Goal: Task Accomplishment & Management: Manage account settings

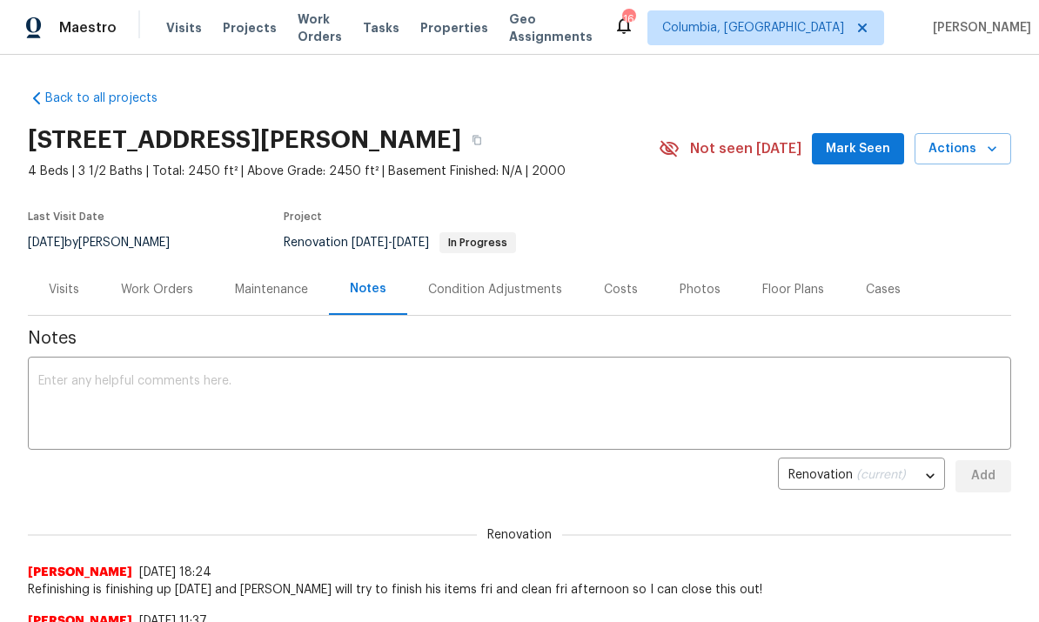
click at [150, 291] on div "Work Orders" at bounding box center [157, 289] width 72 height 17
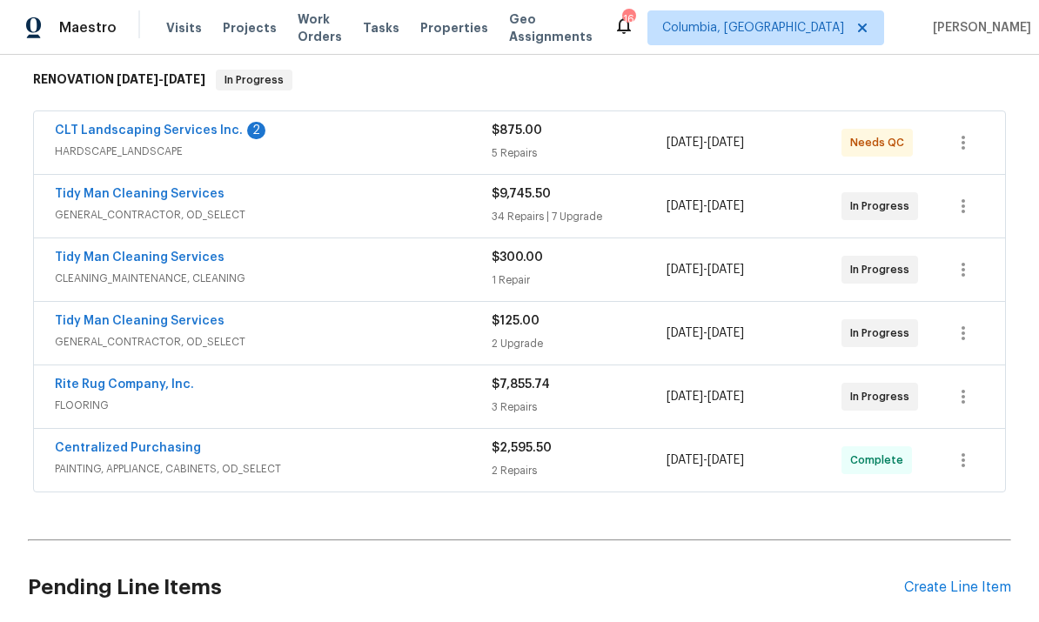
scroll to position [279, 0]
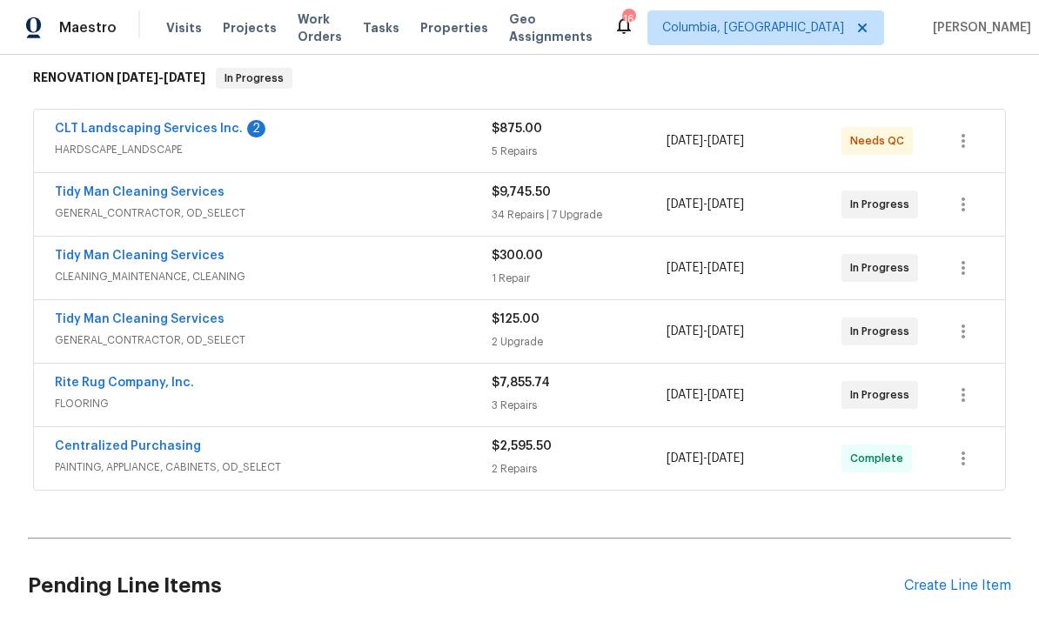
click at [176, 186] on link "Tidy Man Cleaning Services" at bounding box center [140, 192] width 170 height 12
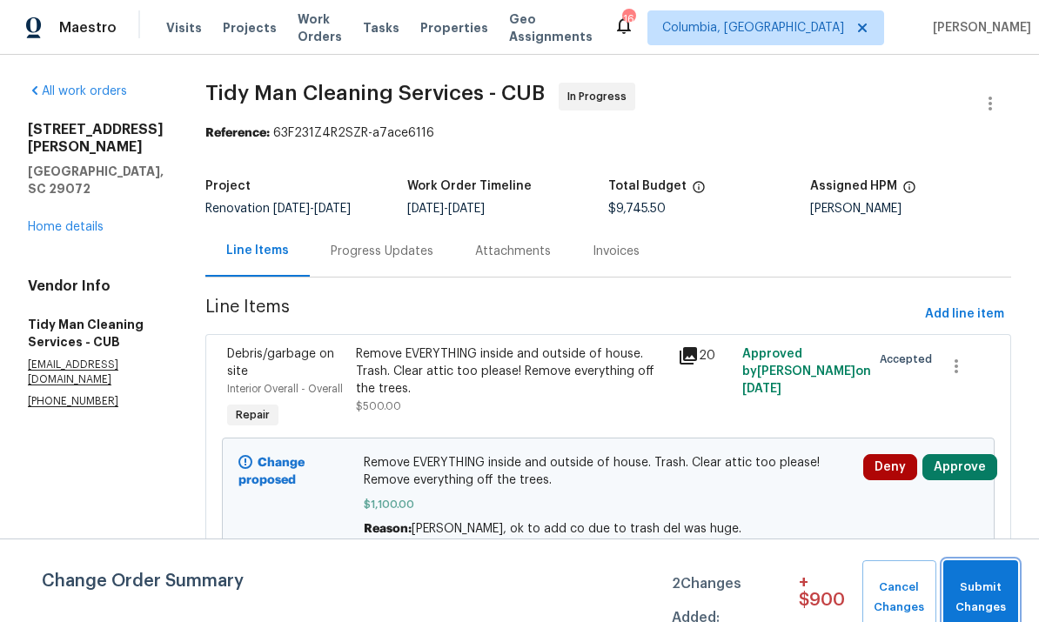
click at [980, 580] on span "Submit Changes" at bounding box center [980, 598] width 57 height 40
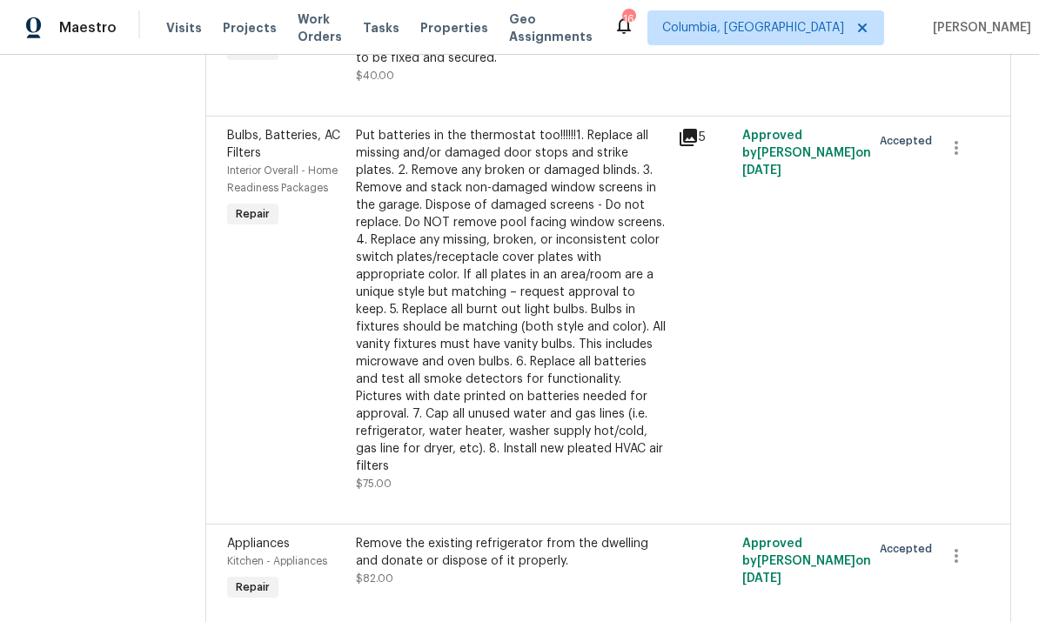
scroll to position [519, 0]
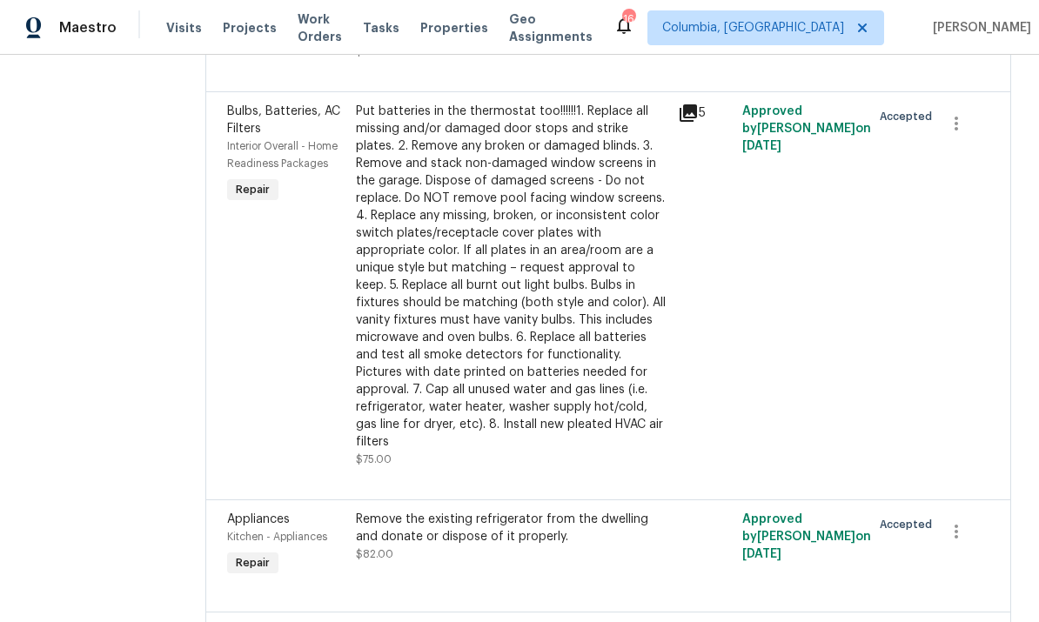
click at [472, 313] on div "Put batteries in the thermostat too!!!!!!1. Replace all missing and/or damaged …" at bounding box center [512, 277] width 312 height 348
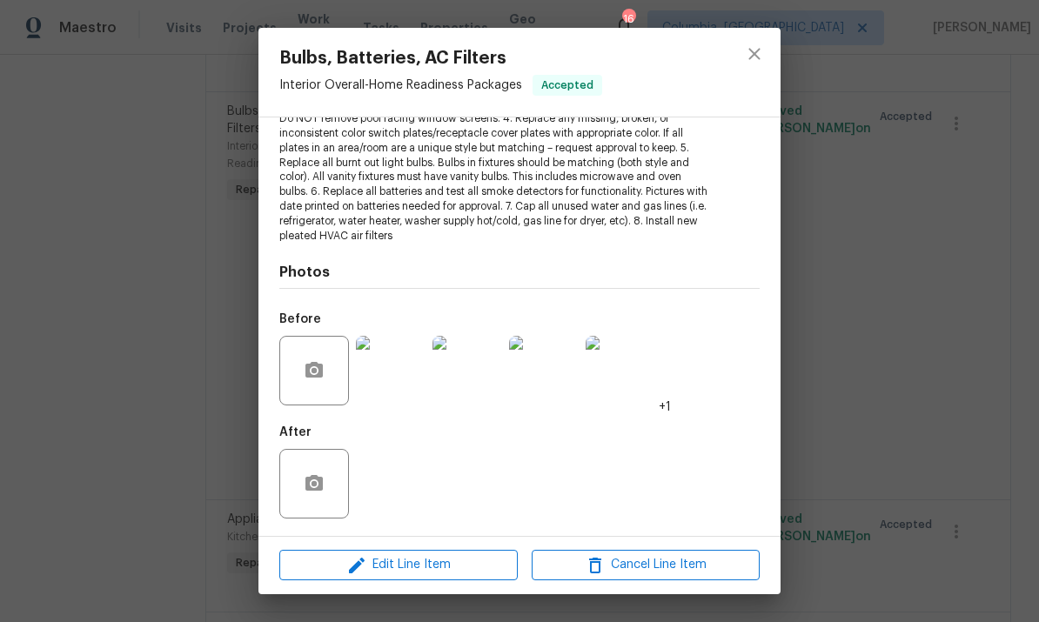
scroll to position [249, 0]
click at [634, 389] on img at bounding box center [621, 374] width 70 height 70
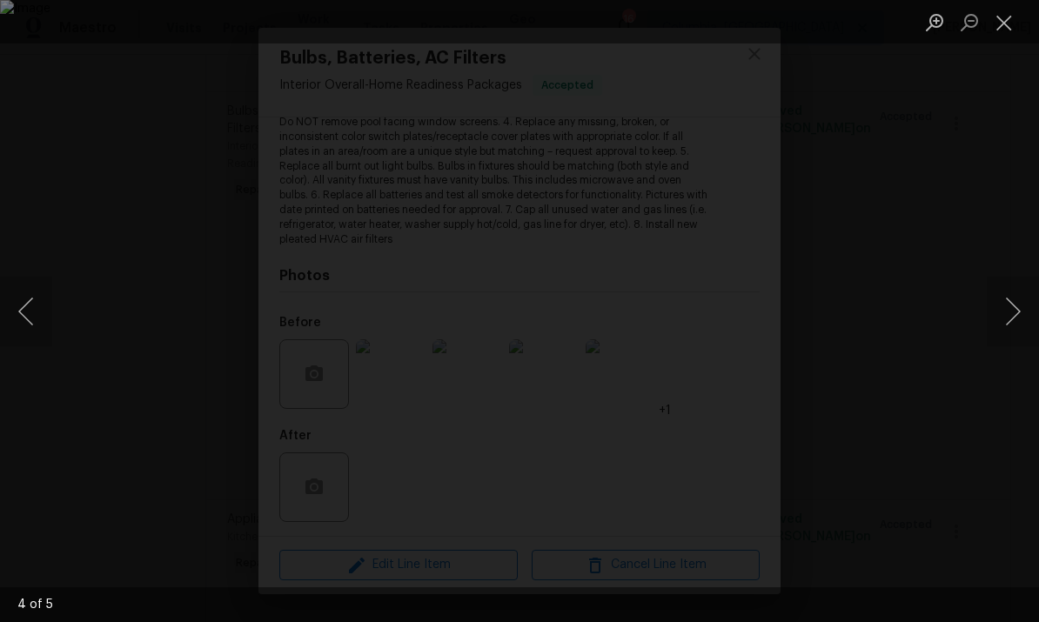
click at [1014, 317] on button "Next image" at bounding box center [1013, 312] width 52 height 70
click at [1011, 318] on button "Next image" at bounding box center [1013, 312] width 52 height 70
click at [35, 299] on button "Previous image" at bounding box center [26, 312] width 52 height 70
click at [1005, 26] on button "Close lightbox" at bounding box center [1004, 22] width 35 height 30
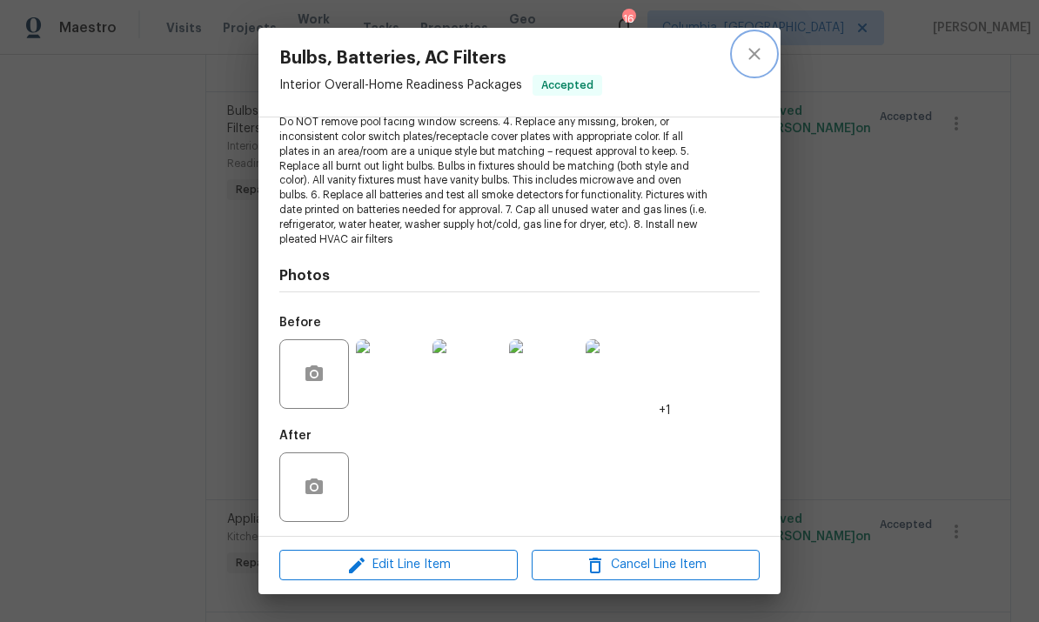
click at [758, 50] on icon "close" at bounding box center [753, 53] width 11 height 11
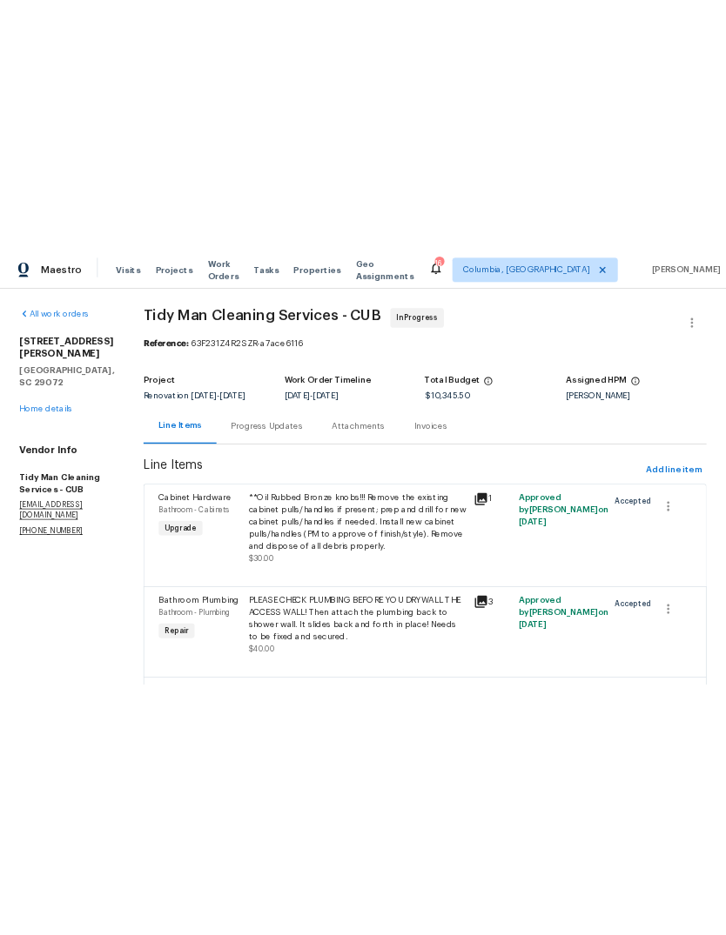
scroll to position [0, 0]
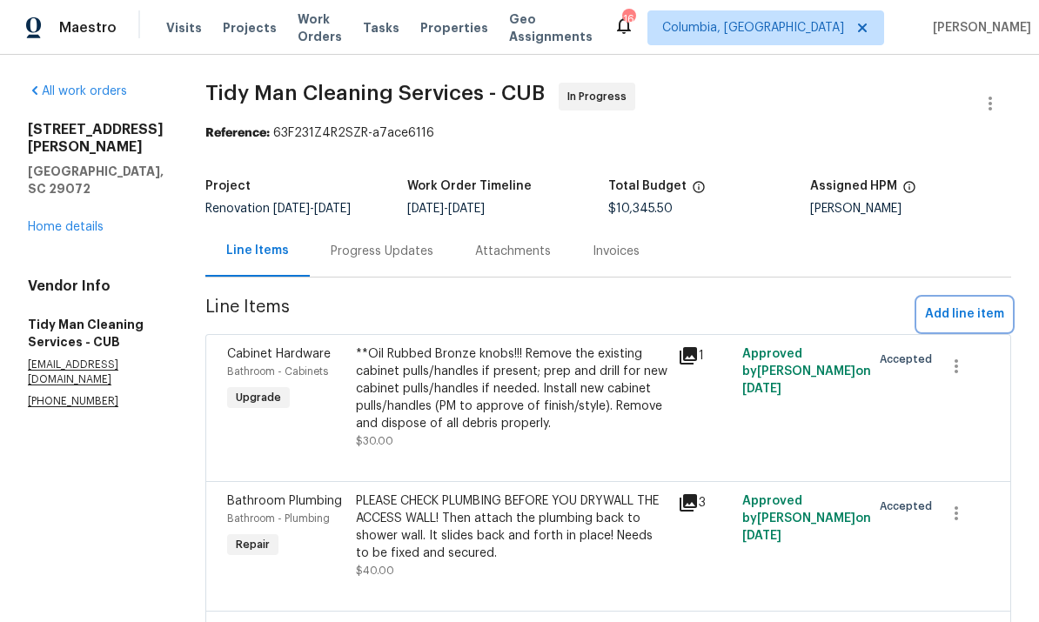
click at [959, 324] on span "Add line item" at bounding box center [964, 315] width 79 height 22
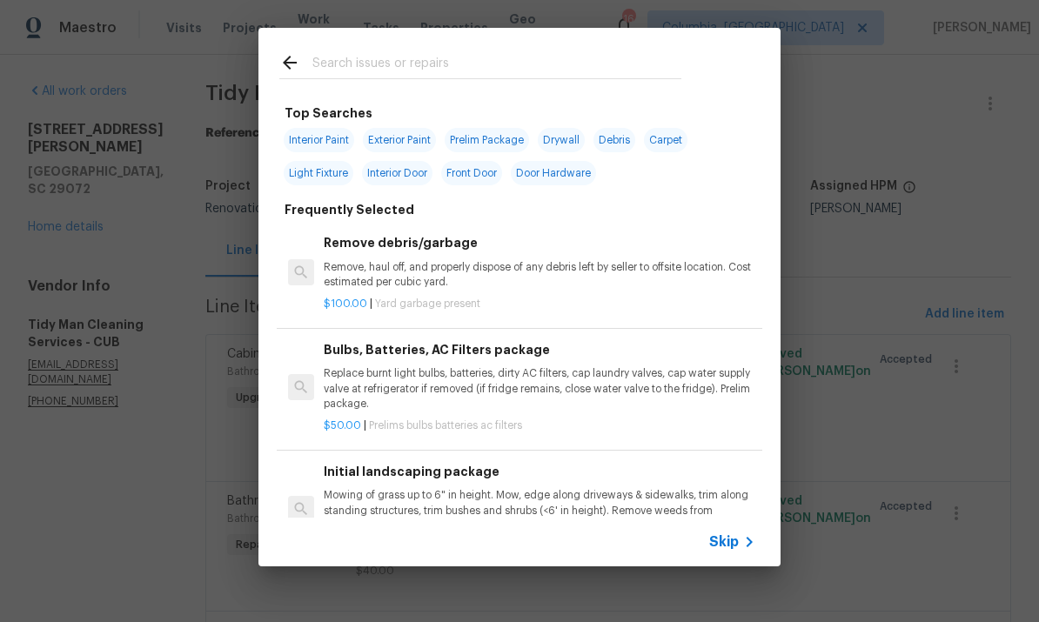
click at [407, 71] on input "text" at bounding box center [496, 65] width 369 height 26
type input "Light"
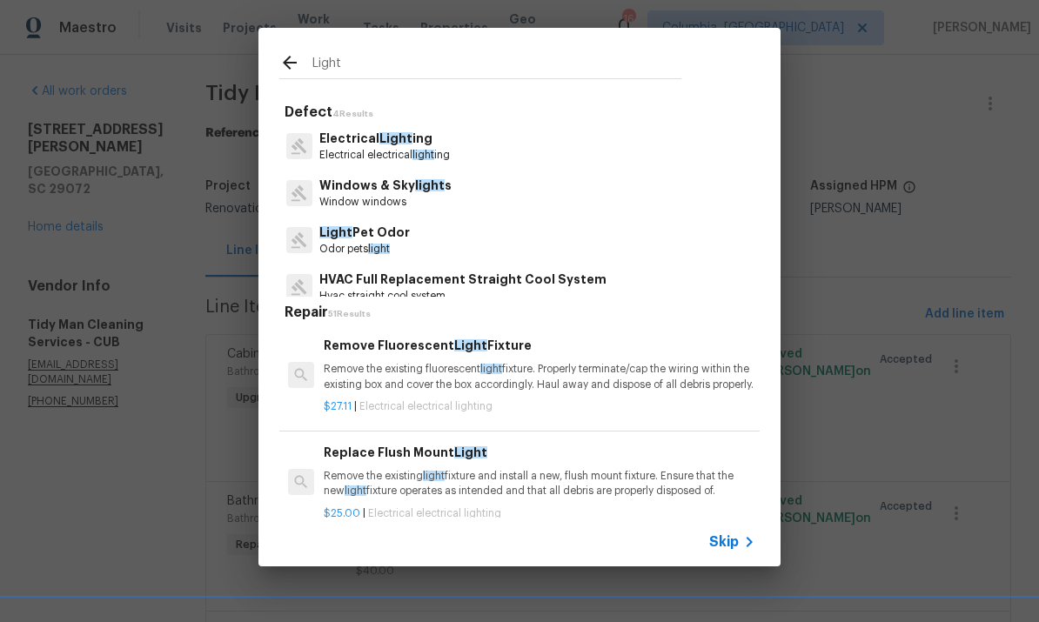
click at [466, 459] on span "Light" at bounding box center [470, 452] width 33 height 12
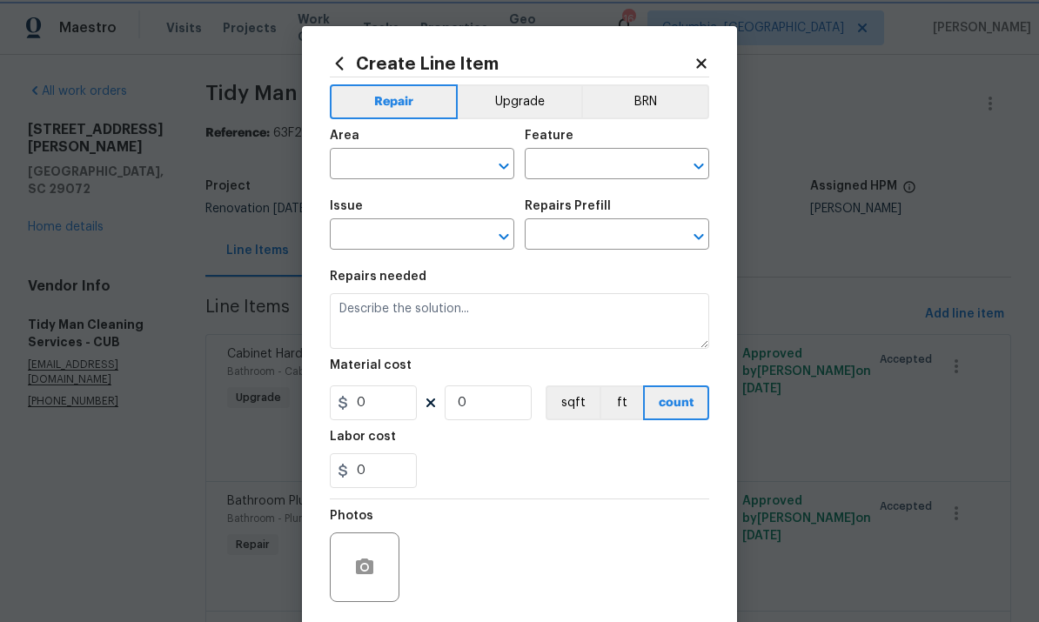
type input "Electrical Lighting"
type input "Replace Flush Mount Light $25.00"
type textarea "Remove the existing light fixture and install a new, flush mount fixture. Ensur…"
type input "25"
type input "1"
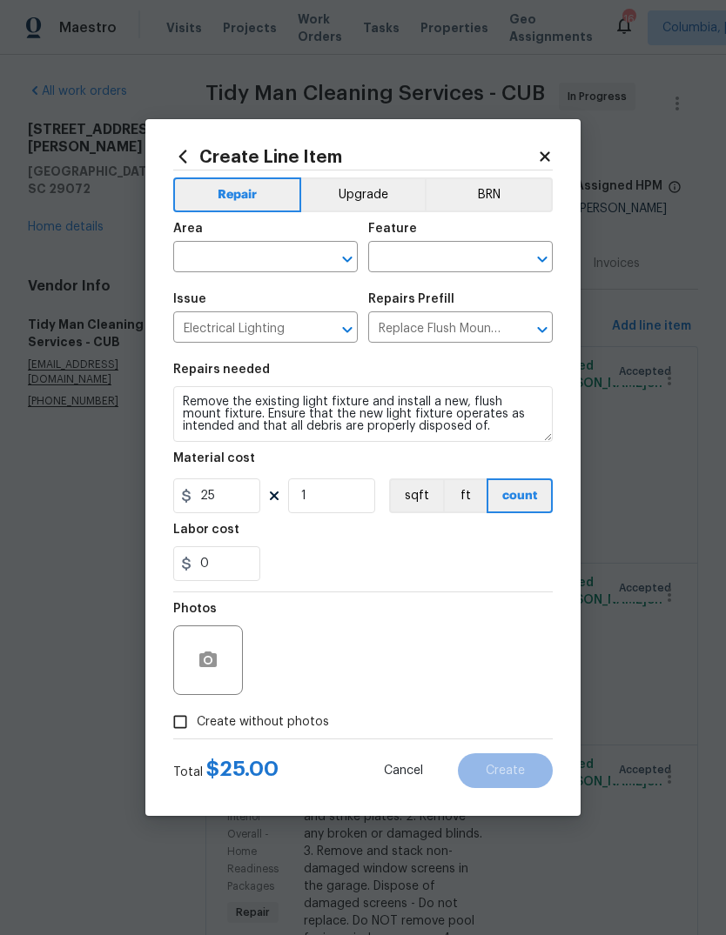
click at [292, 621] on div "Total $ 25.00 Cancel Create" at bounding box center [362, 764] width 379 height 49
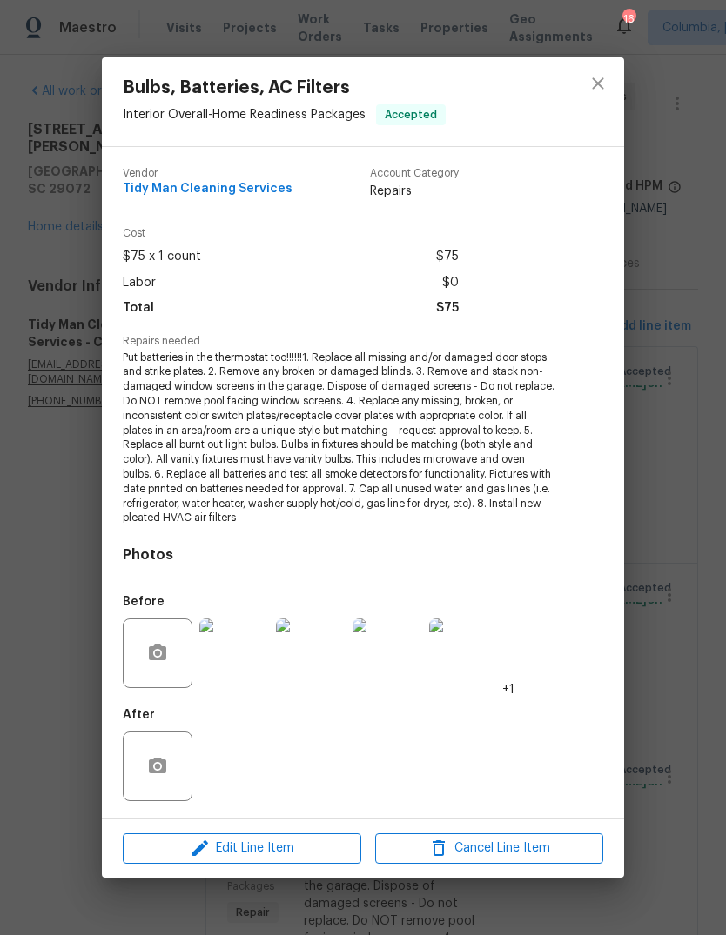
click at [376, 621] on div "Edit Line Item Cancel Line Item" at bounding box center [363, 849] width 522 height 58
click at [290, 621] on div "After" at bounding box center [363, 755] width 480 height 113
click at [291, 621] on div "After" at bounding box center [363, 755] width 480 height 113
click at [335, 621] on div "Edit Line Item Cancel Line Item" at bounding box center [363, 849] width 522 height 58
click at [328, 621] on div "Edit Line Item Cancel Line Item" at bounding box center [363, 849] width 522 height 58
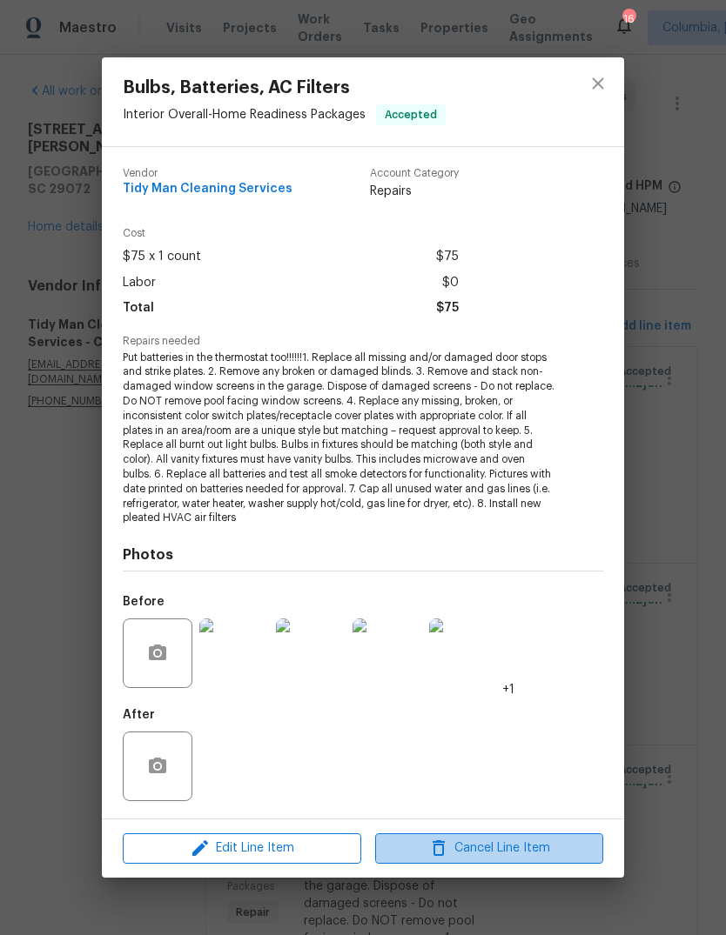
click at [334, 621] on div "Edit Line Item Cancel Line Item" at bounding box center [363, 849] width 522 height 58
click at [333, 621] on div "Edit Line Item Cancel Line Item" at bounding box center [363, 849] width 522 height 58
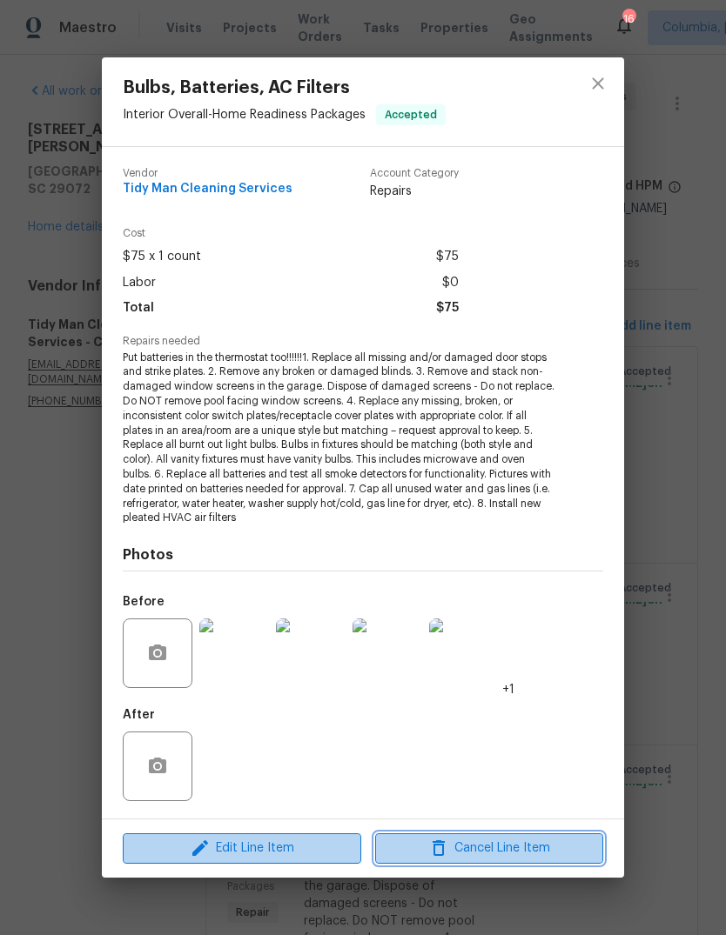
click at [492, 621] on span "Cancel Line Item" at bounding box center [489, 849] width 218 height 22
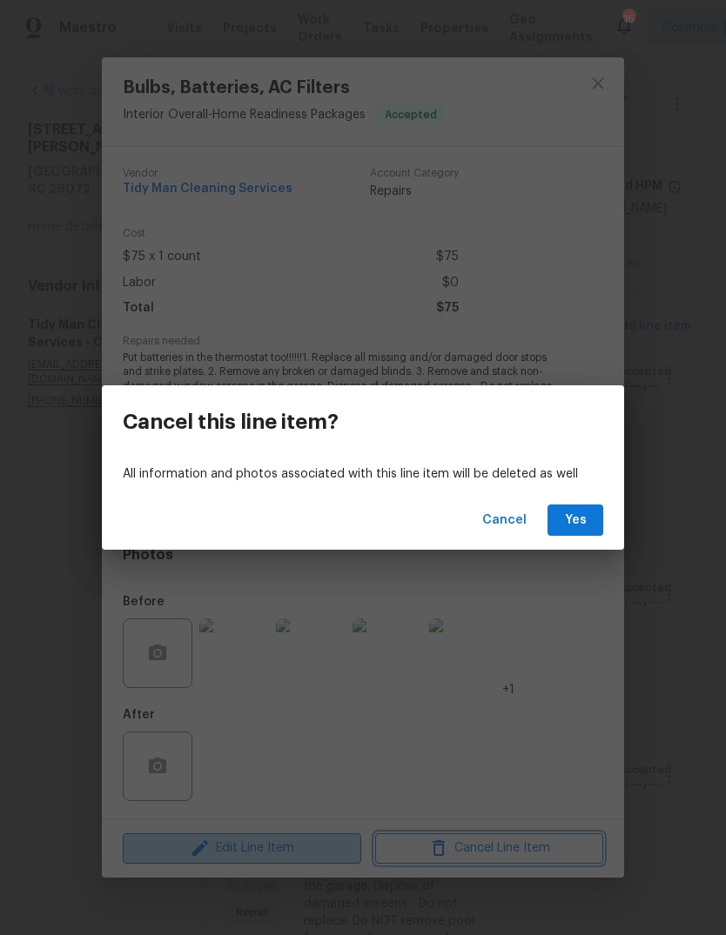
click at [544, 621] on div "Cancel this line item? All information and photos associated with this line ite…" at bounding box center [363, 467] width 726 height 935
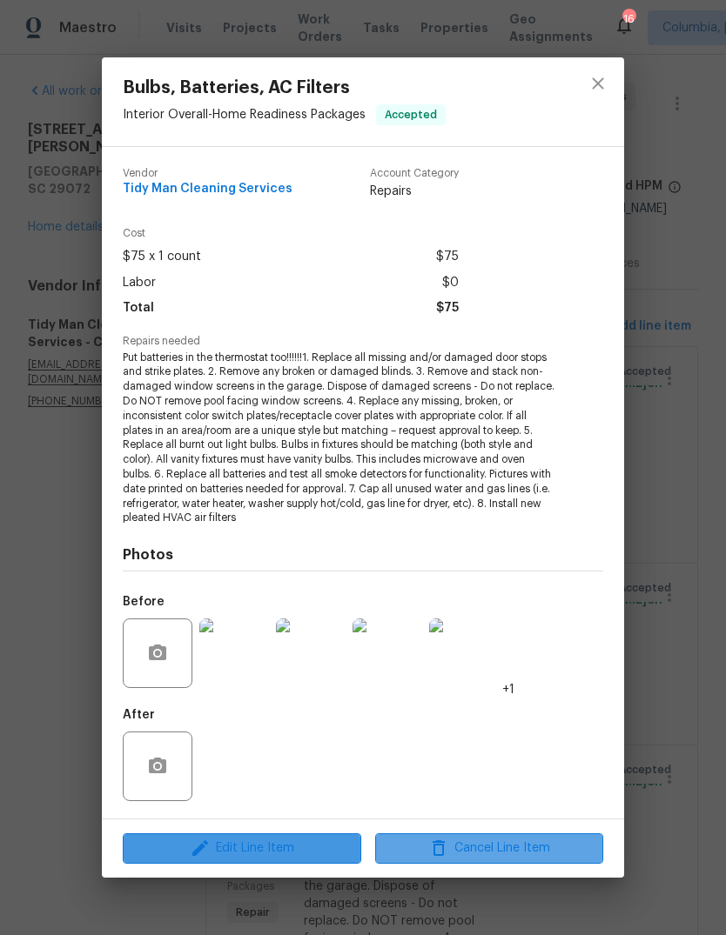
click at [245, 621] on div "After" at bounding box center [363, 755] width 480 height 113
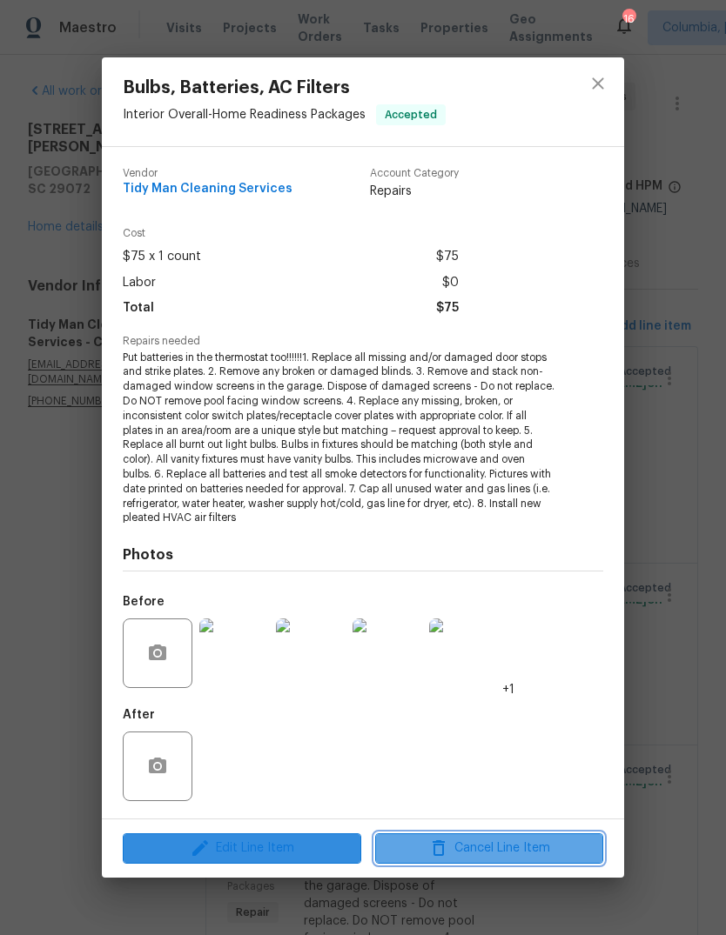
click at [375, 621] on button "Cancel Line Item" at bounding box center [489, 849] width 228 height 30
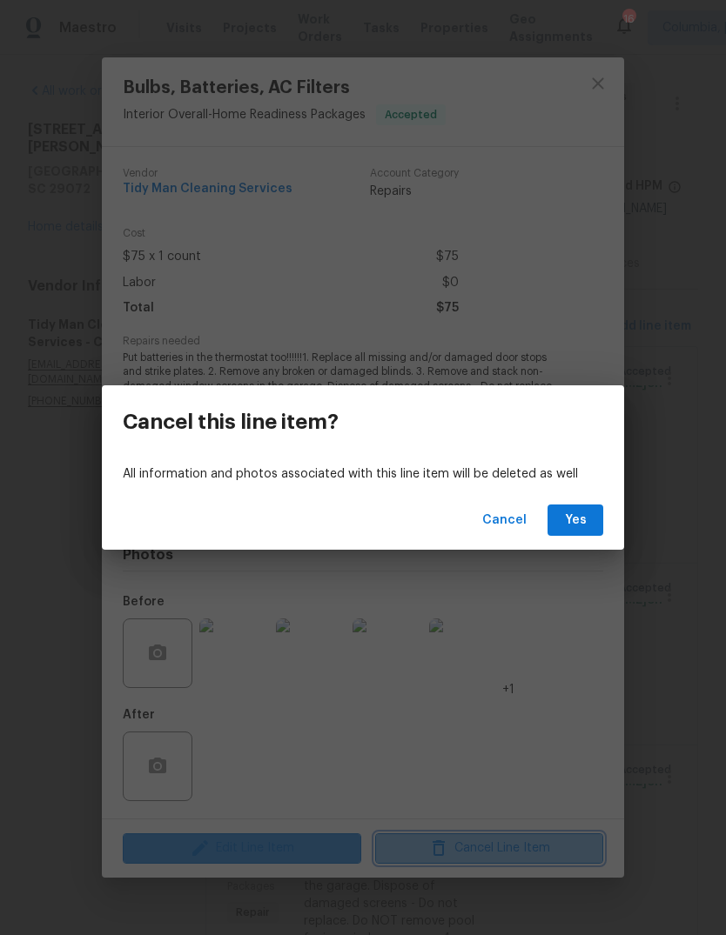
click at [372, 621] on div "Cancel this line item? All information and photos associated with this line ite…" at bounding box center [363, 467] width 726 height 935
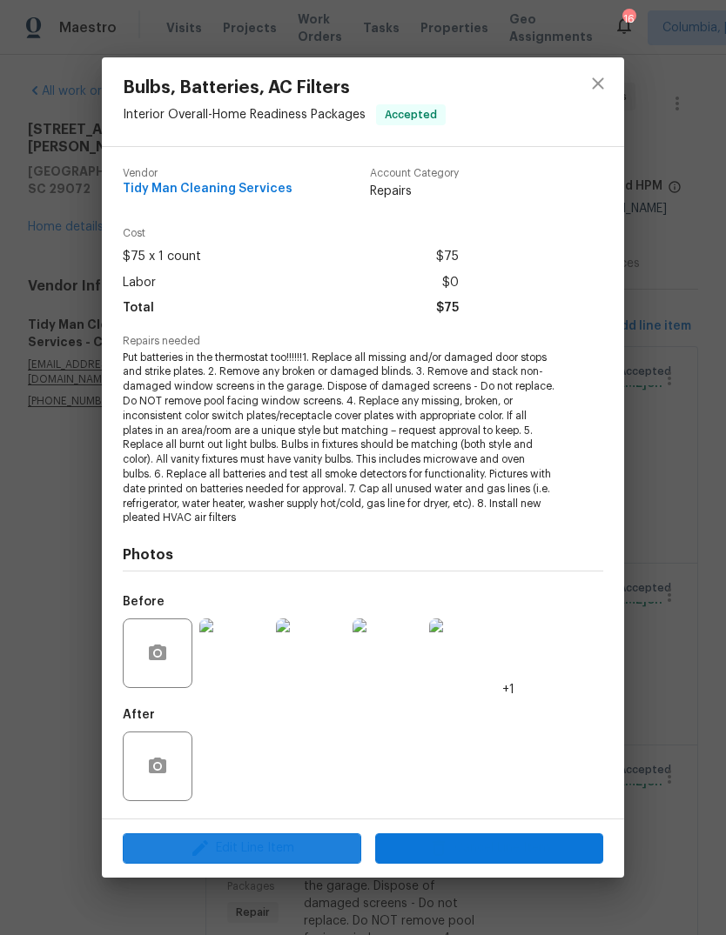
click at [711, 621] on div "Bulbs, Batteries, AC Filters Interior Overall - Home Readiness Packages Accepte…" at bounding box center [363, 467] width 726 height 935
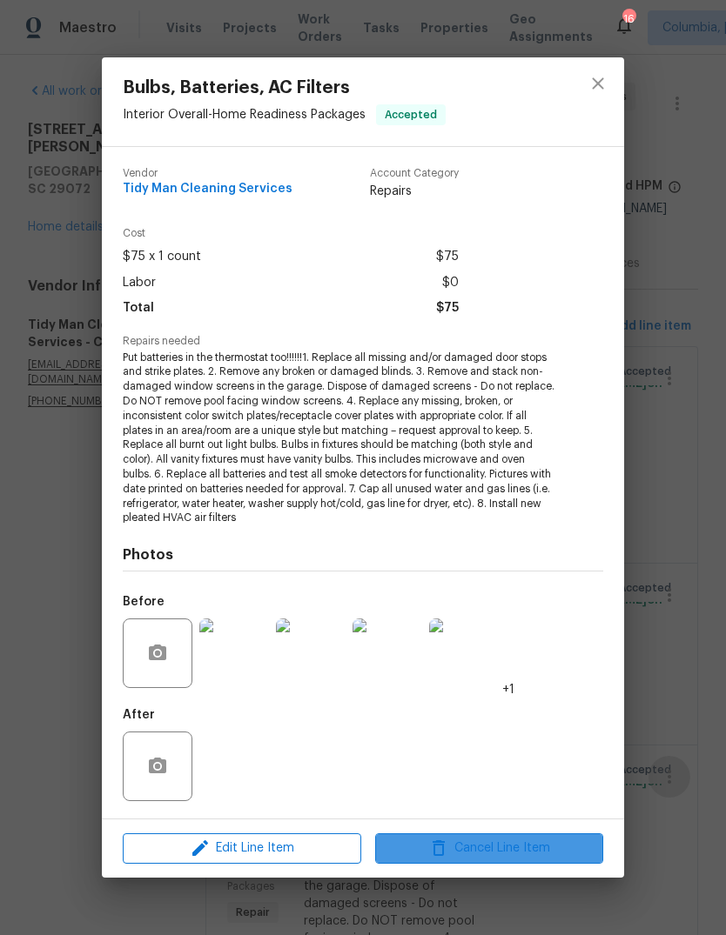
click at [711, 621] on div "Bulbs, Batteries, AC Filters Interior Overall - Home Readiness Packages Accepte…" at bounding box center [363, 467] width 726 height 935
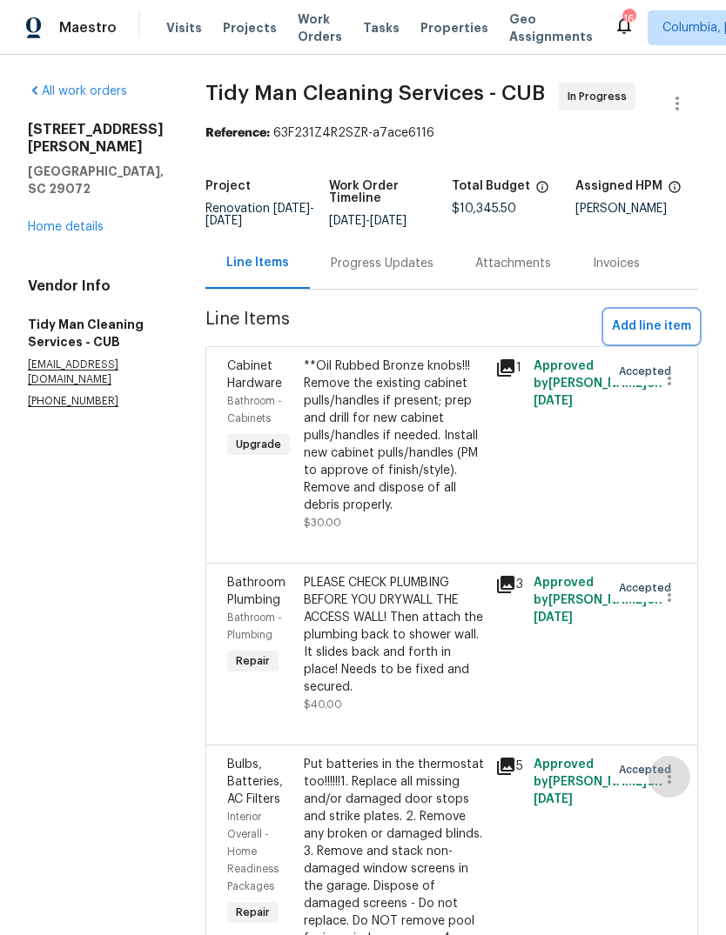
click at [646, 321] on span "Add line item" at bounding box center [651, 327] width 79 height 22
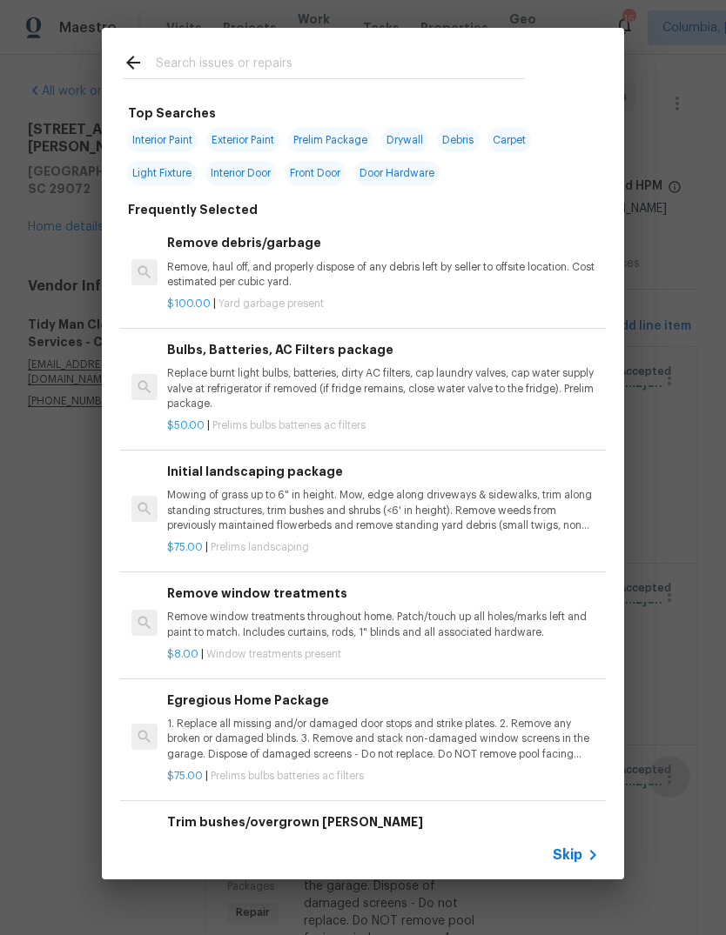
click at [282, 70] on input "text" at bounding box center [340, 65] width 369 height 26
type input "Light"
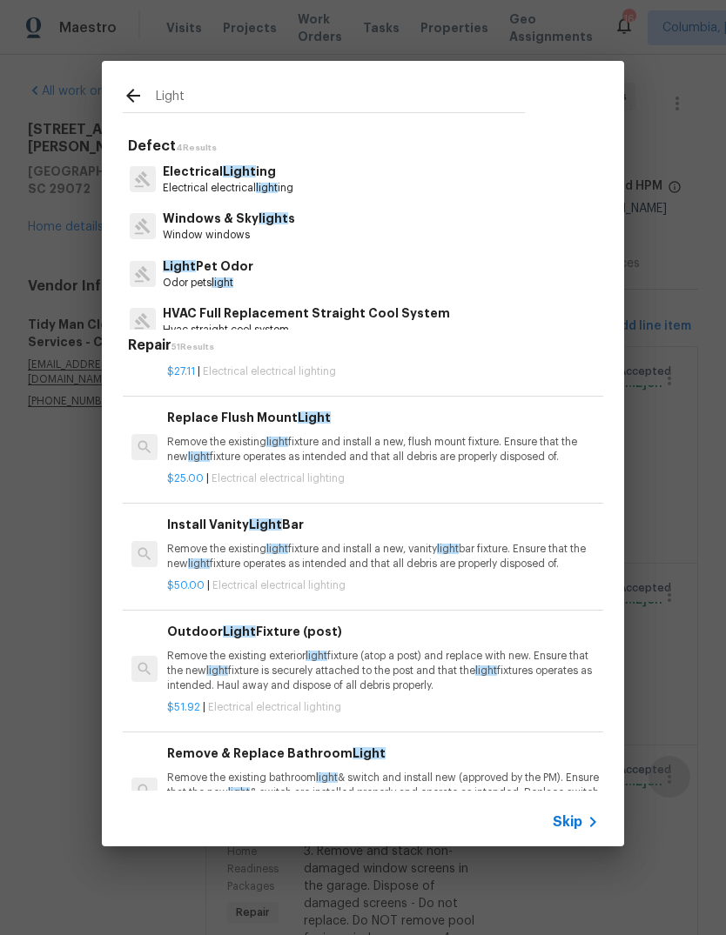
scroll to position [71, 0]
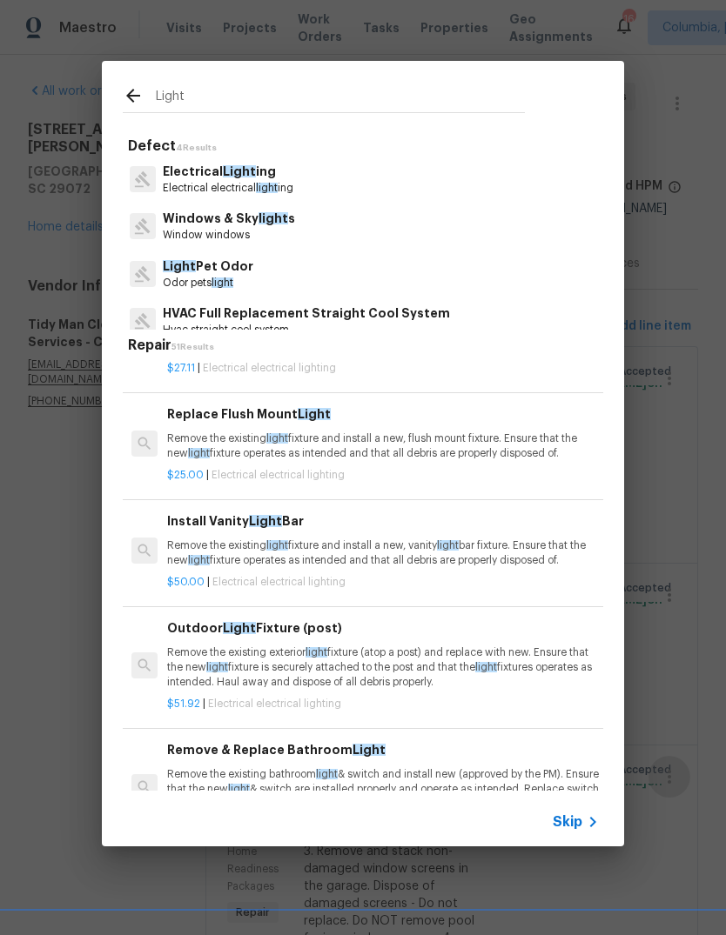
click at [372, 452] on p "Remove the existing light fixture and install a new, flush mount fixture. Ensur…" at bounding box center [383, 447] width 432 height 30
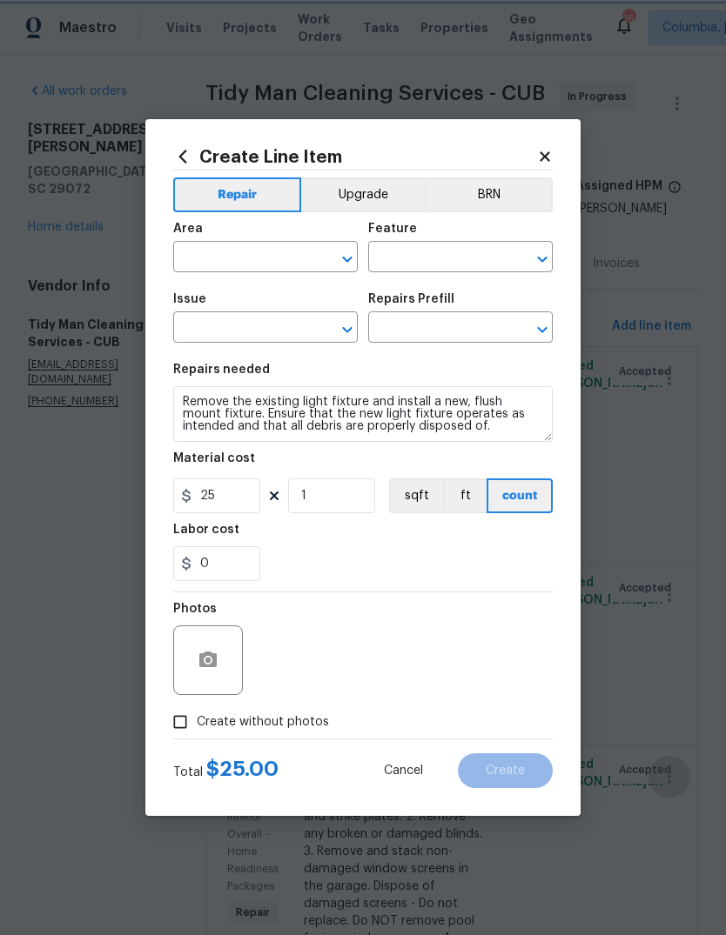
type input "Electrical Lighting"
type input "Replace Flush Mount Light $25.00"
click at [270, 265] on input "text" at bounding box center [241, 258] width 136 height 27
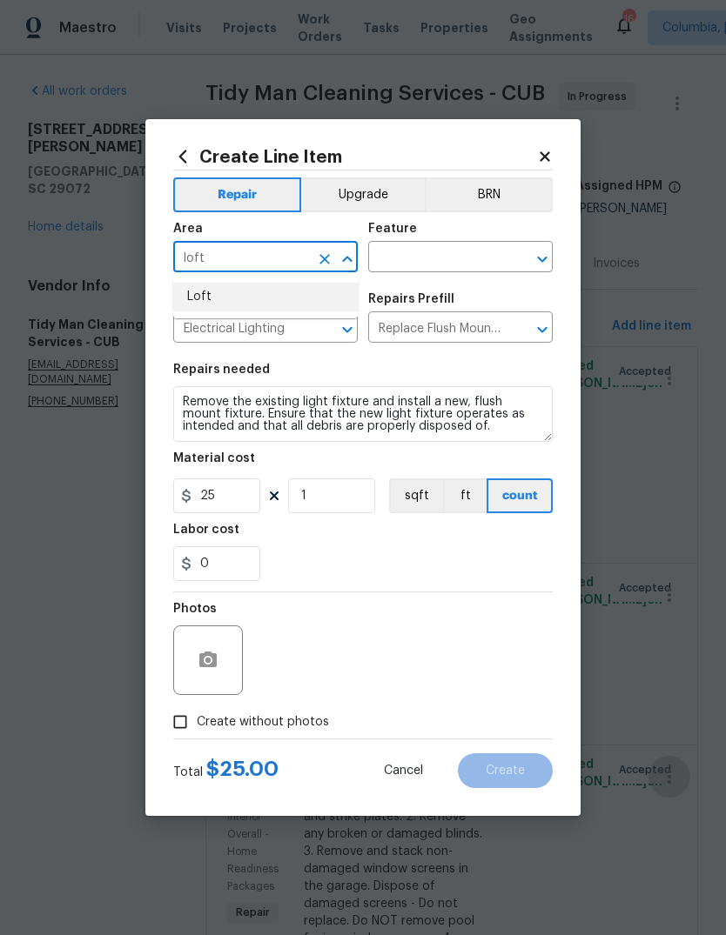
click at [258, 292] on li "Loft" at bounding box center [265, 297] width 184 height 29
type input "Loft"
click at [446, 259] on input "text" at bounding box center [436, 258] width 136 height 27
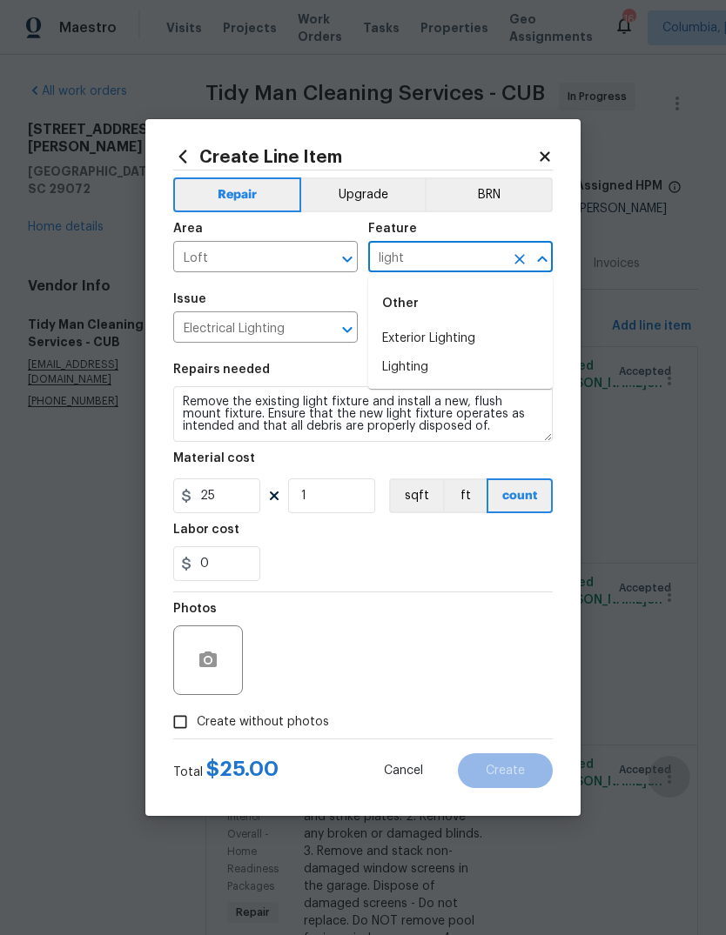
click at [428, 374] on li "Lighting" at bounding box center [460, 367] width 184 height 29
type input "Lighting"
click at [427, 373] on div "Repairs needed" at bounding box center [362, 375] width 379 height 23
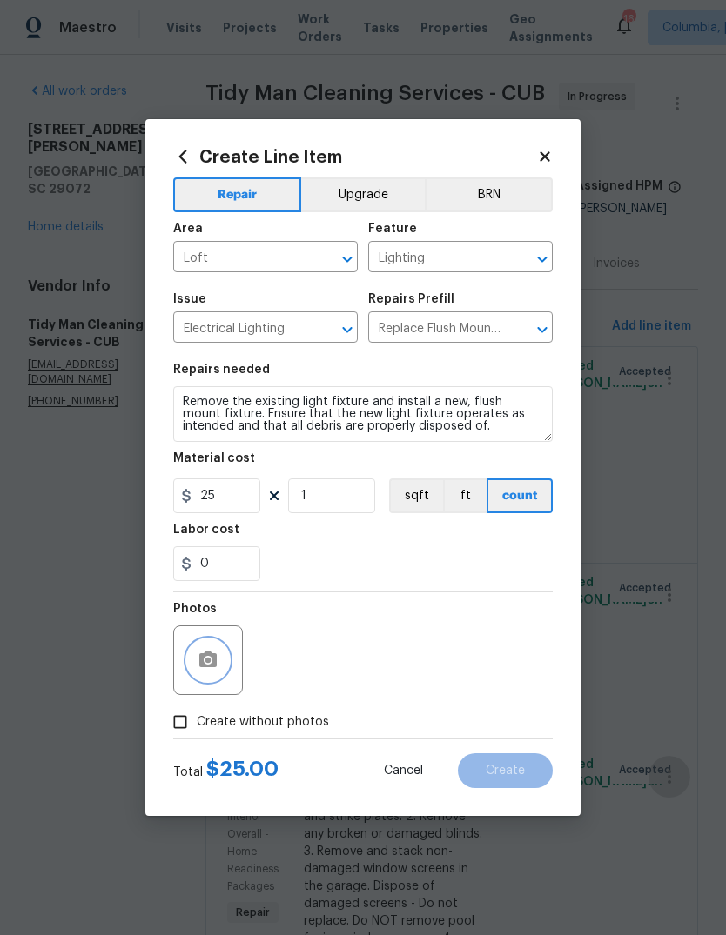
click at [211, 621] on button "button" at bounding box center [208, 661] width 42 height 42
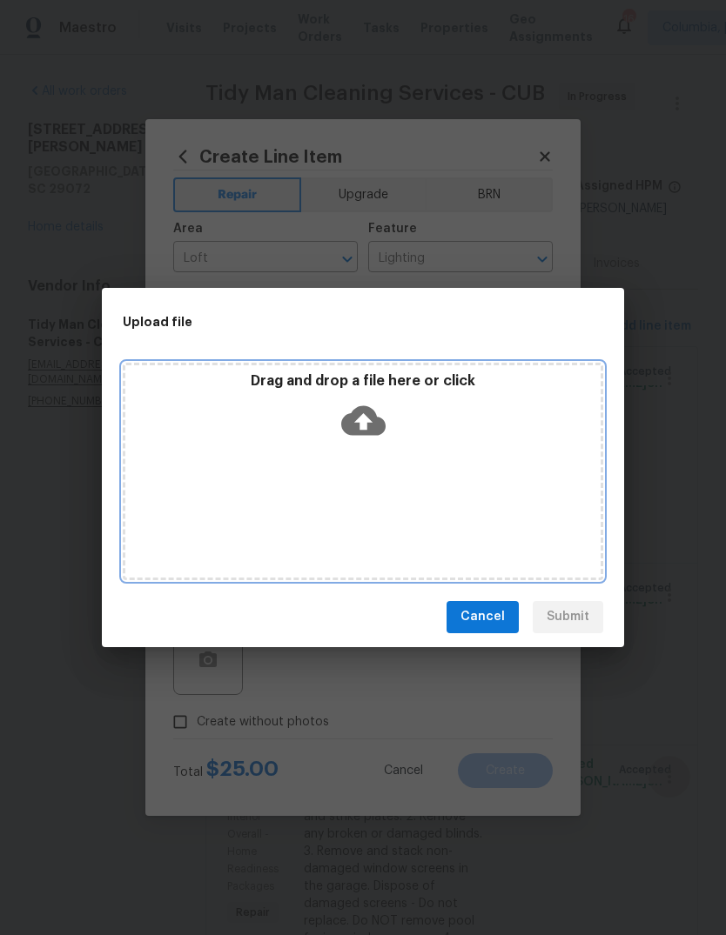
click at [365, 405] on icon at bounding box center [363, 421] width 44 height 44
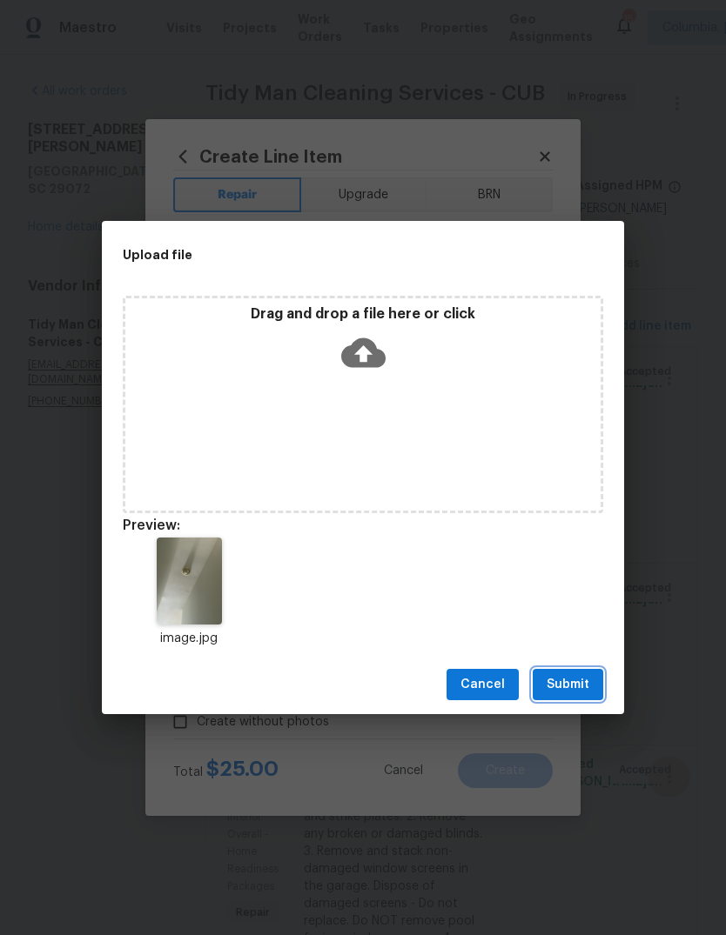
click at [566, 621] on span "Submit" at bounding box center [567, 685] width 43 height 22
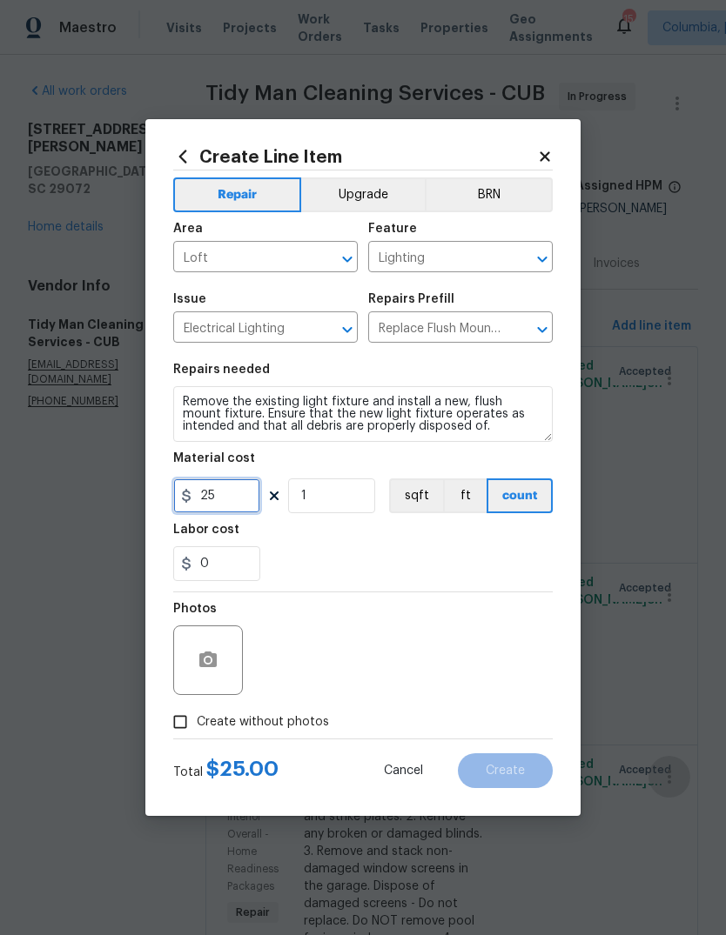
click at [217, 490] on input "25" at bounding box center [216, 496] width 87 height 35
click at [227, 509] on input "25" at bounding box center [216, 496] width 87 height 35
type input "35"
click at [507, 621] on span "Create" at bounding box center [505, 771] width 39 height 13
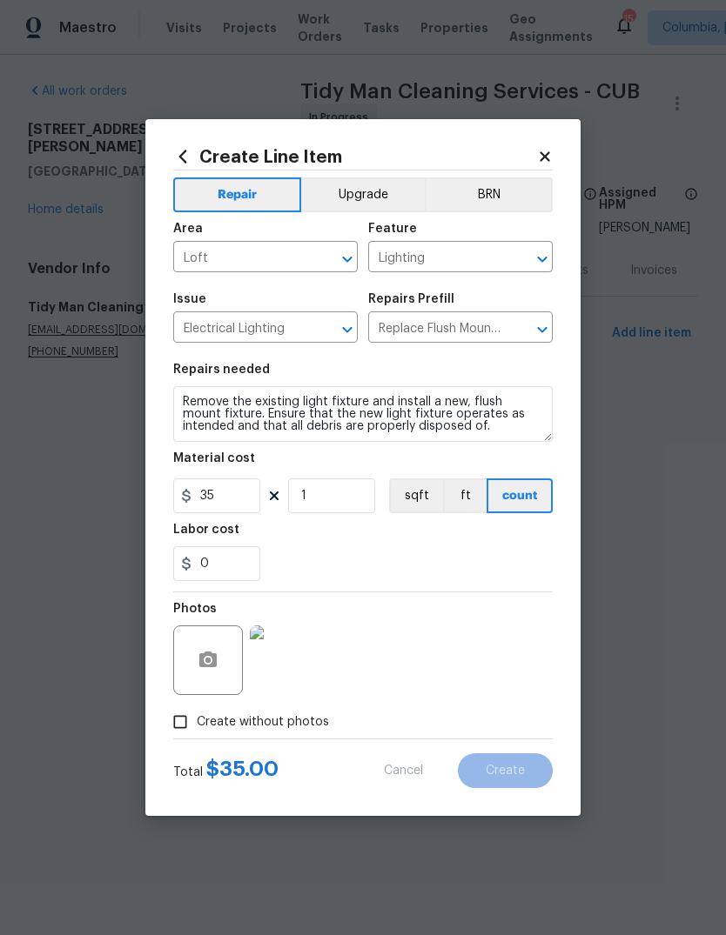
type input "0"
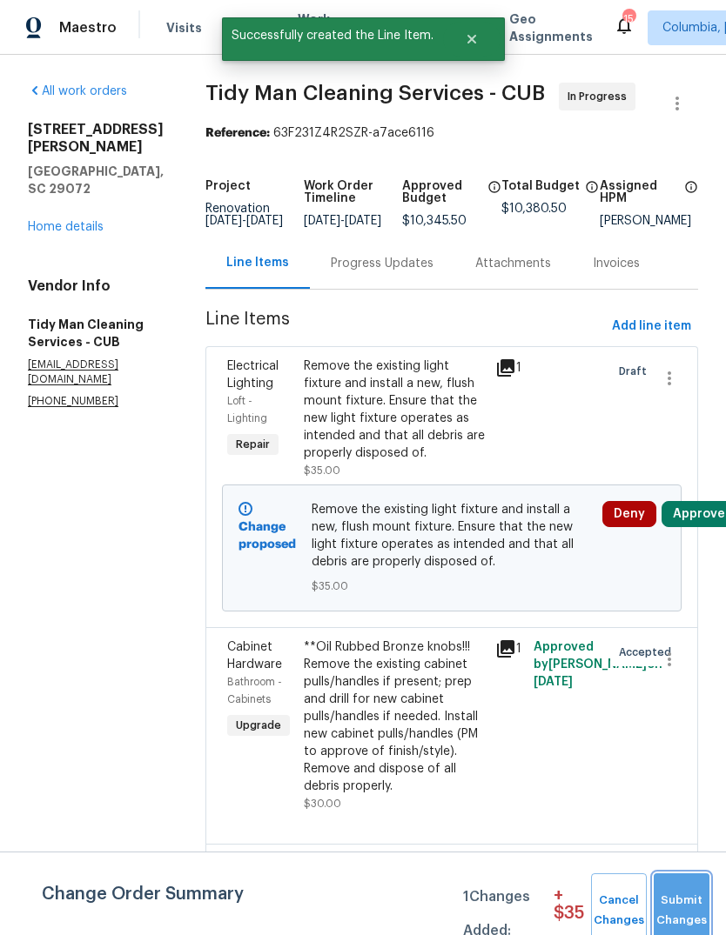
click at [674, 621] on span "Submit Changes" at bounding box center [681, 911] width 38 height 40
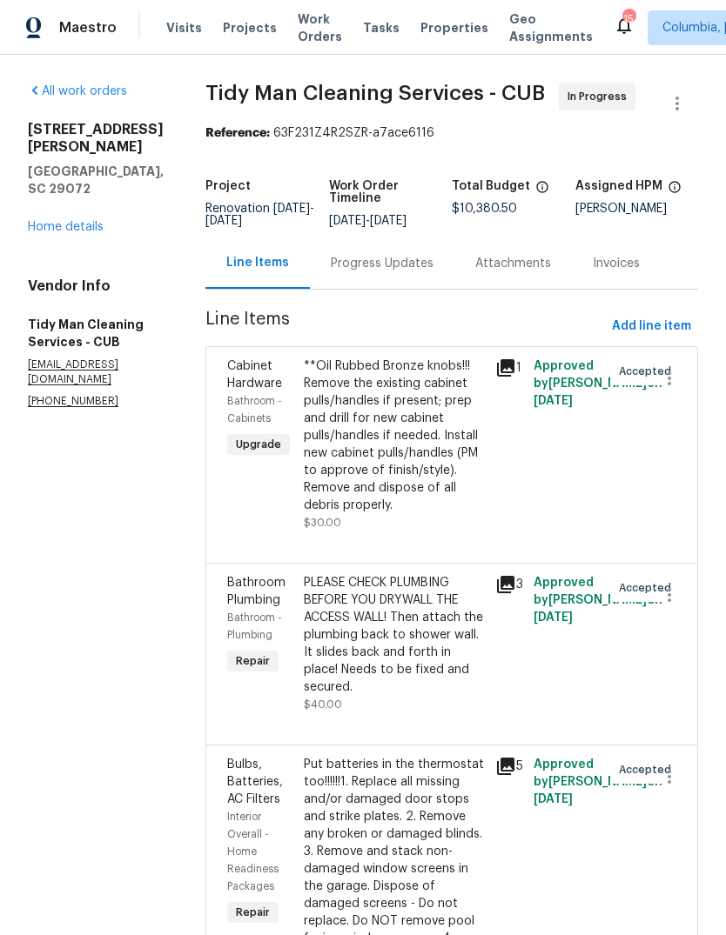
click at [74, 221] on link "Home details" at bounding box center [66, 227] width 76 height 12
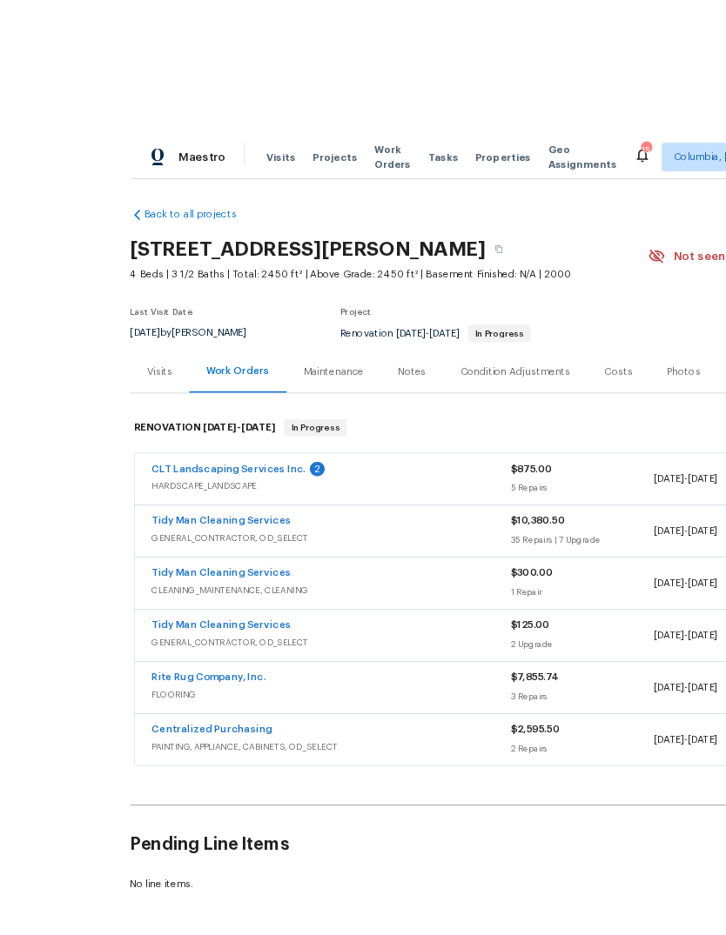
scroll to position [3, 0]
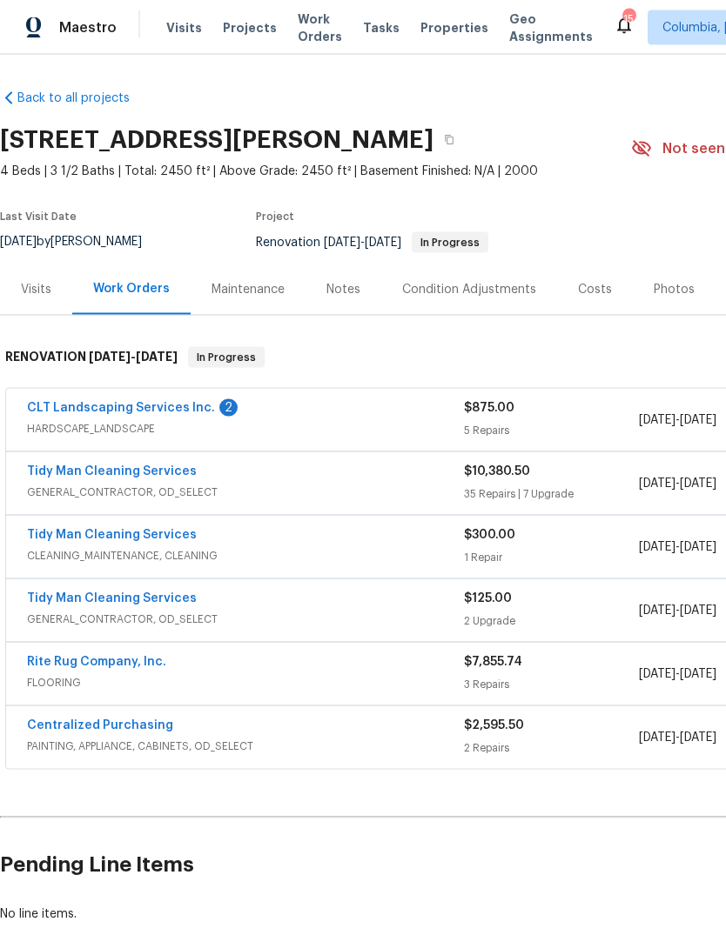
click at [161, 402] on link "CLT Landscaping Services Inc." at bounding box center [121, 408] width 188 height 12
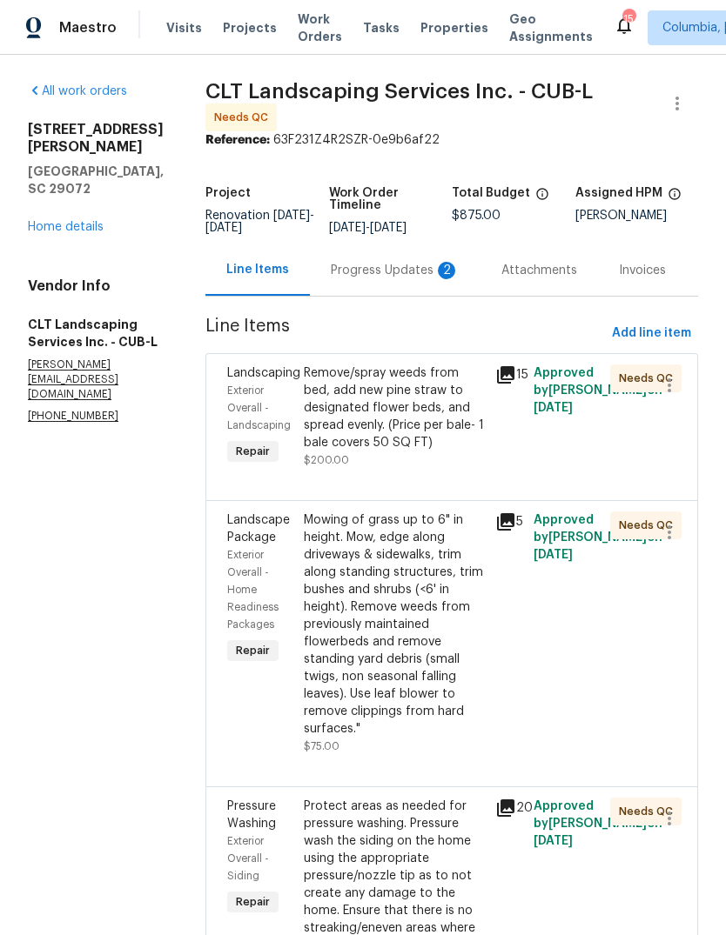
click at [384, 277] on div "Progress Updates 2" at bounding box center [395, 270] width 129 height 17
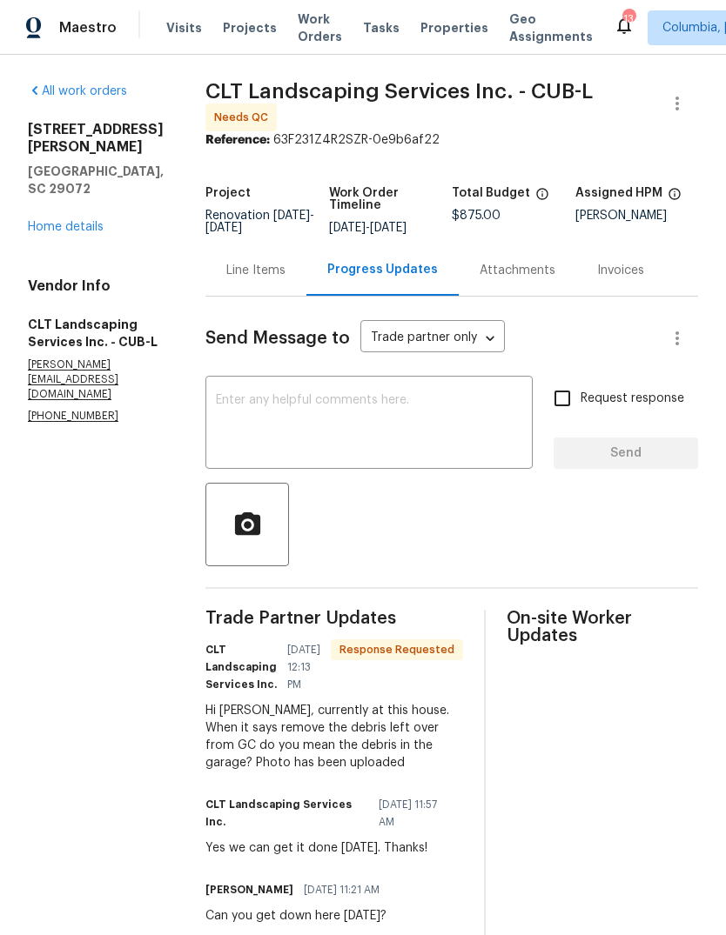
click at [251, 272] on div "Line Items" at bounding box center [255, 270] width 59 height 17
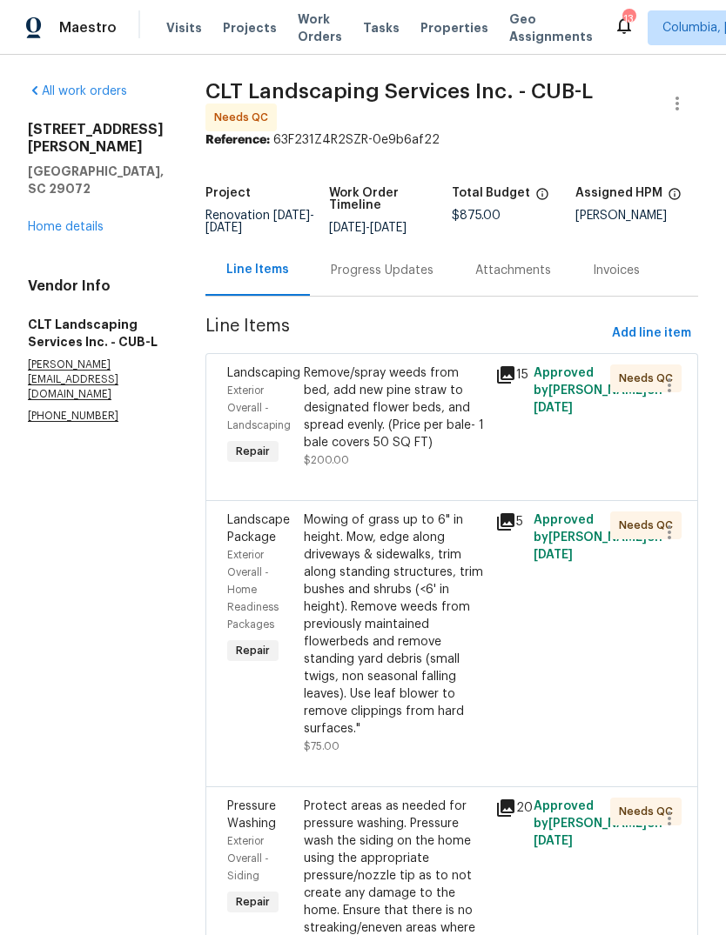
click at [74, 221] on link "Home details" at bounding box center [66, 227] width 76 height 12
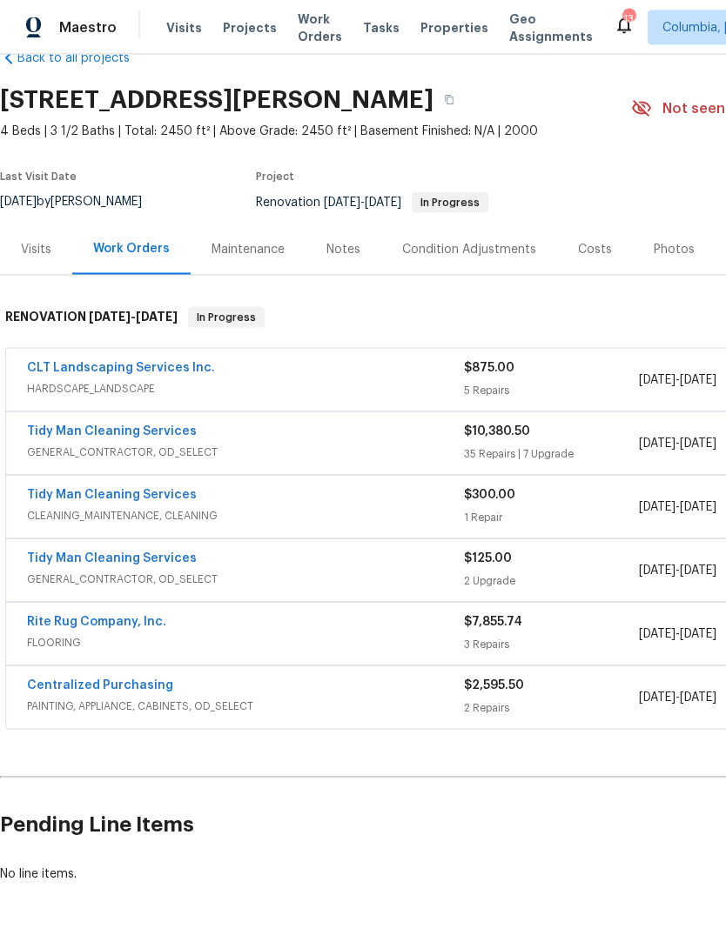
scroll to position [43, 0]
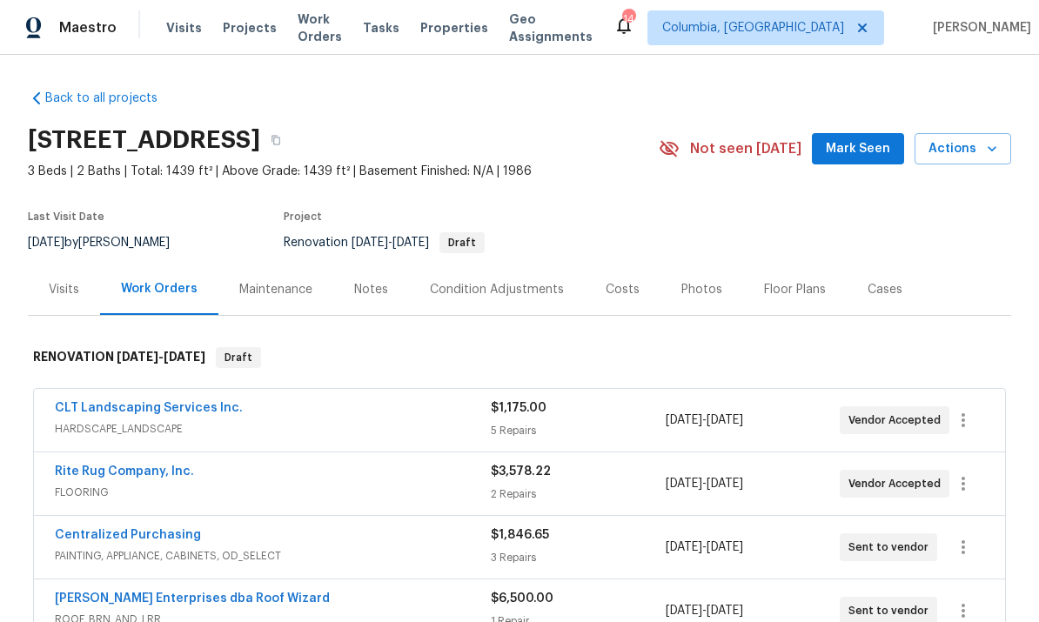
click at [3, 138] on div "Back to all projects 105 Kenton Ct, Irmo, SC 29063 3 Beds | 2 Baths | Total: 14…" at bounding box center [519, 338] width 1039 height 567
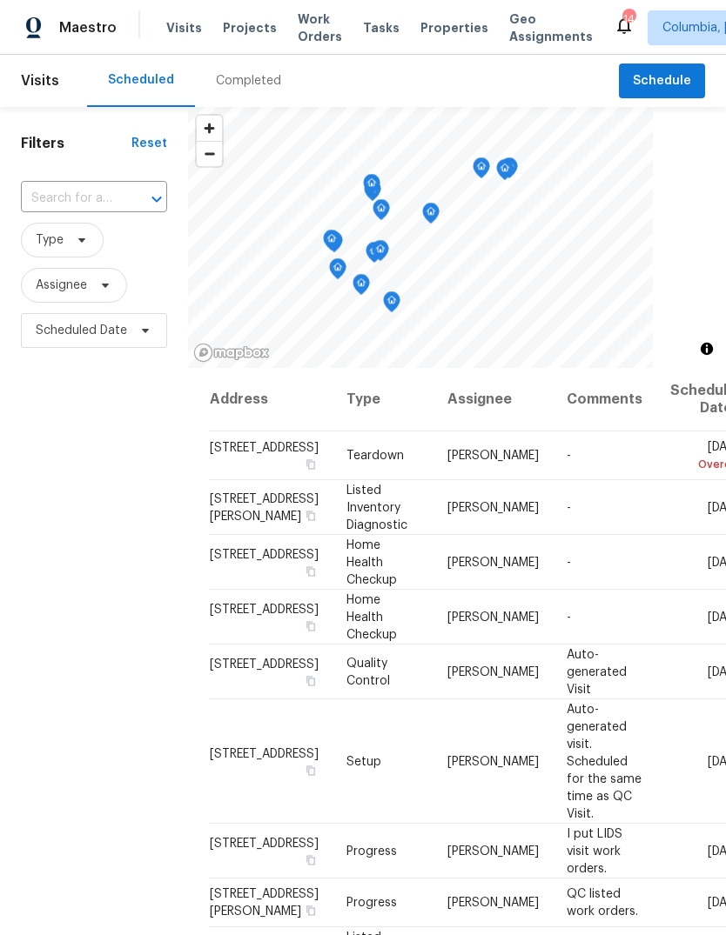
click at [427, 30] on span "Properties" at bounding box center [454, 27] width 68 height 17
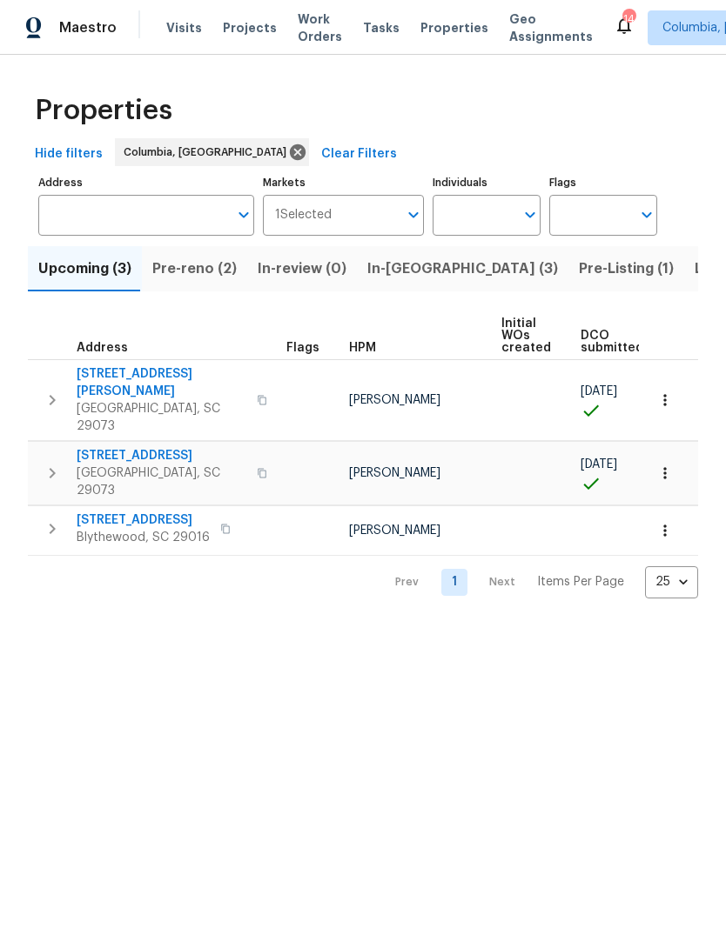
click at [694, 266] on span "Listed (31)" at bounding box center [729, 269] width 71 height 24
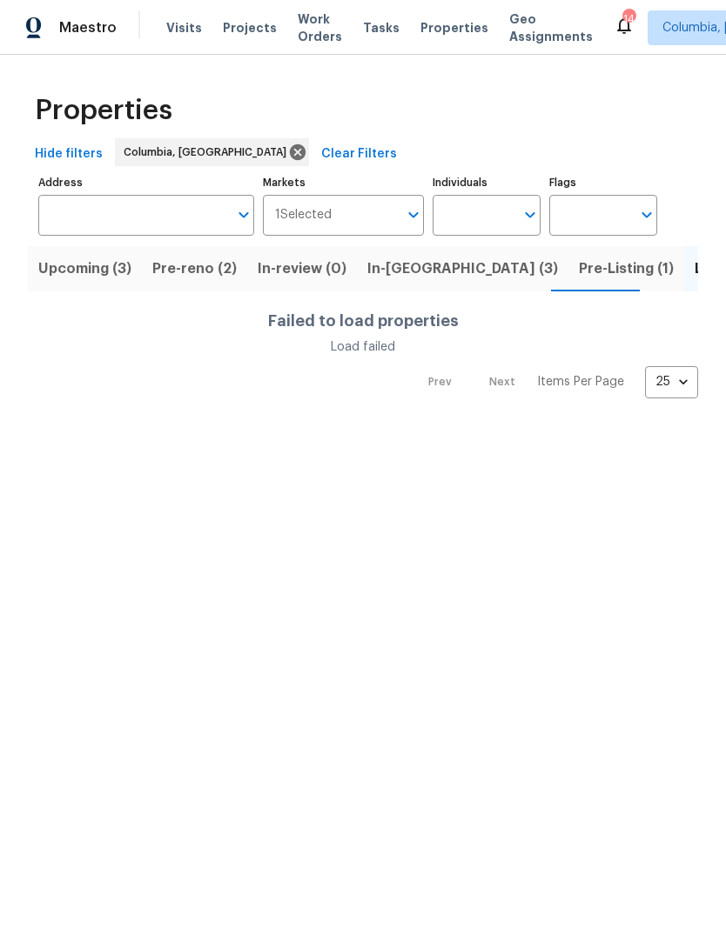
click at [694, 265] on span "Listed (31)" at bounding box center [729, 269] width 71 height 24
click at [579, 276] on span "Pre-Listing (1)" at bounding box center [626, 269] width 95 height 24
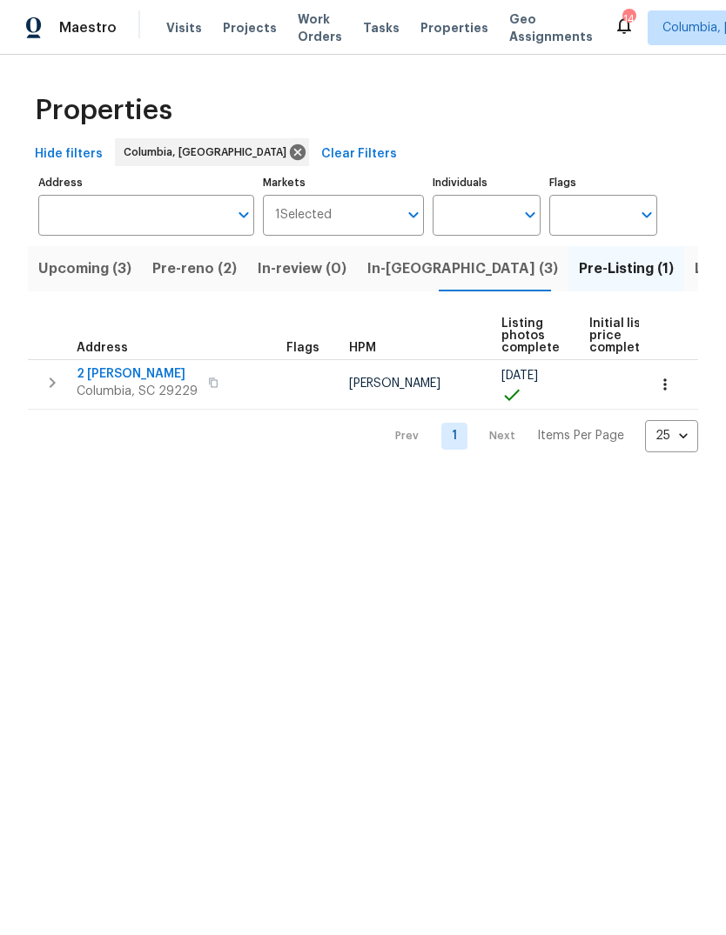
click at [230, 34] on span "Projects" at bounding box center [250, 27] width 54 height 17
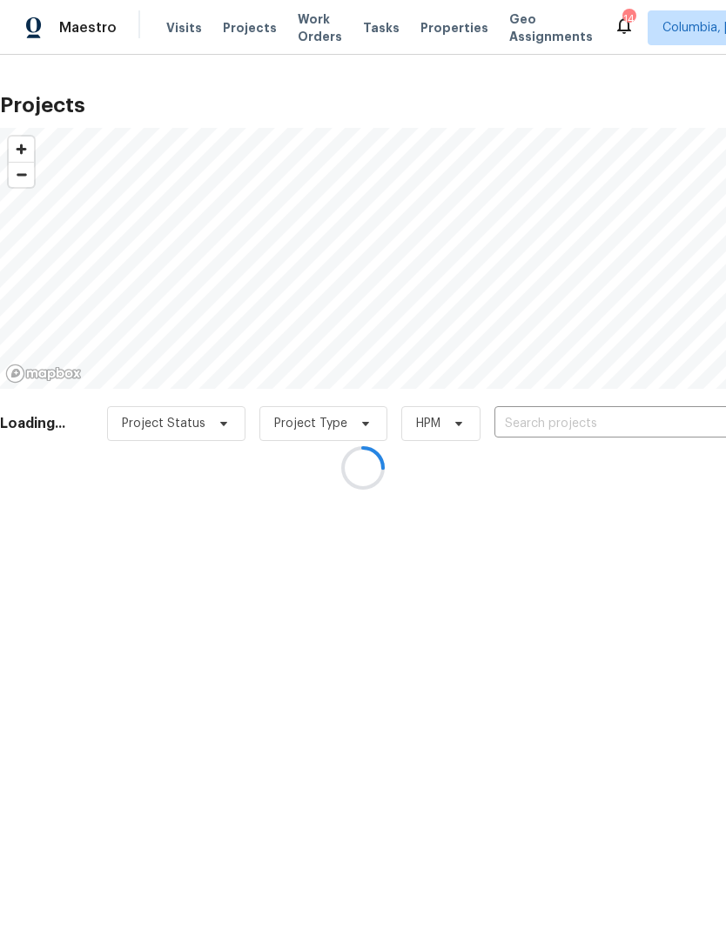
click at [584, 419] on div at bounding box center [363, 467] width 726 height 935
click at [573, 425] on div at bounding box center [363, 467] width 726 height 935
click at [563, 427] on div at bounding box center [363, 467] width 726 height 935
click at [558, 425] on div at bounding box center [363, 467] width 726 height 935
click at [543, 432] on div at bounding box center [363, 467] width 726 height 935
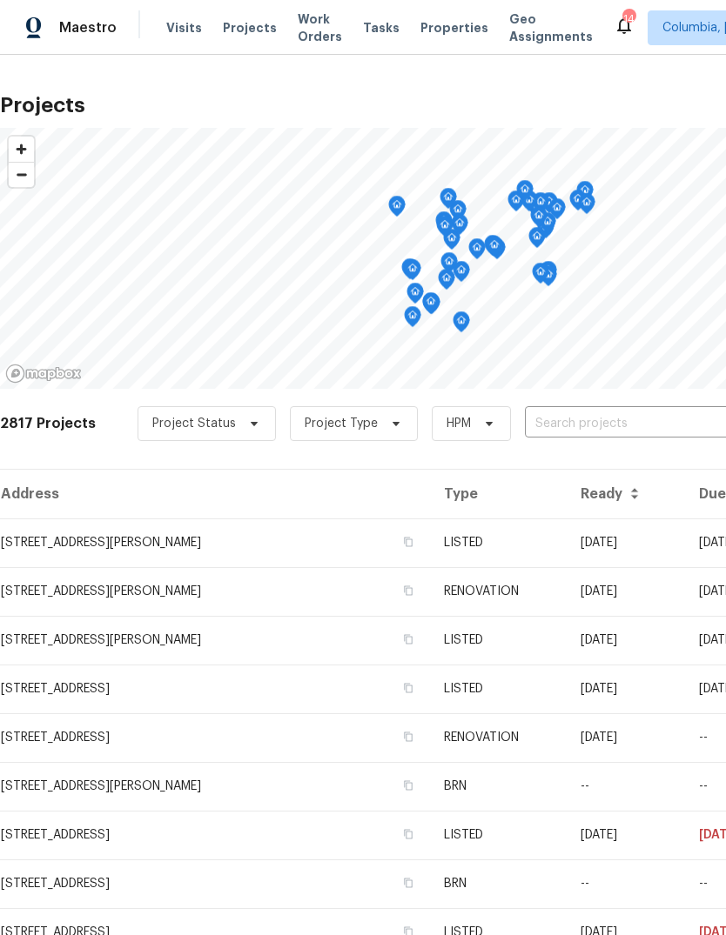
click at [615, 404] on div "2817 Projects Project Status Project Type HPM ​" at bounding box center [491, 434] width 983 height 70
click at [607, 421] on input "text" at bounding box center [624, 424] width 199 height 27
click at [525, 419] on input "Dawsons" at bounding box center [624, 424] width 199 height 27
type input "744 Dawsons"
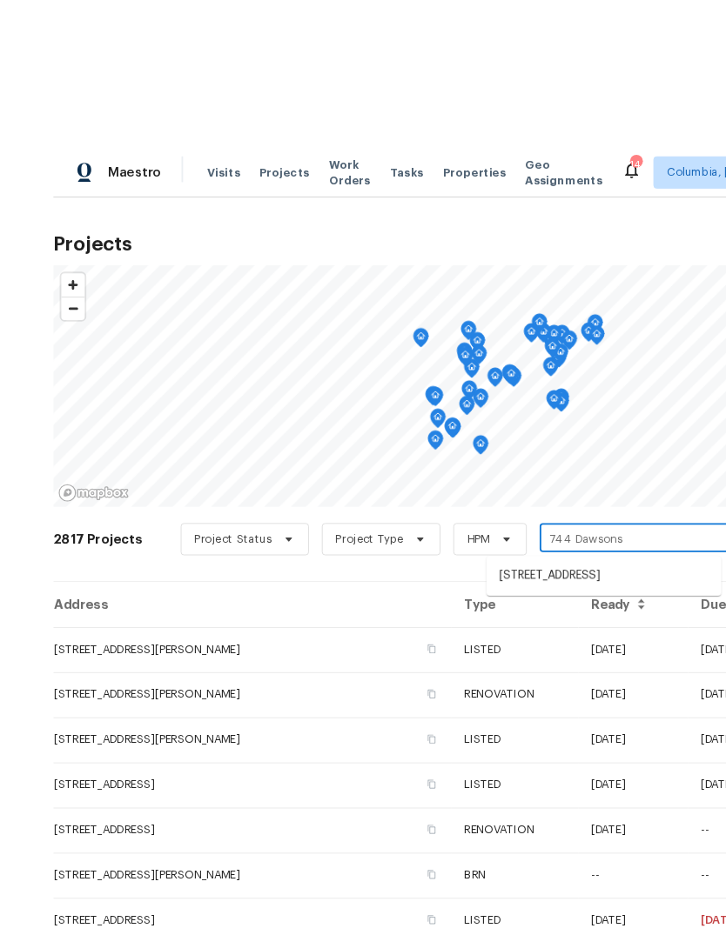
scroll to position [3, 0]
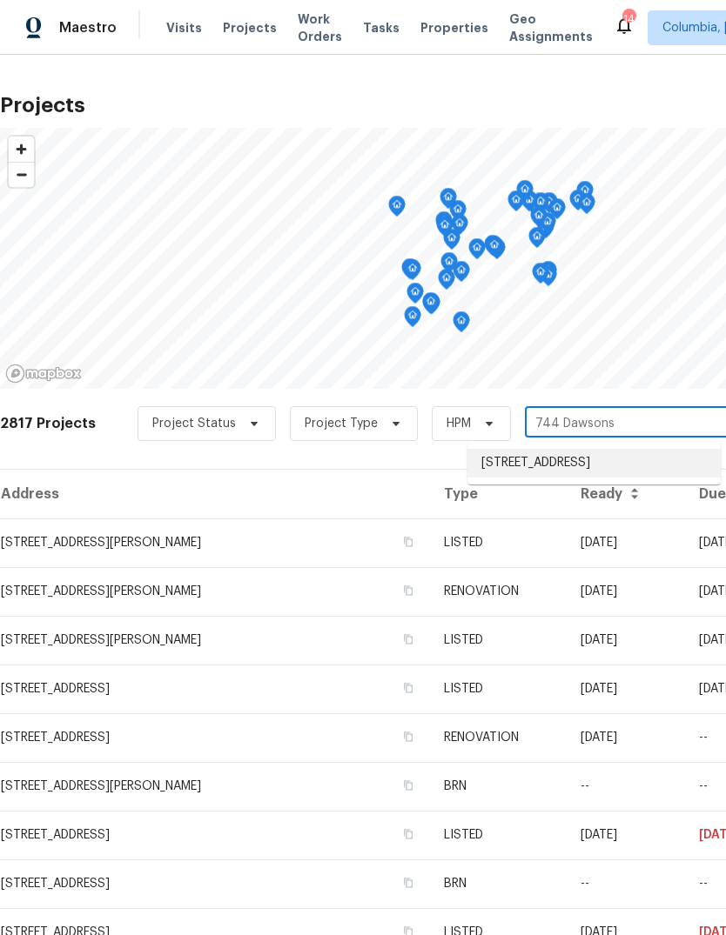
click at [600, 467] on li "744 Dawsons Park Way, Lexington, SC 29072" at bounding box center [593, 463] width 253 height 29
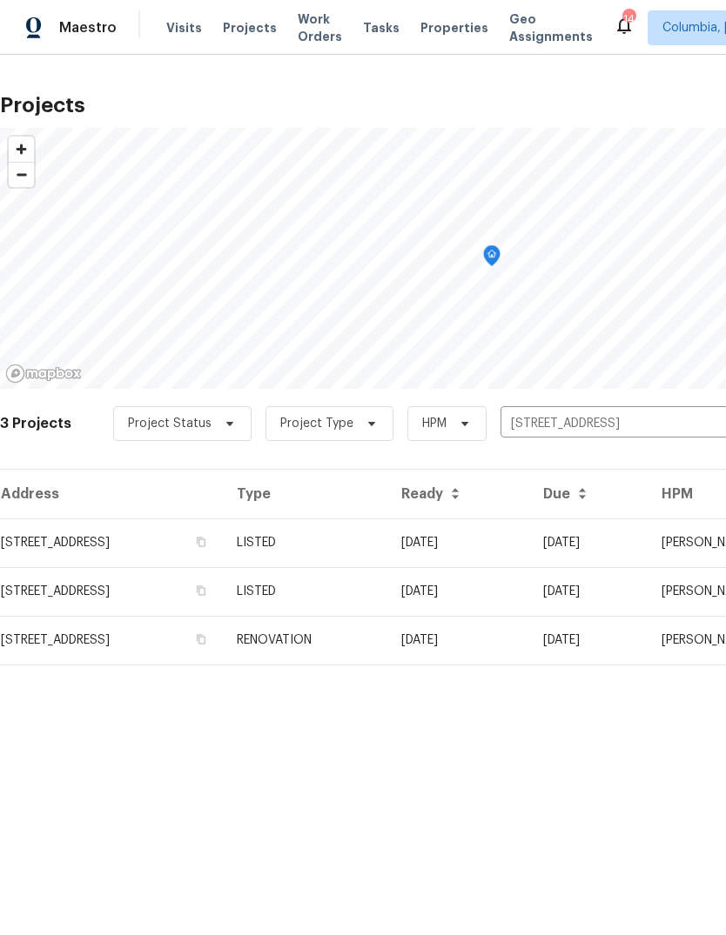
click at [205, 557] on td "744 Dawsons Park Way, Lexington, SC 29072" at bounding box center [111, 543] width 223 height 49
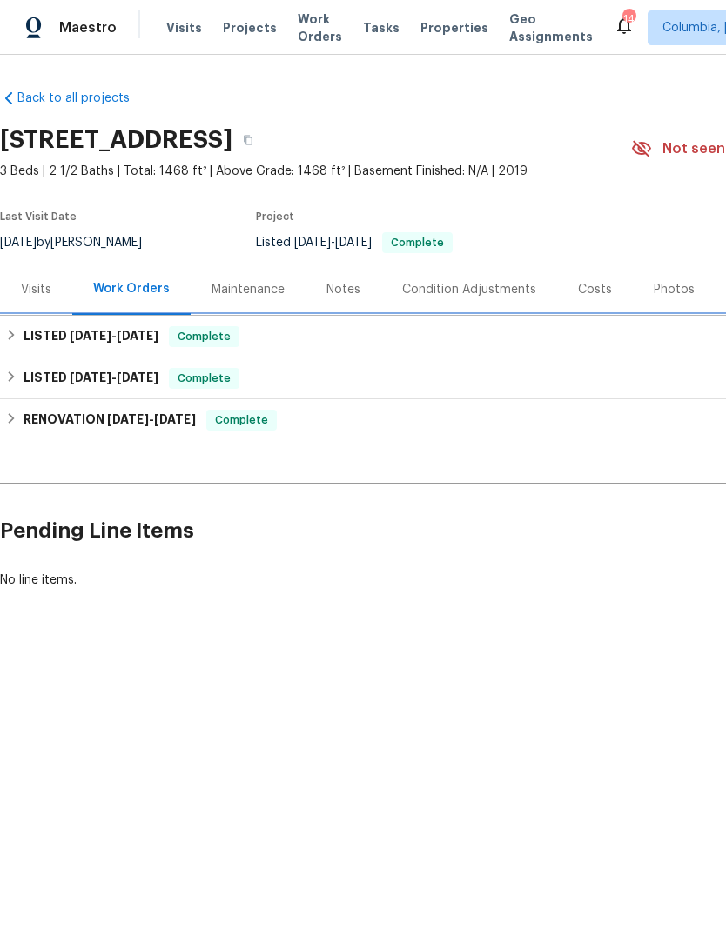
click at [144, 335] on span "7/15/25" at bounding box center [138, 336] width 42 height 12
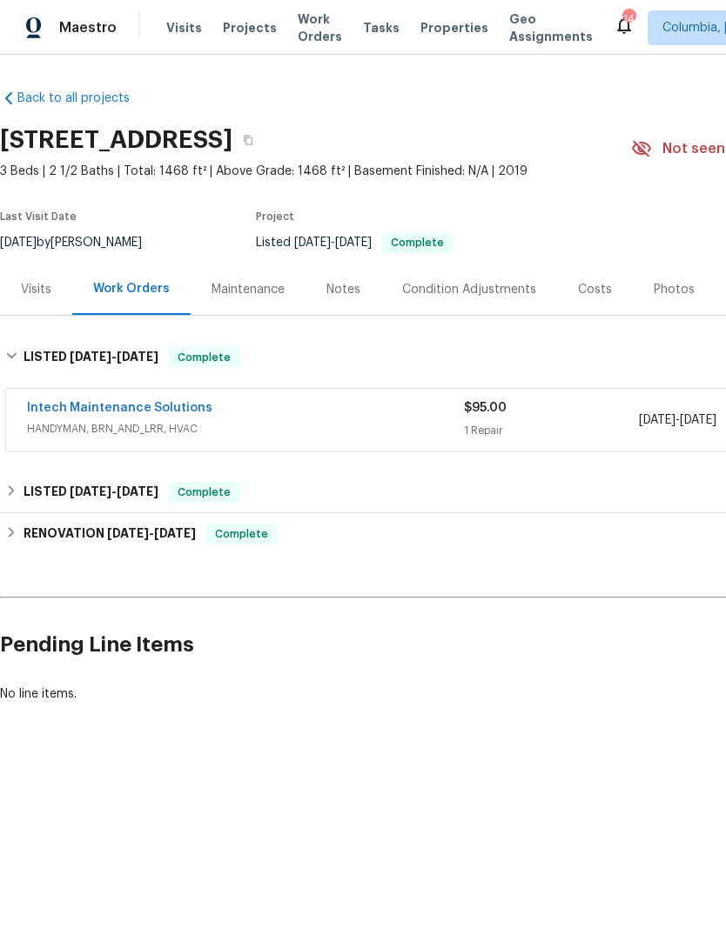
click at [168, 412] on link "Intech Maintenance Solutions" at bounding box center [119, 408] width 185 height 12
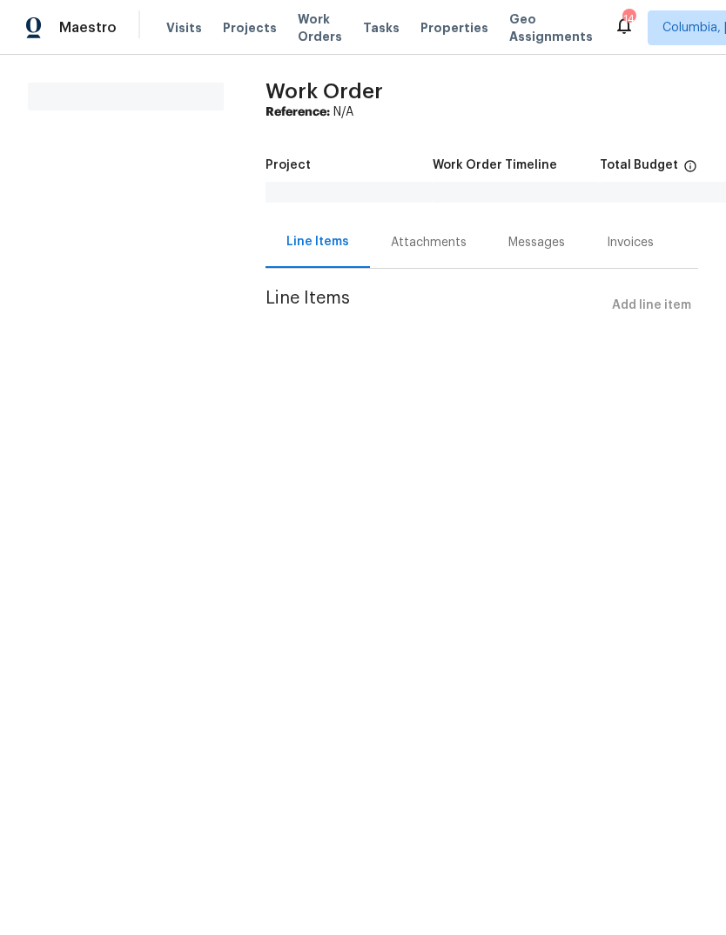
click at [425, 239] on div "Attachments" at bounding box center [429, 242] width 76 height 17
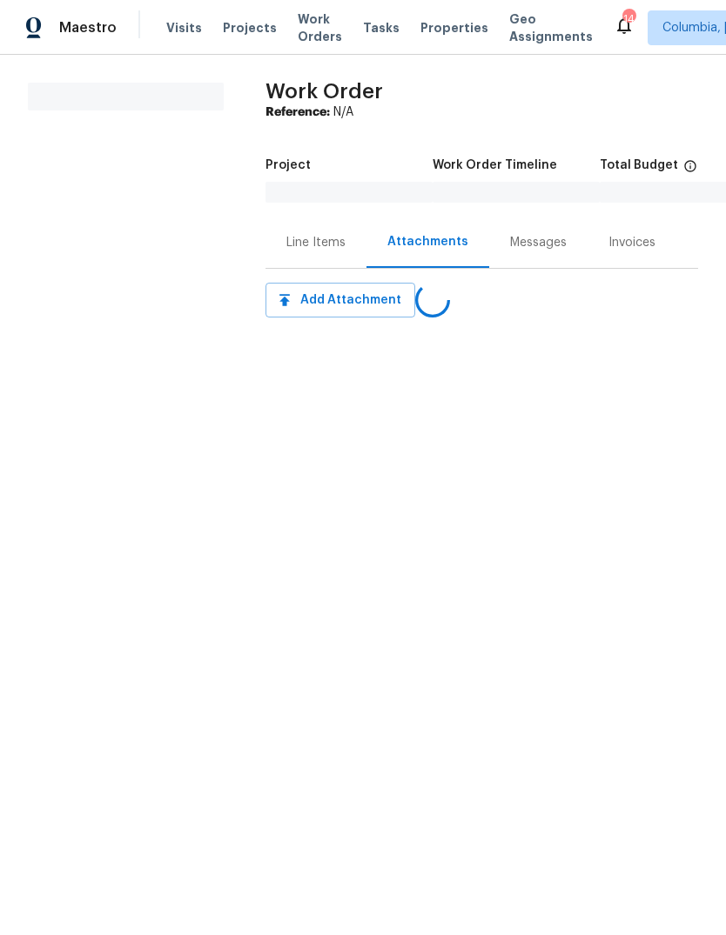
click at [338, 250] on div "Line Items" at bounding box center [315, 242] width 59 height 17
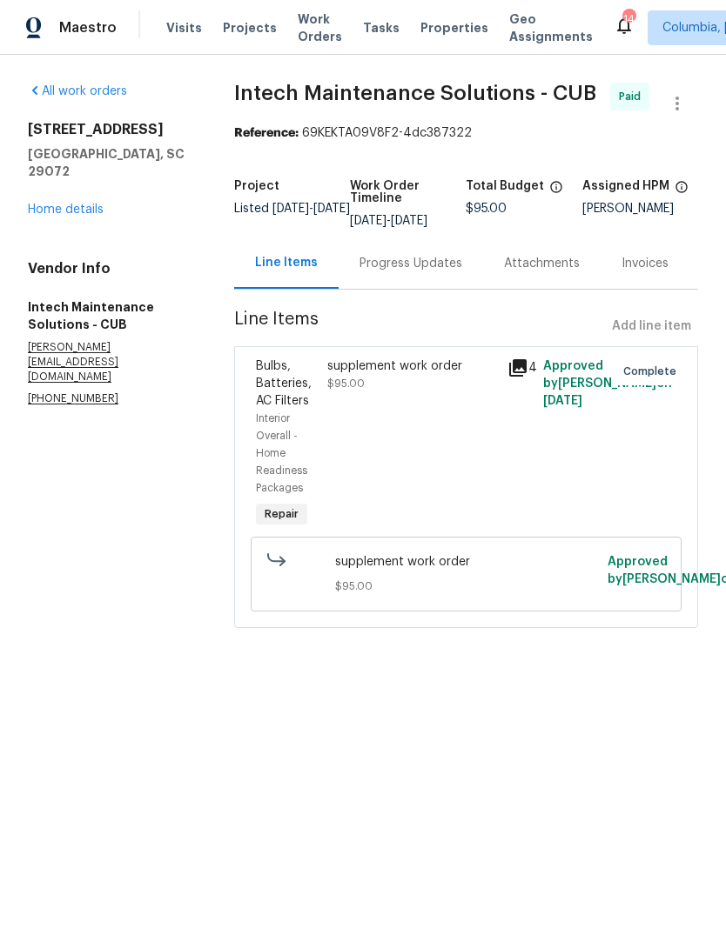
click at [389, 424] on div "supplement work order $95.00" at bounding box center [411, 444] width 179 height 184
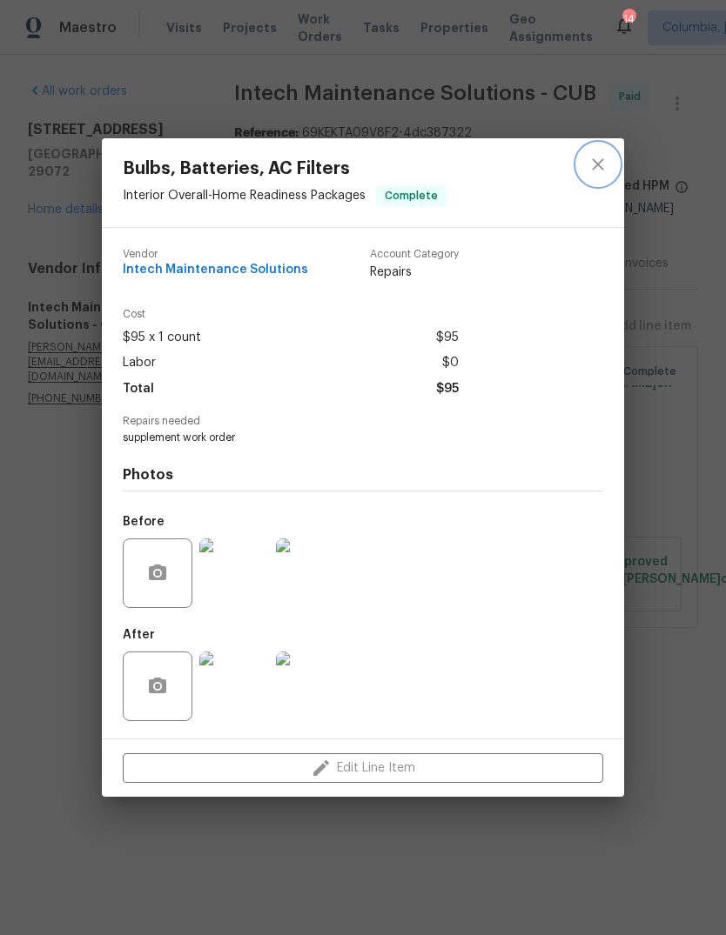
click at [600, 163] on icon "close" at bounding box center [597, 164] width 21 height 21
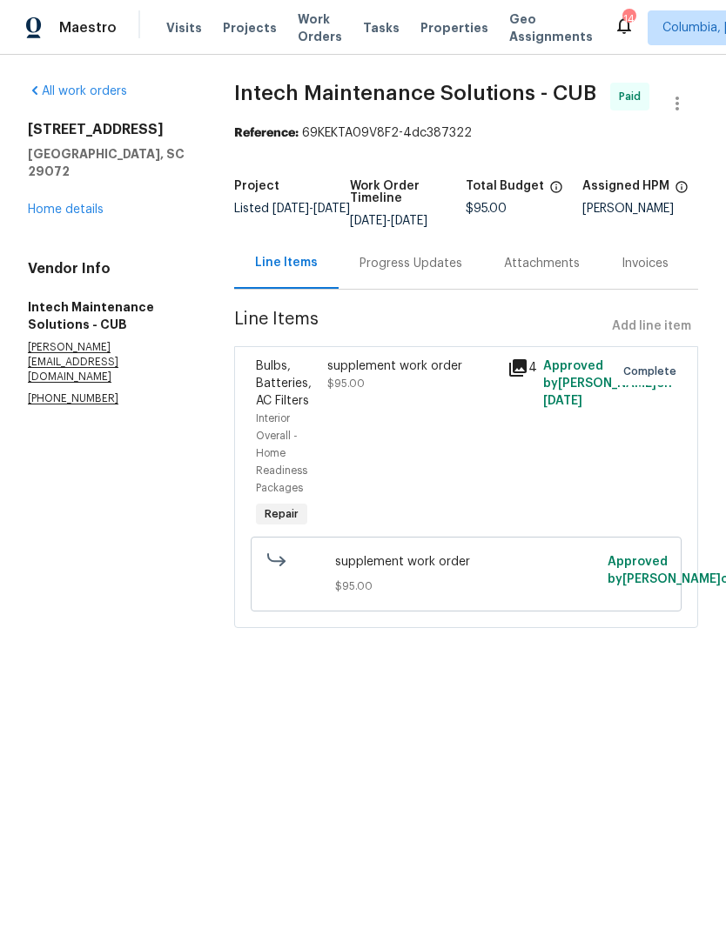
click at [68, 204] on link "Home details" at bounding box center [66, 210] width 76 height 12
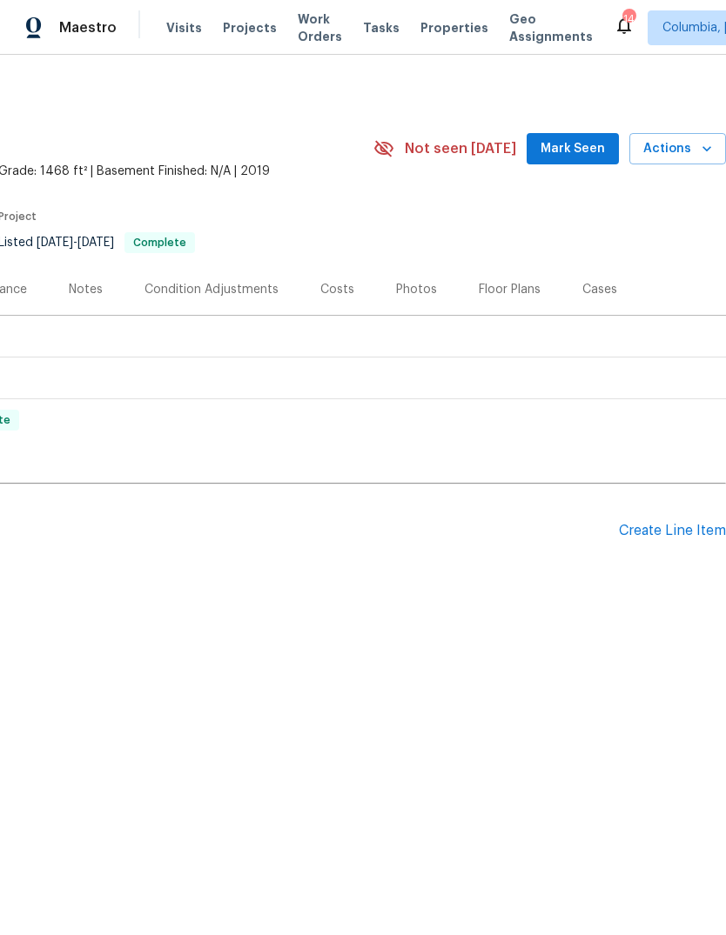
click at [676, 531] on div "Create Line Item" at bounding box center [672, 531] width 107 height 17
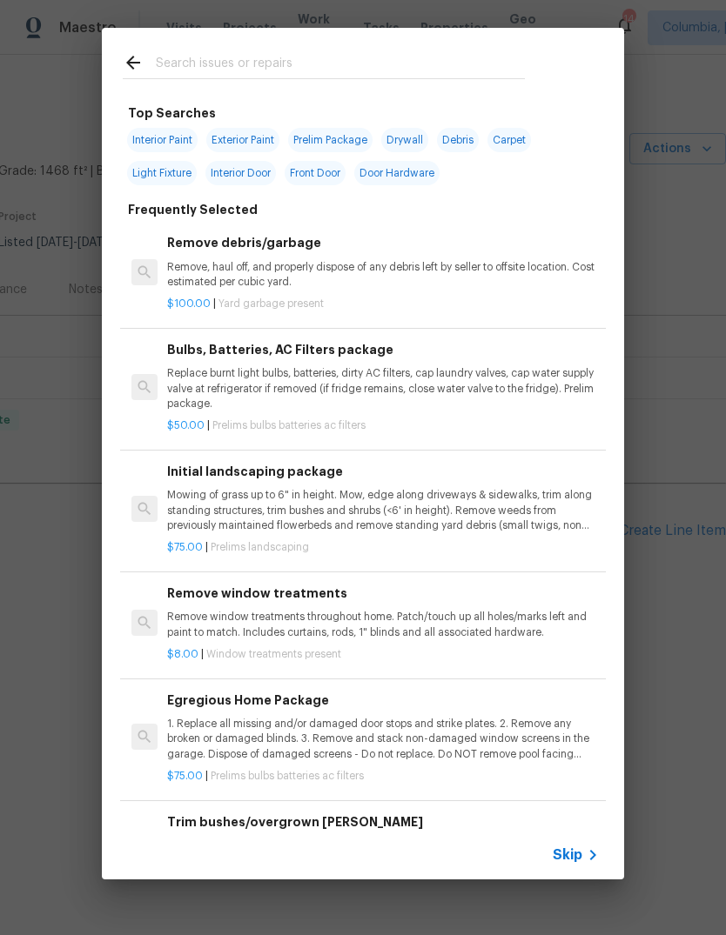
click at [251, 256] on div "Remove debris/garbage Remove, haul off, and properly dispose of any debris left…" at bounding box center [383, 261] width 432 height 57
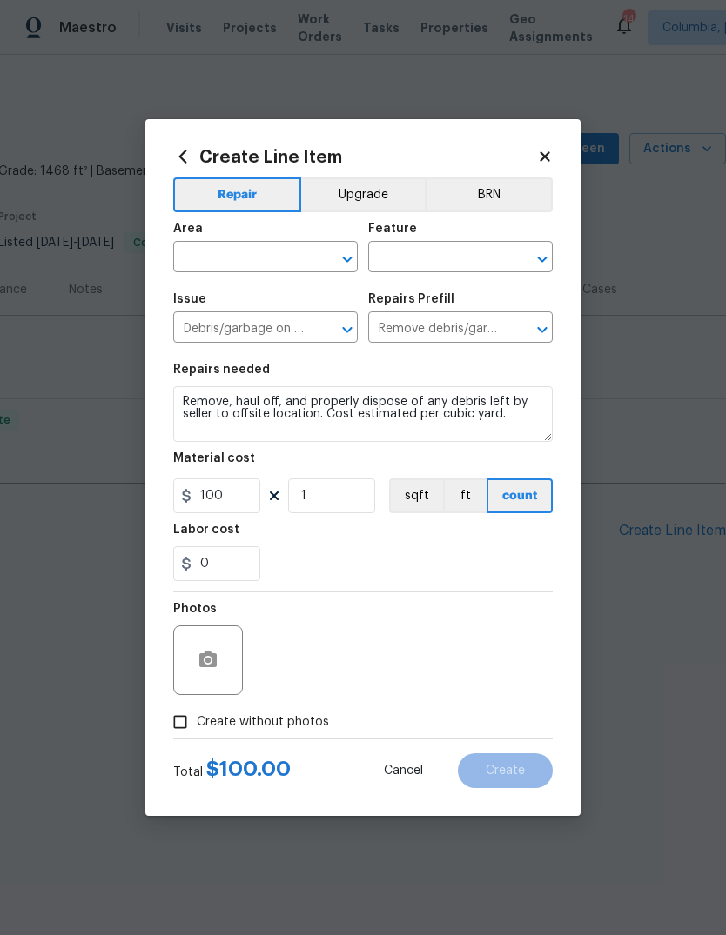
click at [267, 258] on input "text" at bounding box center [241, 258] width 136 height 27
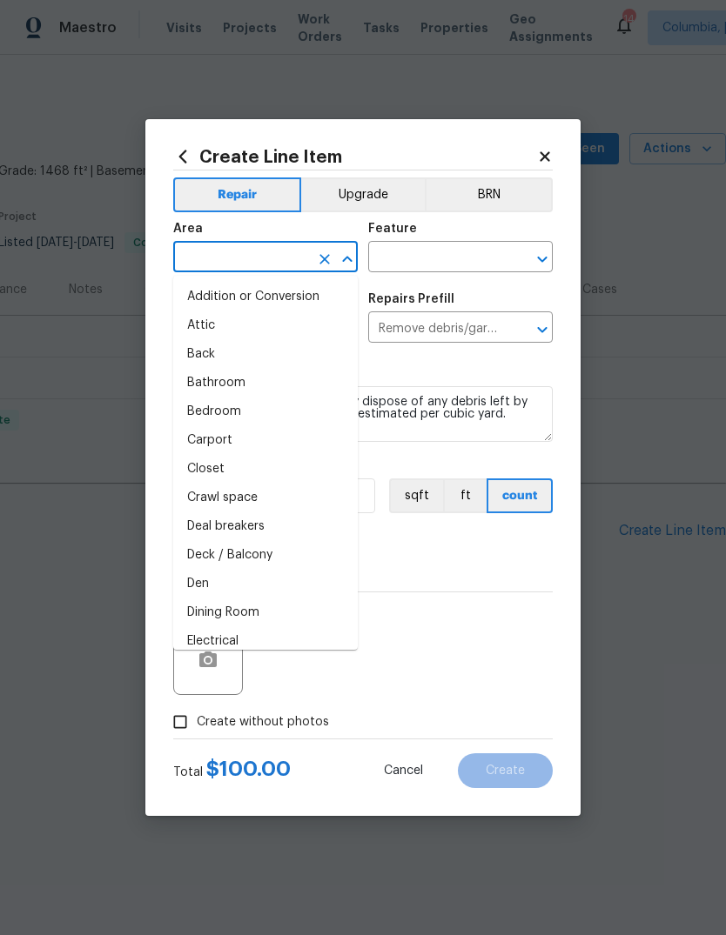
click at [542, 156] on icon at bounding box center [545, 156] width 10 height 10
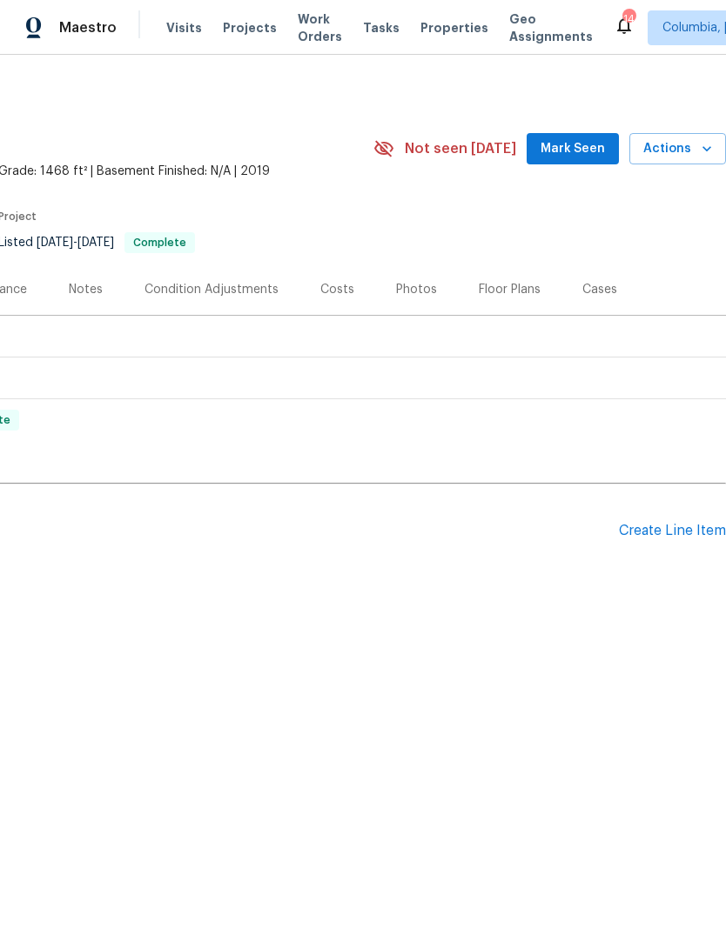
click at [671, 532] on div "Create Line Item" at bounding box center [672, 531] width 107 height 17
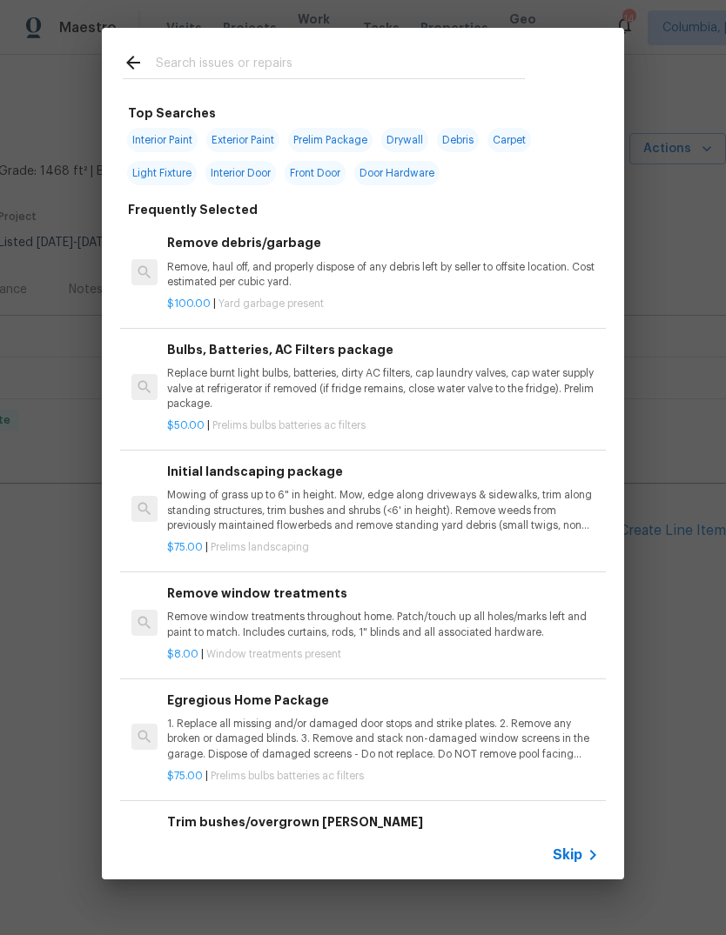
click at [290, 78] on input "text" at bounding box center [340, 65] width 369 height 26
type input "Bulbs"
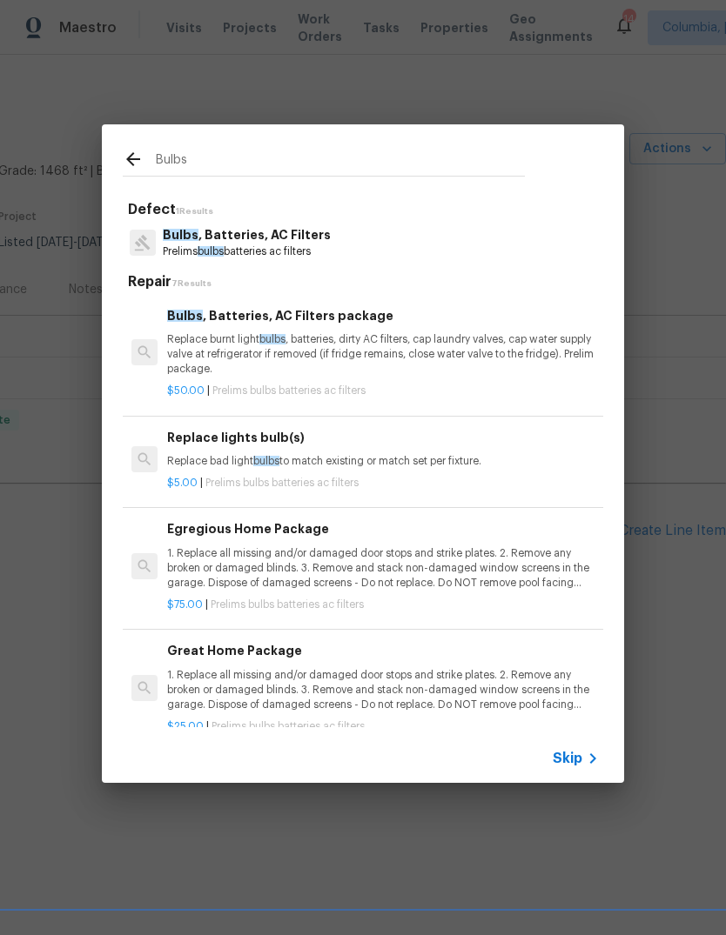
click at [307, 248] on p "Prelims bulbs batteries ac filters" at bounding box center [247, 252] width 168 height 15
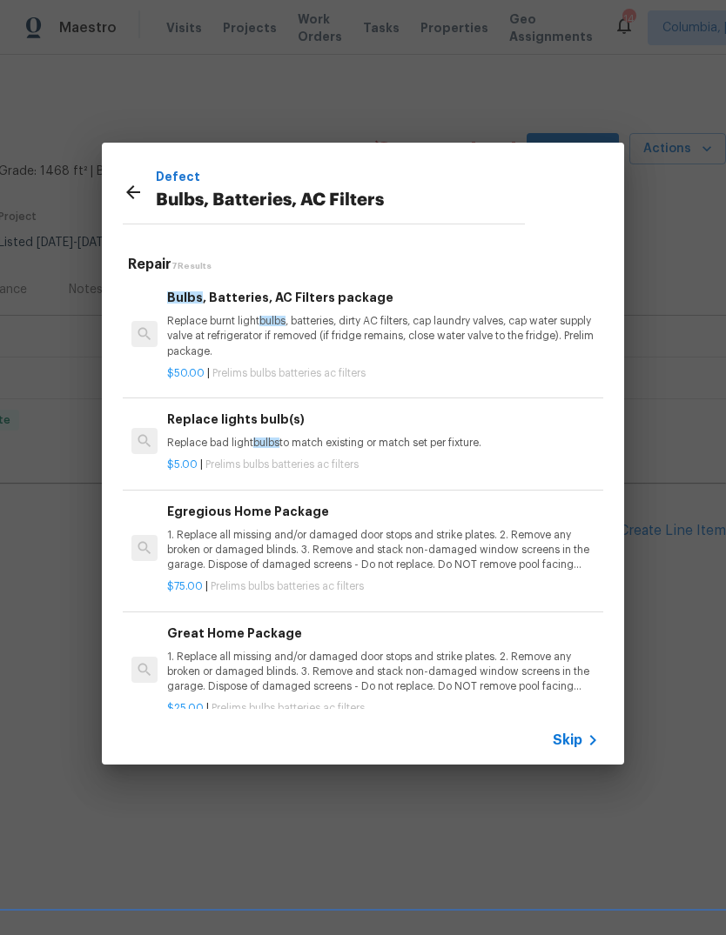
click at [305, 339] on p "Replace burnt light bulbs , batteries, dirty AC filters, cap laundry valves, ca…" at bounding box center [383, 336] width 432 height 44
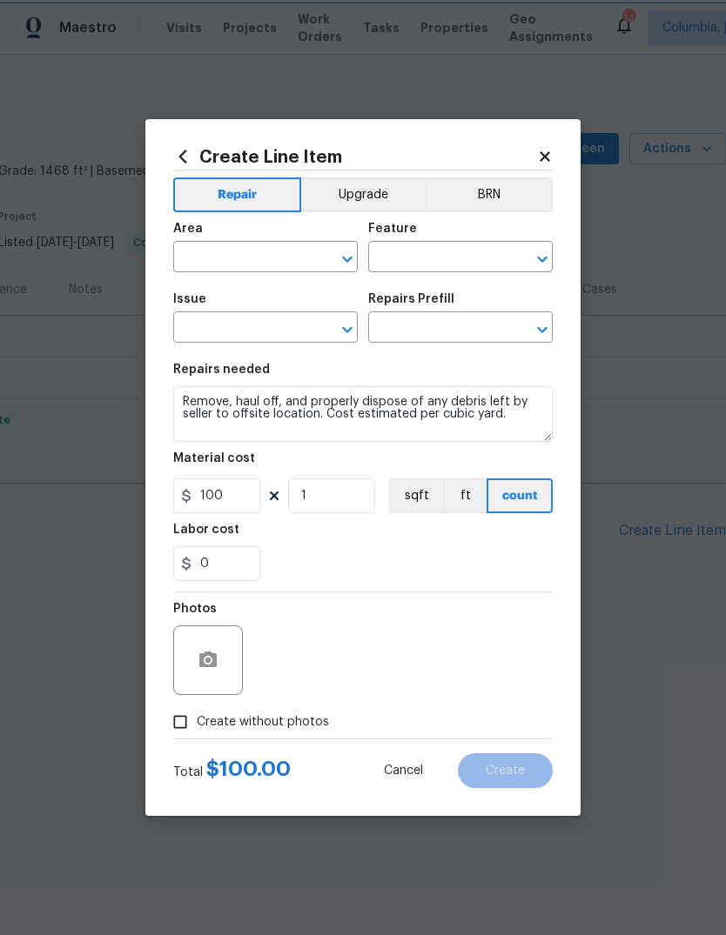
type input "Home Readiness Packages"
type input "Bulbs, Batteries, AC Filters"
type input "Bulbs, Batteries, AC Filters package $50.00"
type textarea "Replace burnt light bulbs, batteries, dirty AC filters, cap laundry valves, cap…"
type input "50"
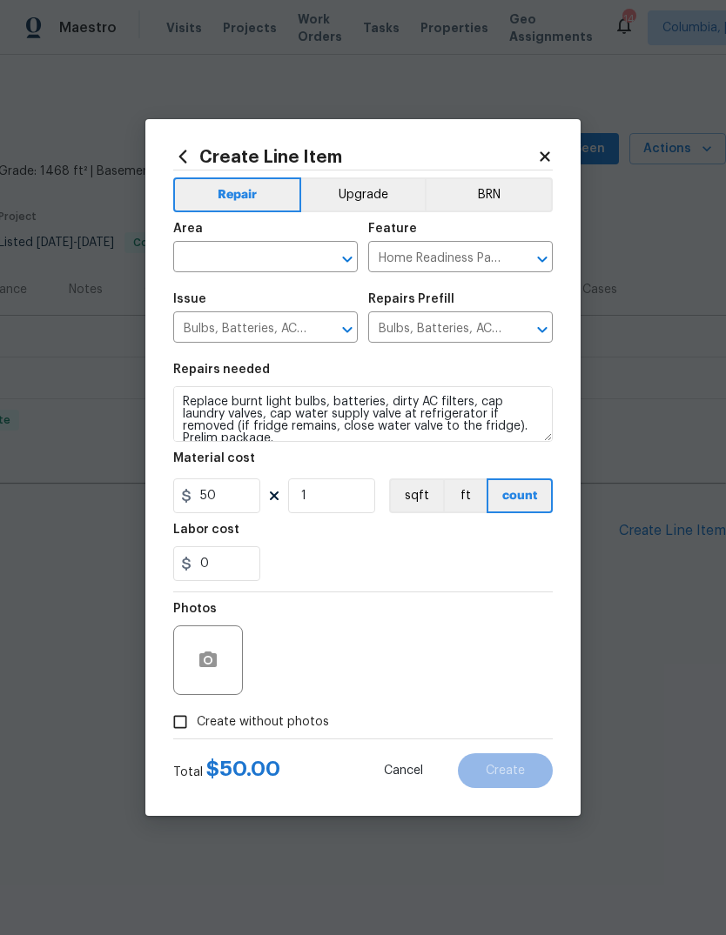
click at [293, 255] on input "text" at bounding box center [241, 258] width 136 height 27
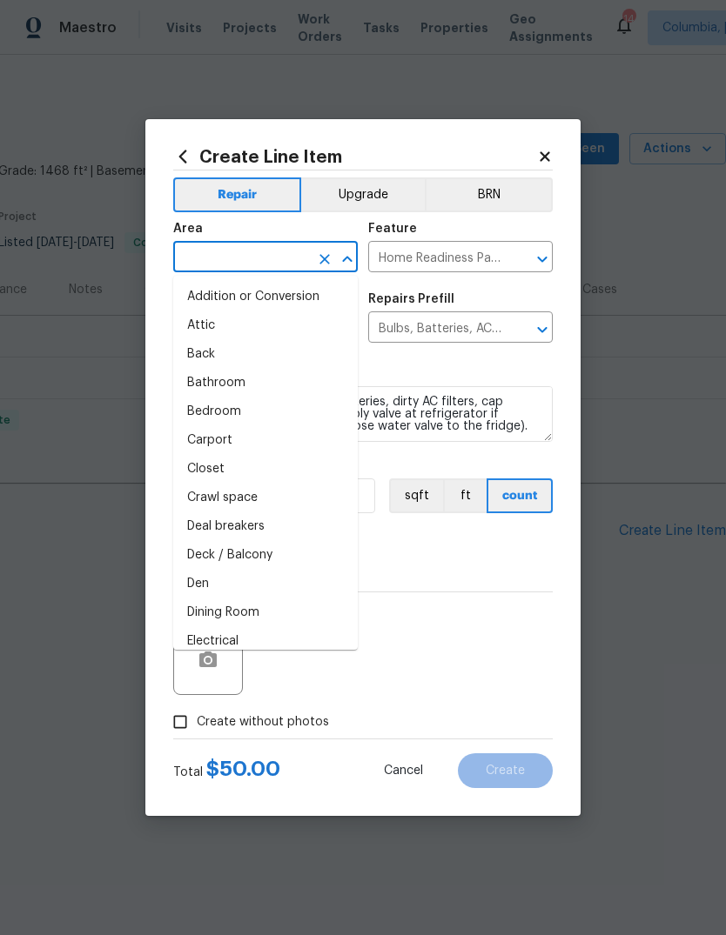
type input "i"
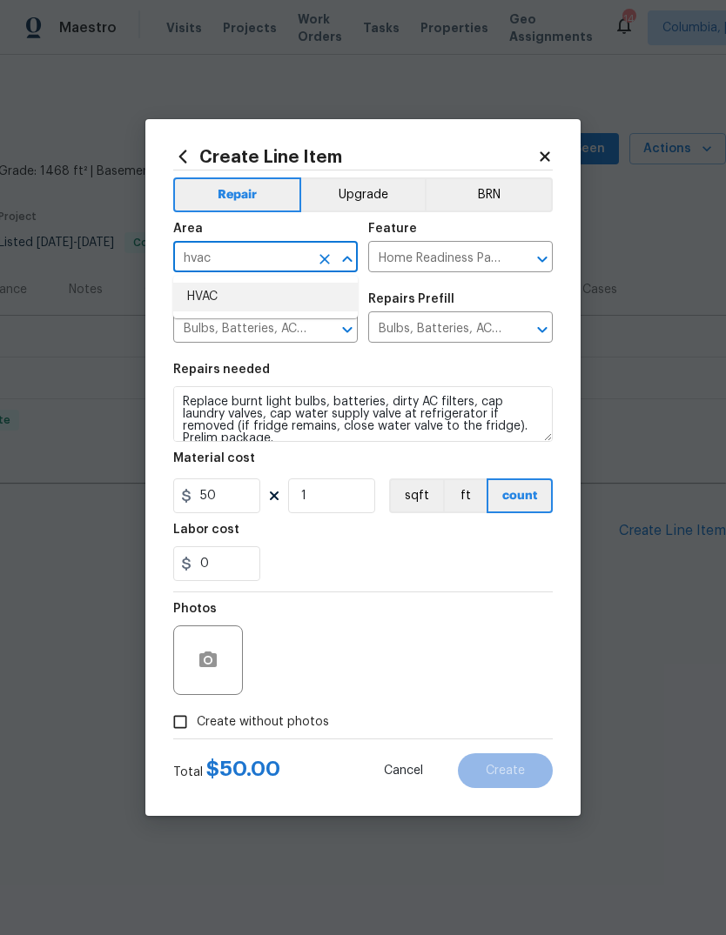
click at [231, 288] on li "HVAC" at bounding box center [265, 297] width 184 height 29
type input "HVAC"
click at [231, 287] on span "Issue Bulbs, Batteries, AC Filters ​" at bounding box center [265, 318] width 184 height 70
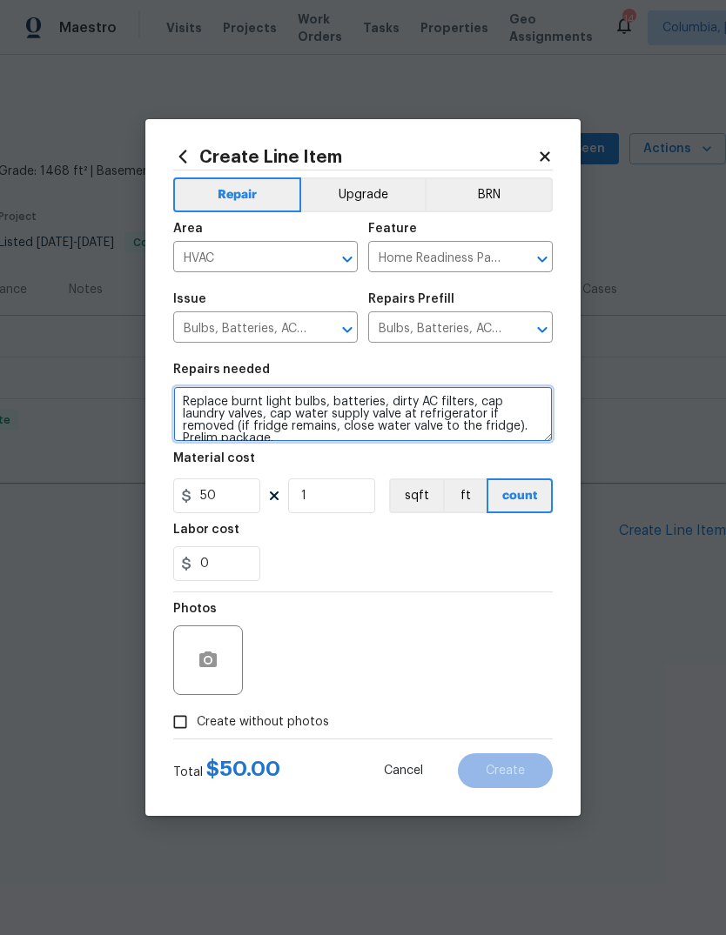
click at [414, 402] on textarea "Replace burnt light bulbs, batteries, dirty AC filters, cap laundry valves, cap…" at bounding box center [362, 414] width 379 height 56
click at [422, 415] on textarea "Replace burnt light bulbs, batteries, dirty AC filters, cap laundry valves, cap…" at bounding box center [362, 414] width 379 height 56
click at [421, 414] on textarea "Replace burnt light bulbs, batteries, dirty AC filters, cap laundry valves, cap…" at bounding box center [362, 414] width 379 height 56
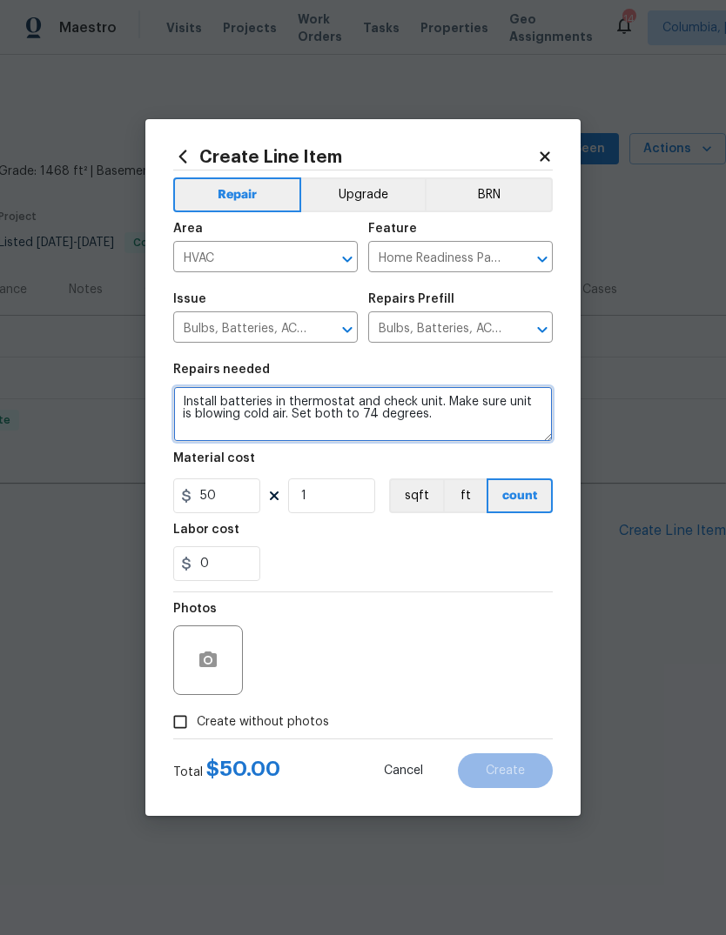
type textarea "Install batteries in thermostat and check unit. Make sure unit is blowing cold …"
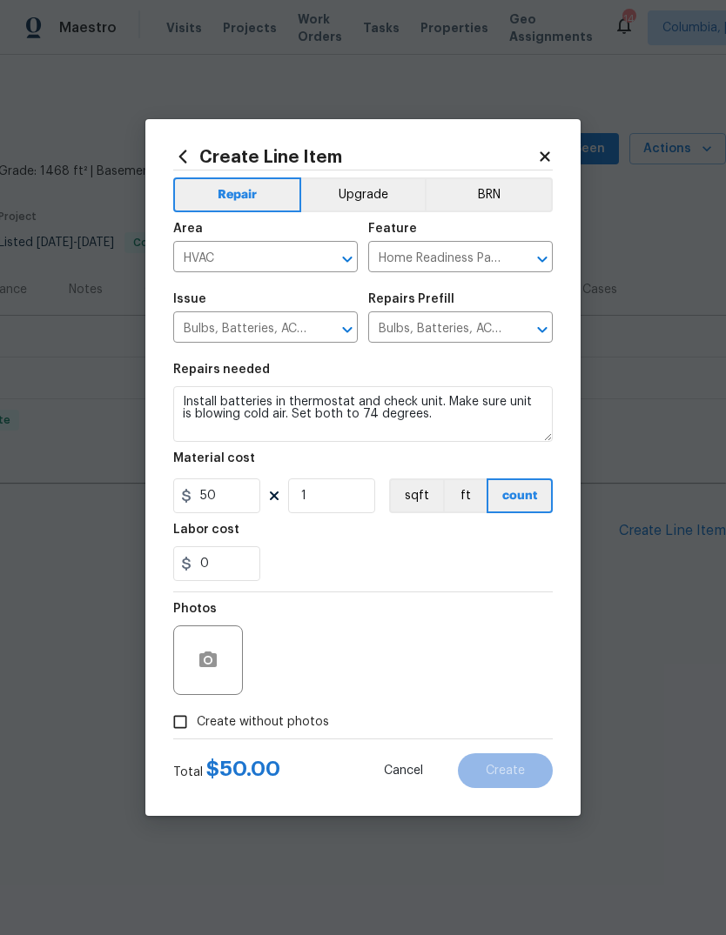
click at [174, 717] on input "Create without photos" at bounding box center [180, 722] width 33 height 33
checkbox input "true"
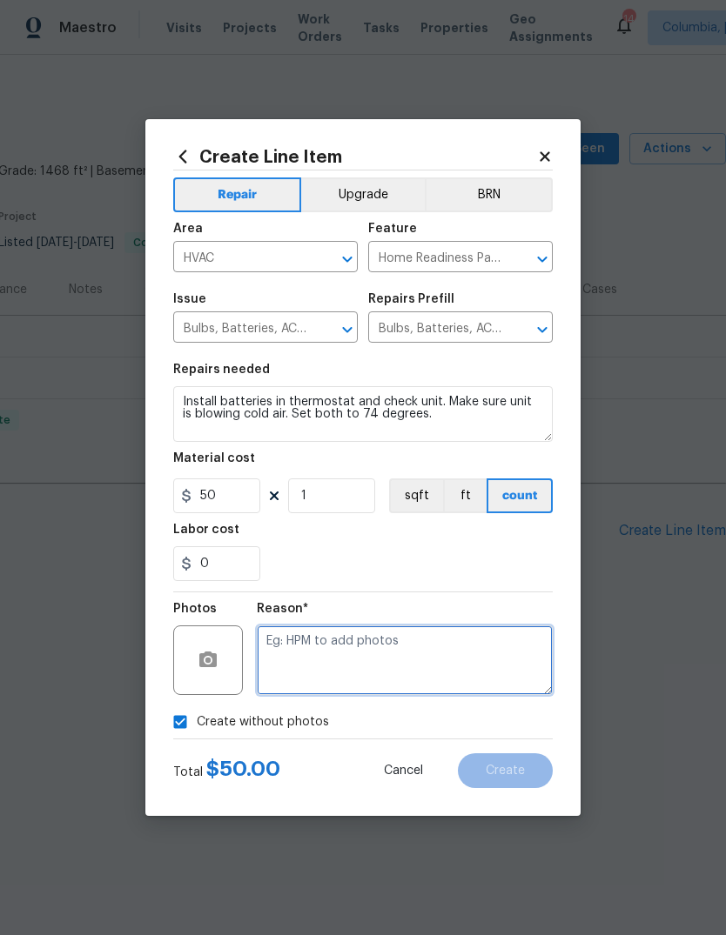
click at [396, 639] on textarea at bounding box center [405, 661] width 296 height 70
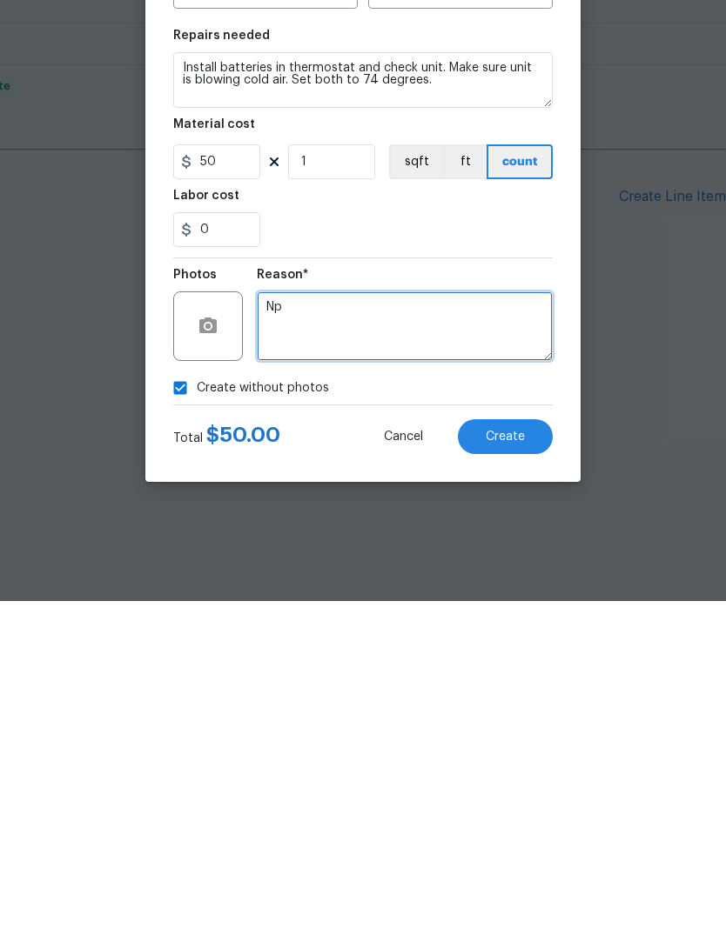
type textarea "Np"
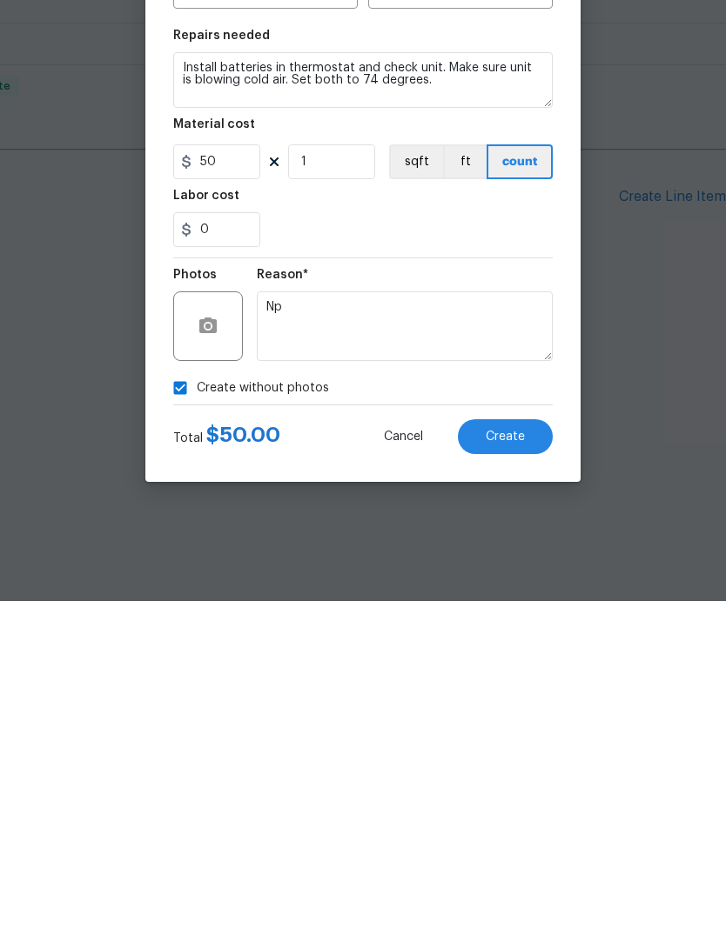
click at [516, 765] on span "Create" at bounding box center [505, 771] width 39 height 13
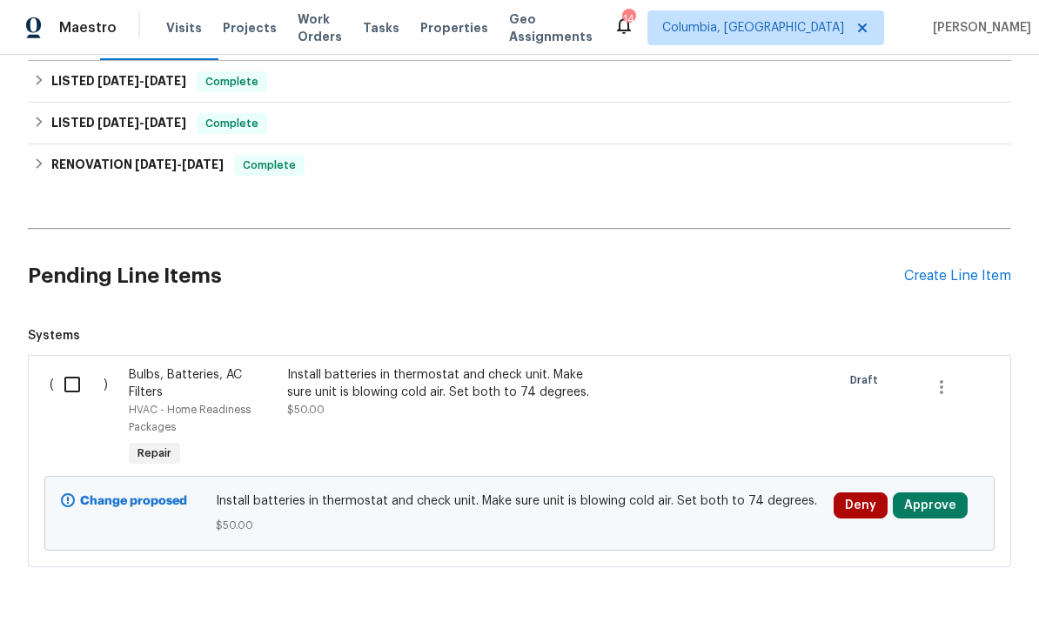
scroll to position [254, 0]
click at [75, 386] on input "checkbox" at bounding box center [79, 385] width 50 height 37
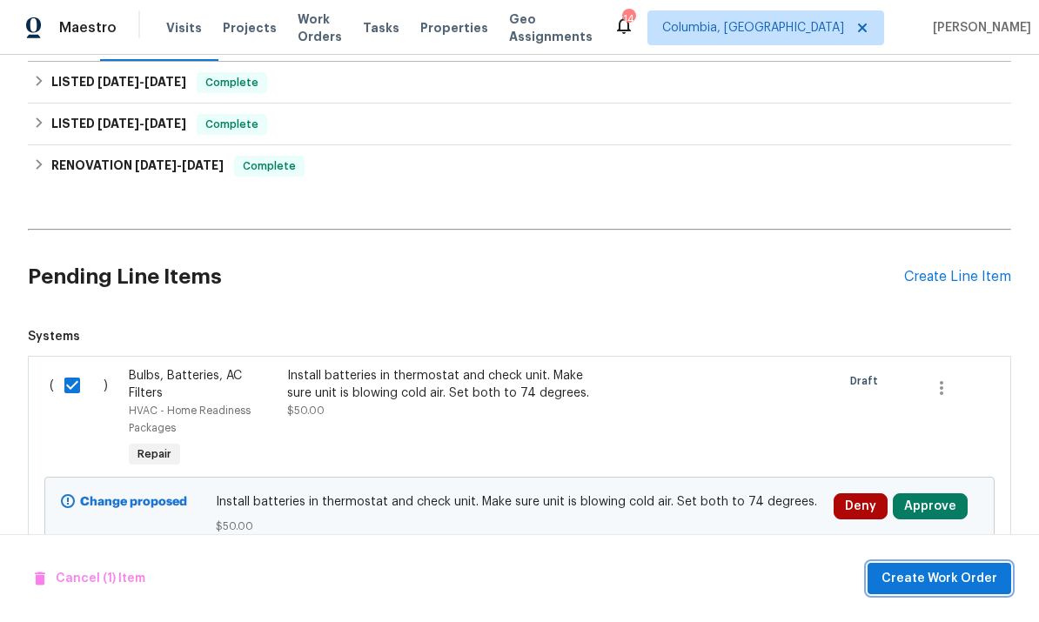
click at [725, 583] on span "Create Work Order" at bounding box center [939, 579] width 116 height 22
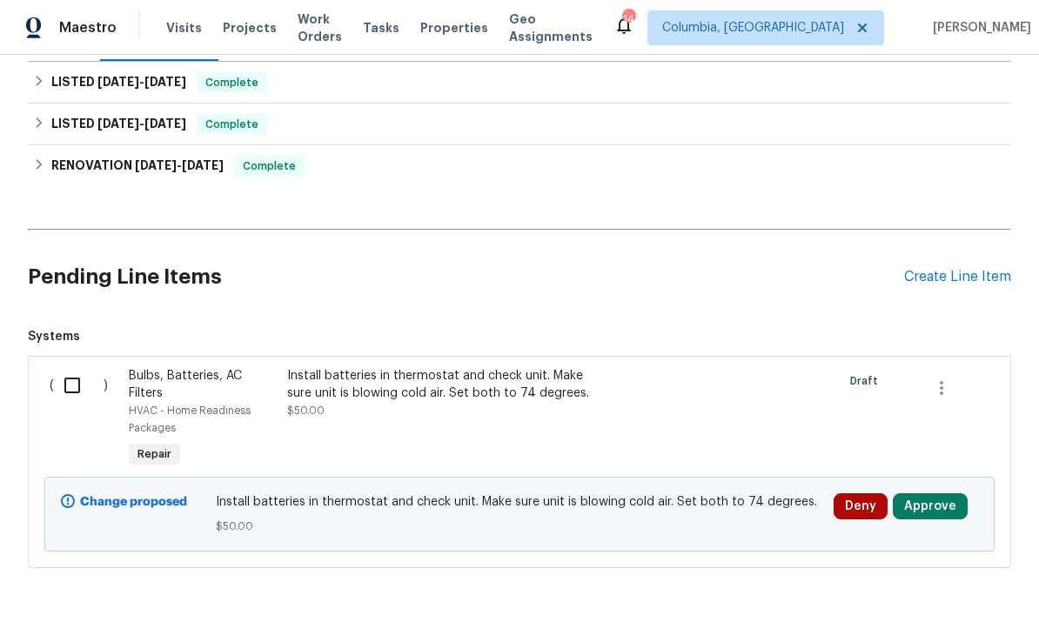
click at [77, 373] on input "checkbox" at bounding box center [79, 385] width 50 height 37
checkbox input "true"
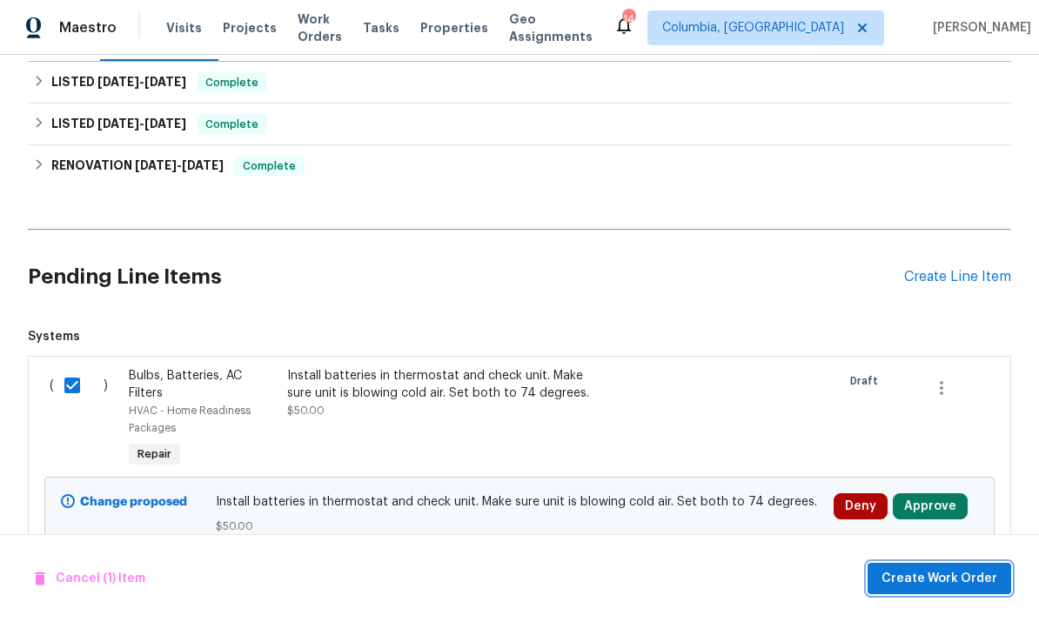
click at [725, 593] on button "Create Work Order" at bounding box center [940, 579] width 144 height 32
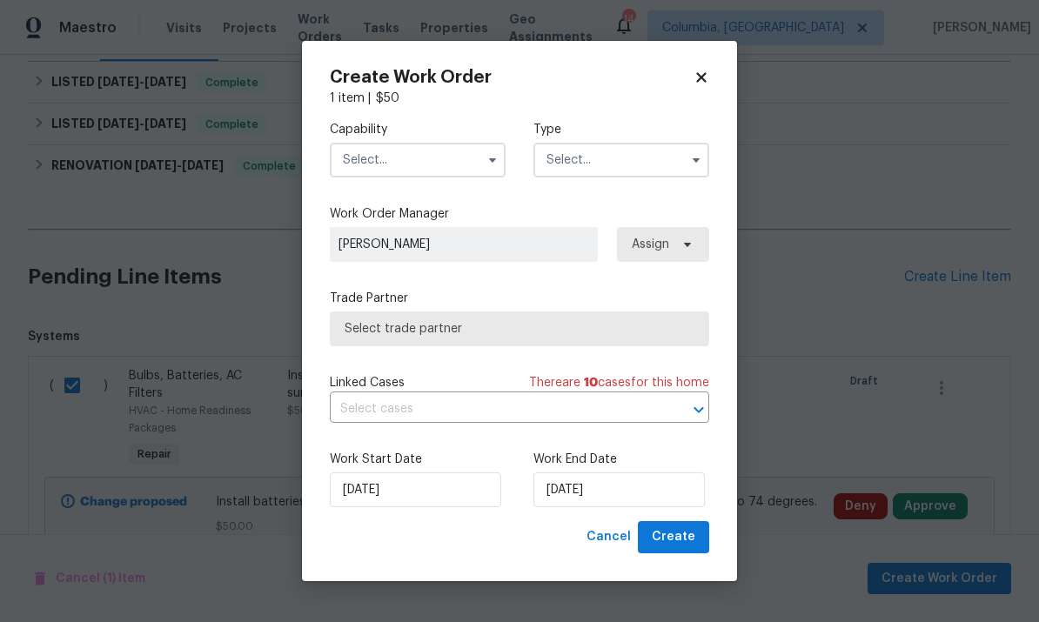
click at [439, 167] on input "text" at bounding box center [418, 160] width 176 height 35
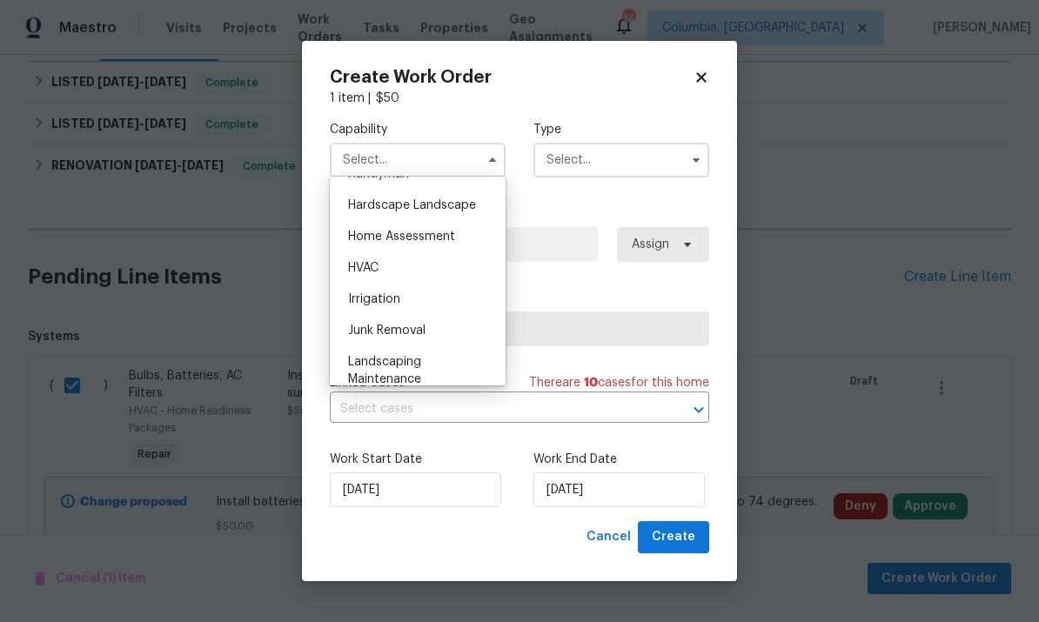
scroll to position [914, 0]
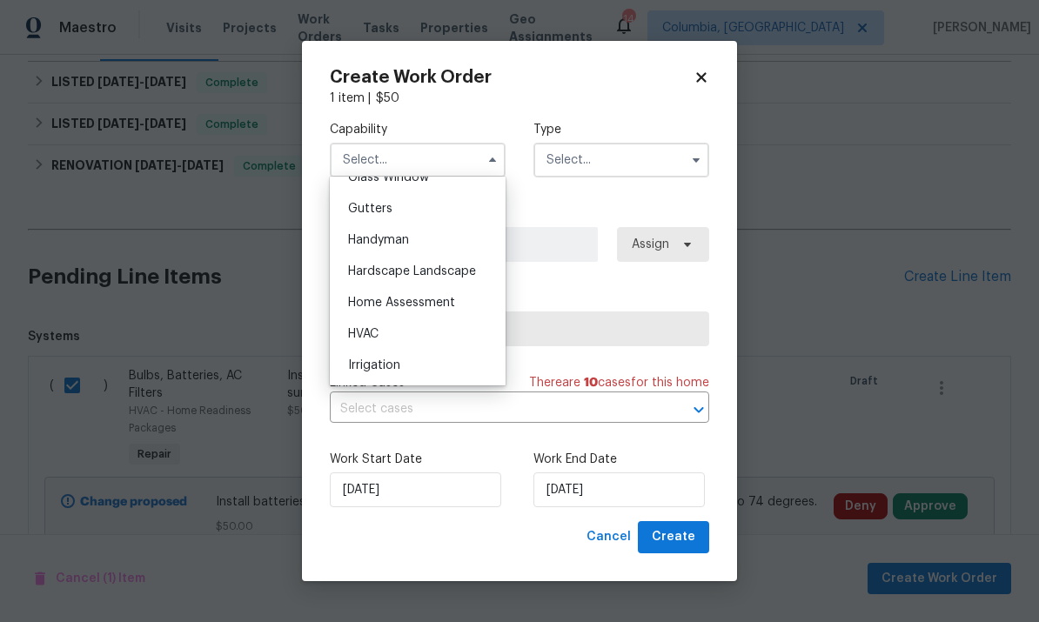
click at [438, 241] on div "Handyman" at bounding box center [417, 240] width 167 height 31
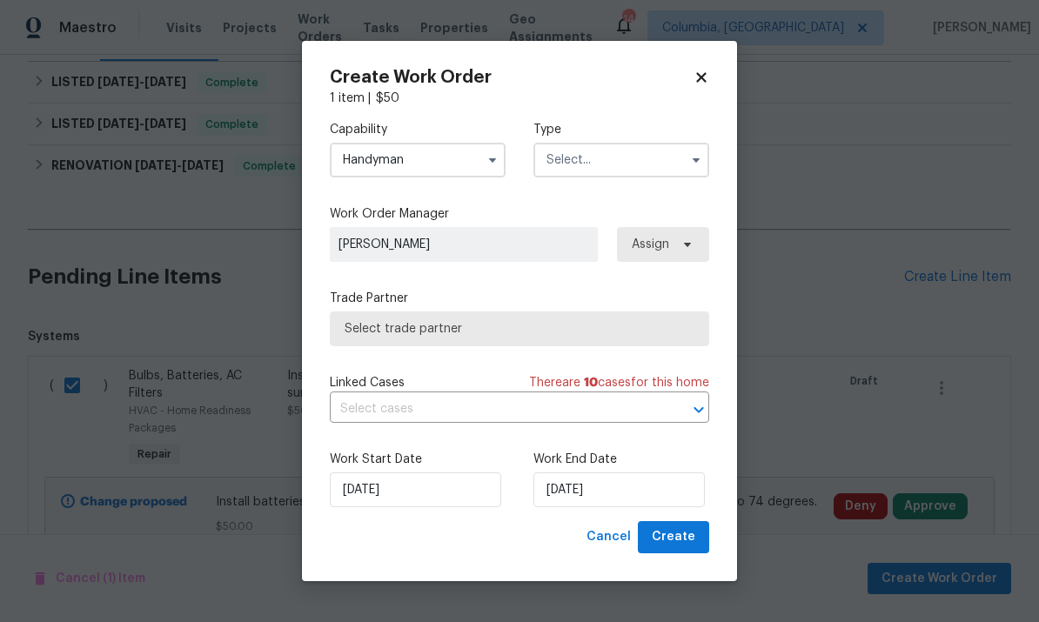
click at [651, 154] on input "text" at bounding box center [621, 160] width 176 height 35
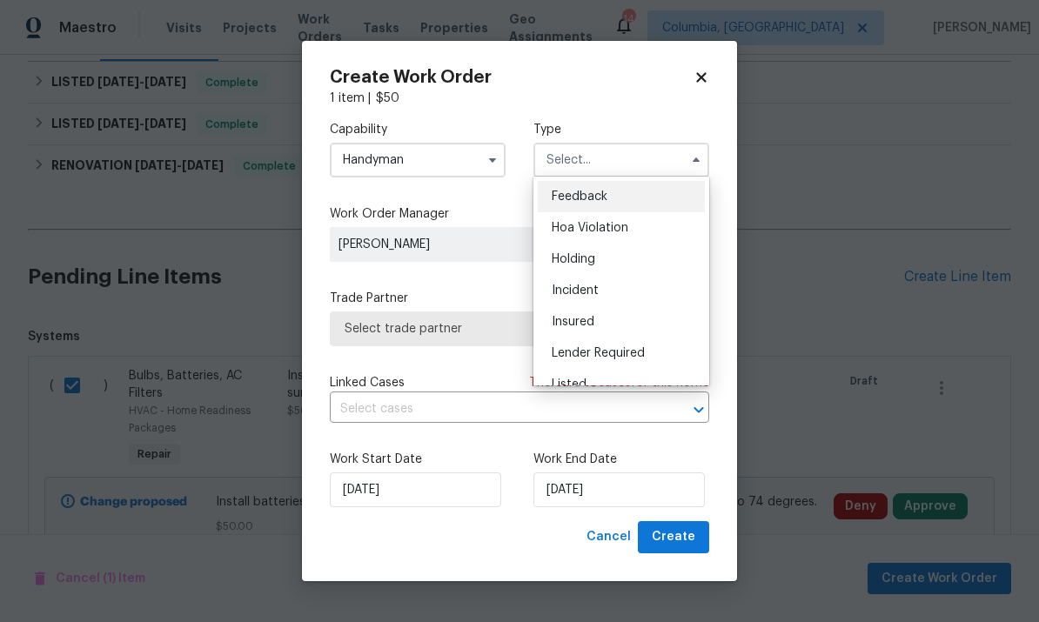
scroll to position [-2, 0]
click at [446, 155] on input "Handyman" at bounding box center [418, 160] width 176 height 35
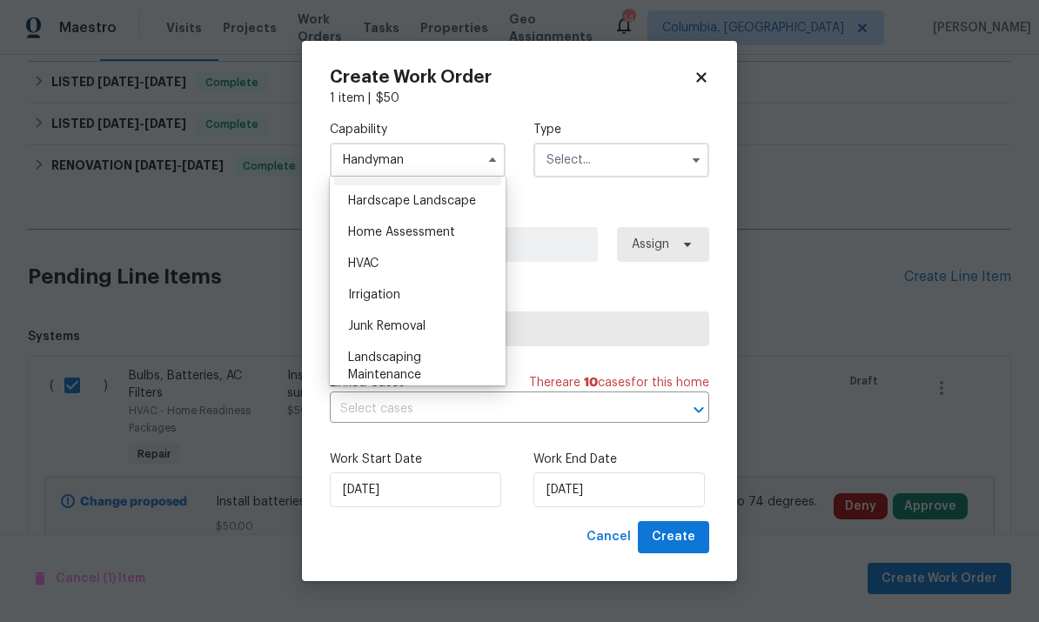
scroll to position [982, 0]
click at [426, 265] on div "HVAC" at bounding box center [417, 265] width 167 height 31
type input "HVAC"
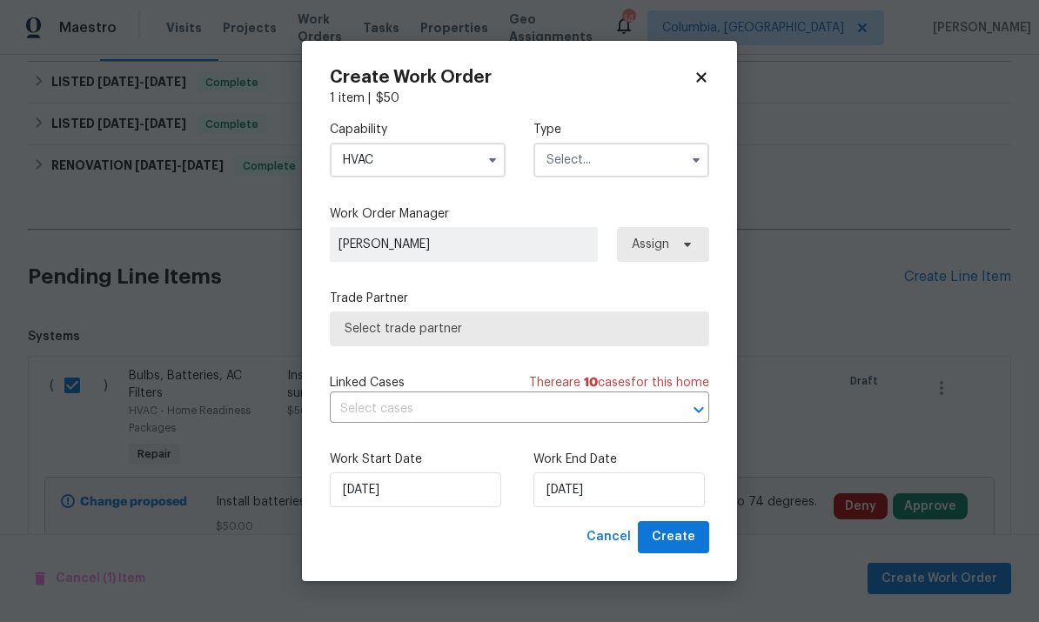
click at [657, 171] on input "text" at bounding box center [621, 160] width 176 height 35
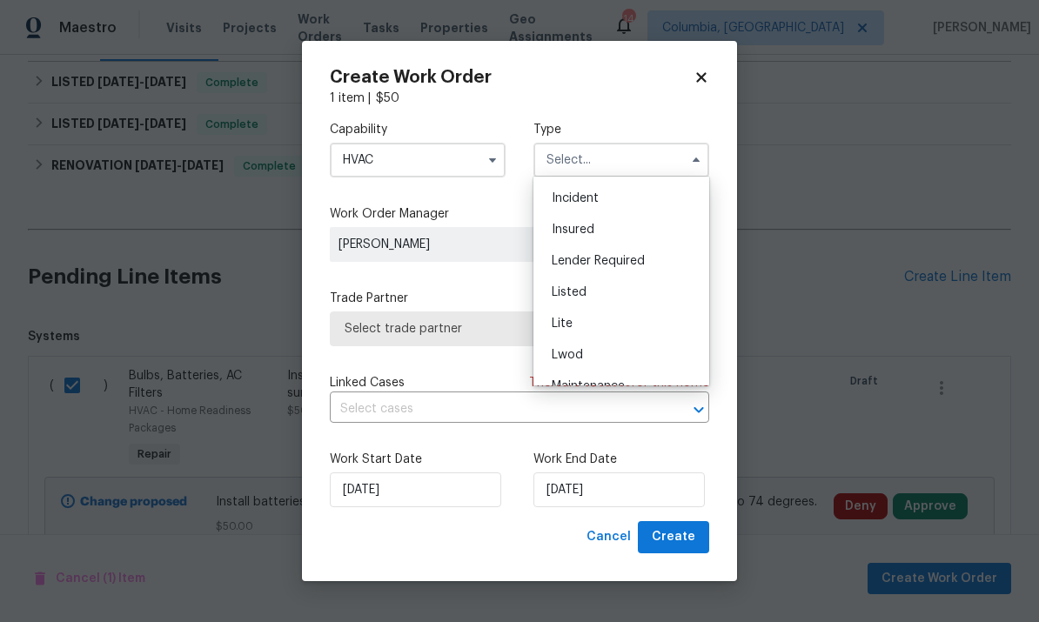
scroll to position [90, 0]
click at [627, 297] on div "Listed" at bounding box center [621, 293] width 167 height 31
type input "Listed"
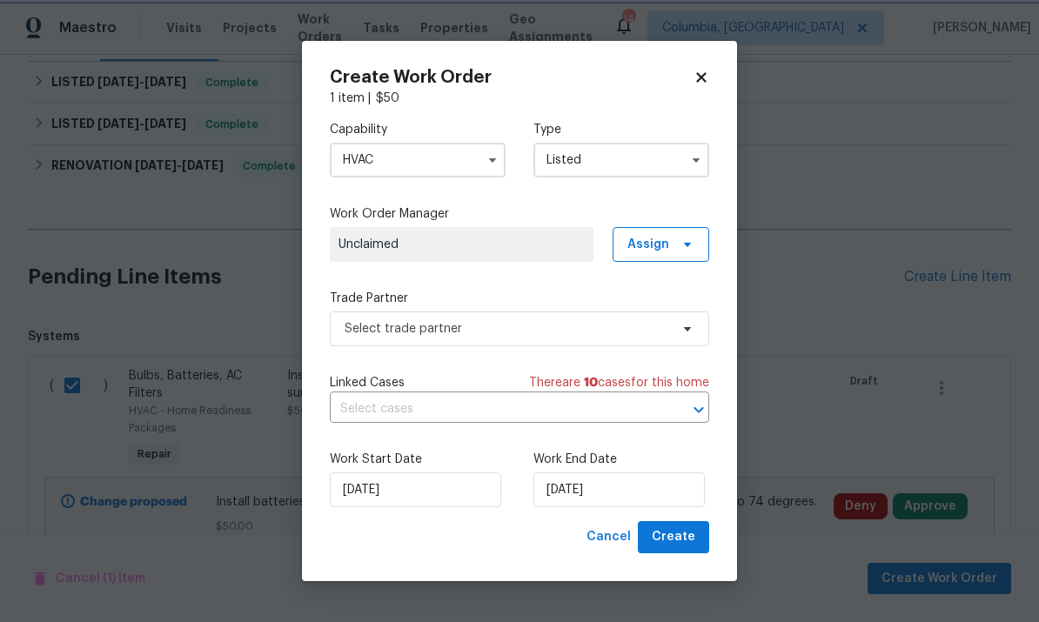
scroll to position [0, 0]
click at [580, 337] on span "Select trade partner" at bounding box center [519, 329] width 379 height 35
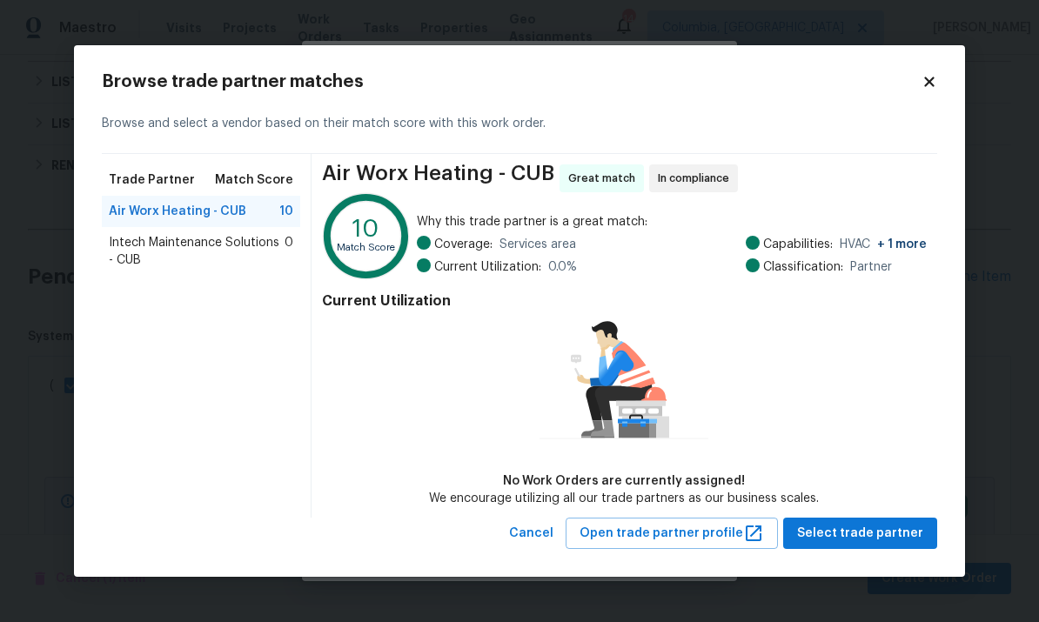
click at [254, 251] on span "Intech Maintenance Solutions - CUB" at bounding box center [197, 251] width 176 height 35
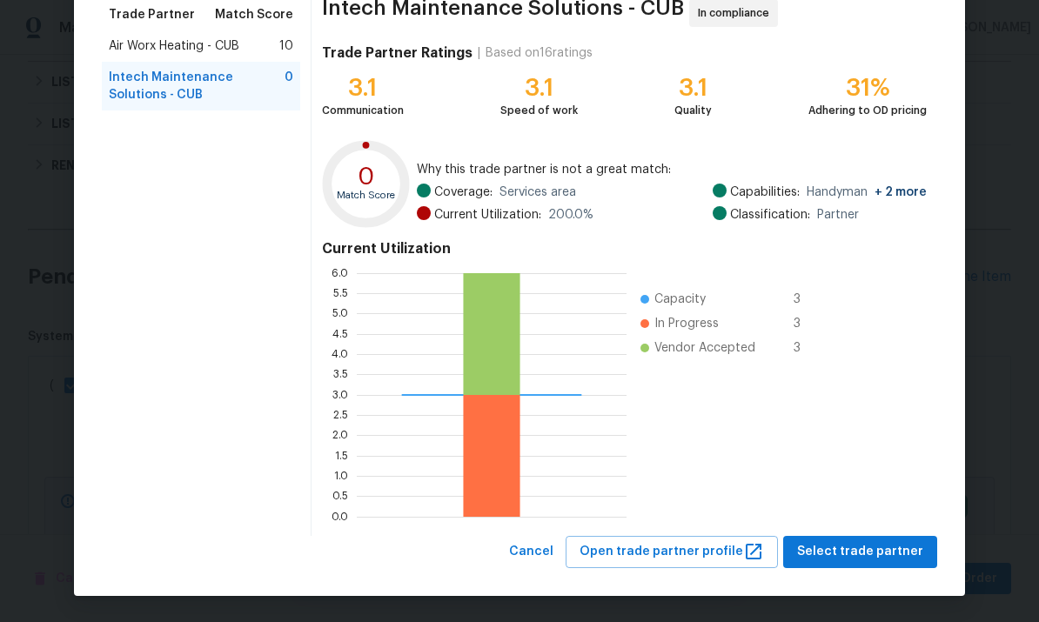
scroll to position [145, 0]
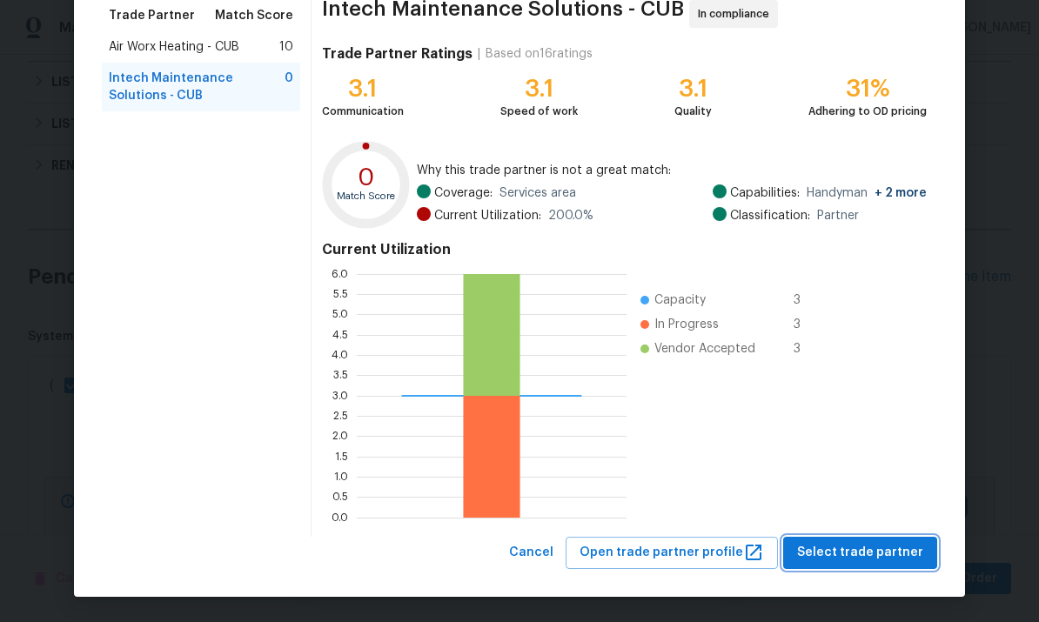
click at [725, 557] on span "Select trade partner" at bounding box center [860, 553] width 126 height 22
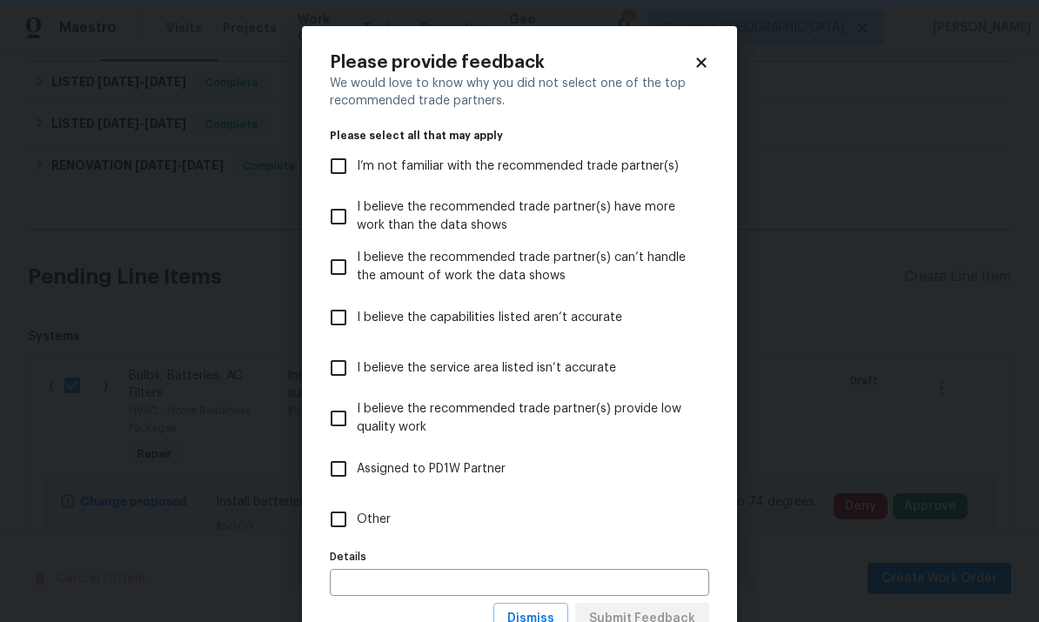
scroll to position [0, 0]
click at [334, 527] on input "Other" at bounding box center [338, 519] width 37 height 37
checkbox input "true"
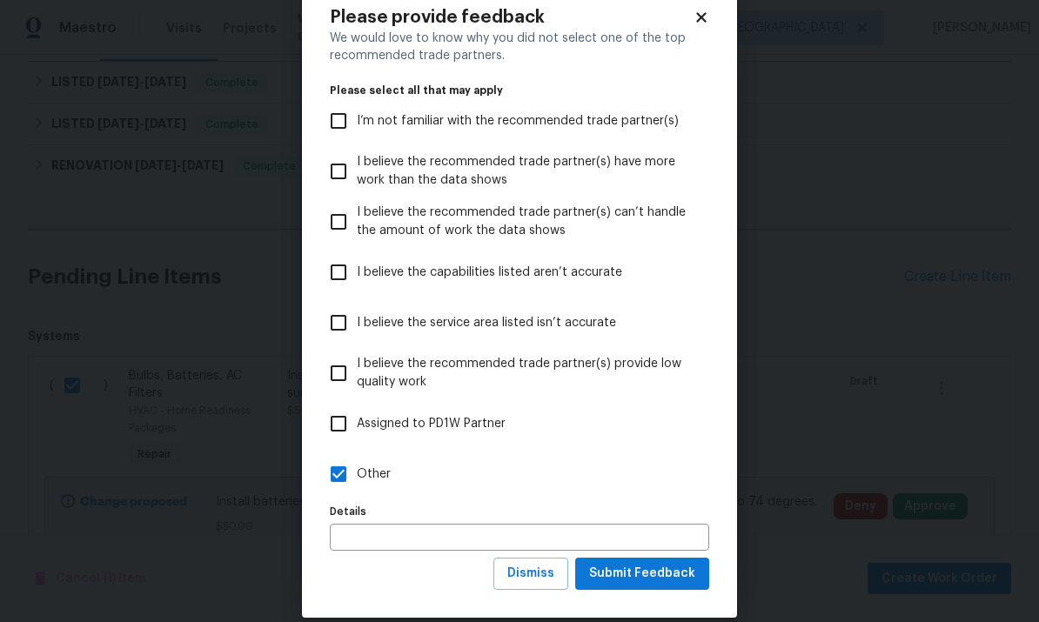
scroll to position [41, 0]
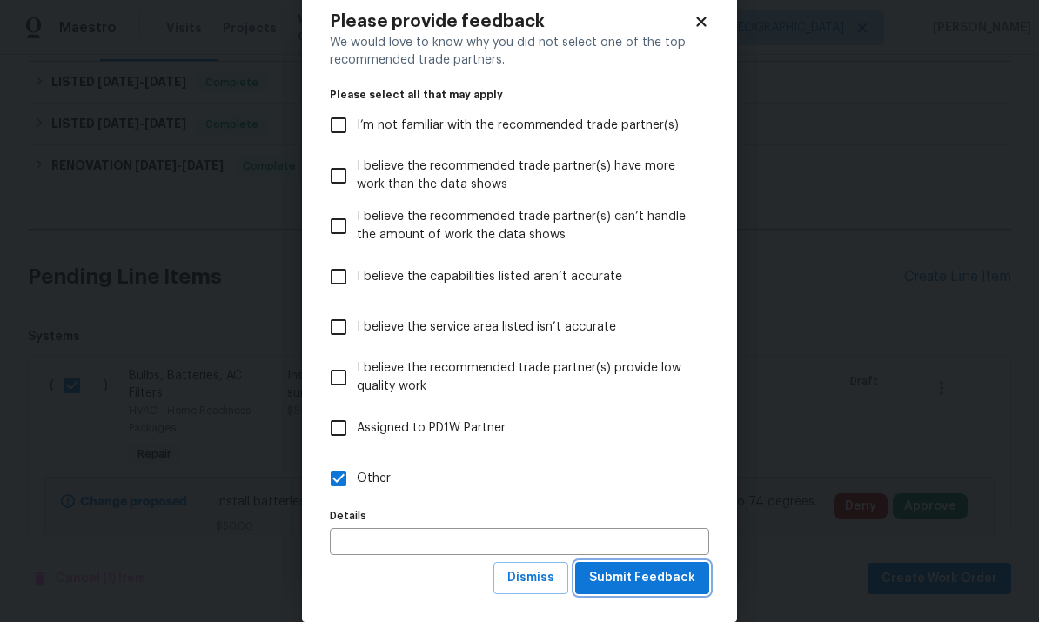
click at [685, 586] on span "Submit Feedback" at bounding box center [642, 578] width 106 height 22
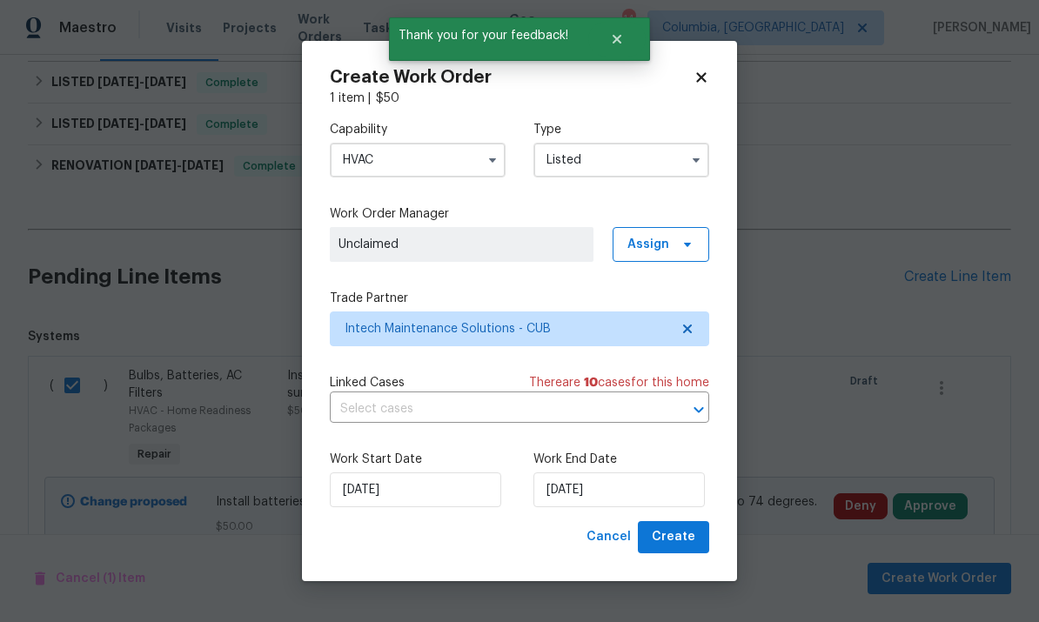
scroll to position [0, 0]
click at [665, 499] on input "[DATE]" at bounding box center [618, 490] width 171 height 35
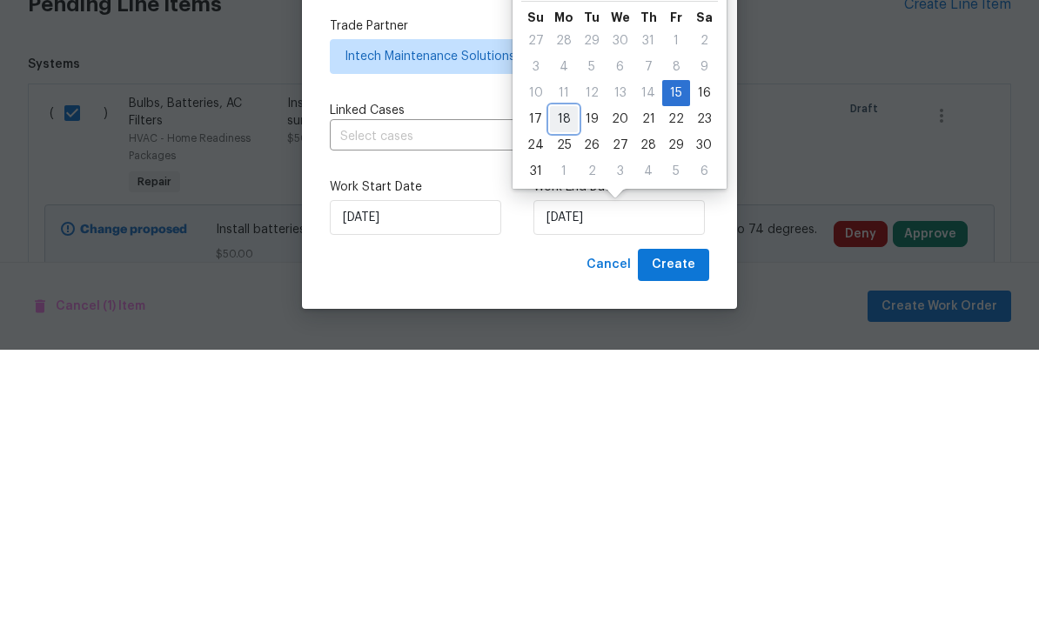
click at [567, 379] on div "18" at bounding box center [564, 391] width 28 height 24
type input "[DATE]"
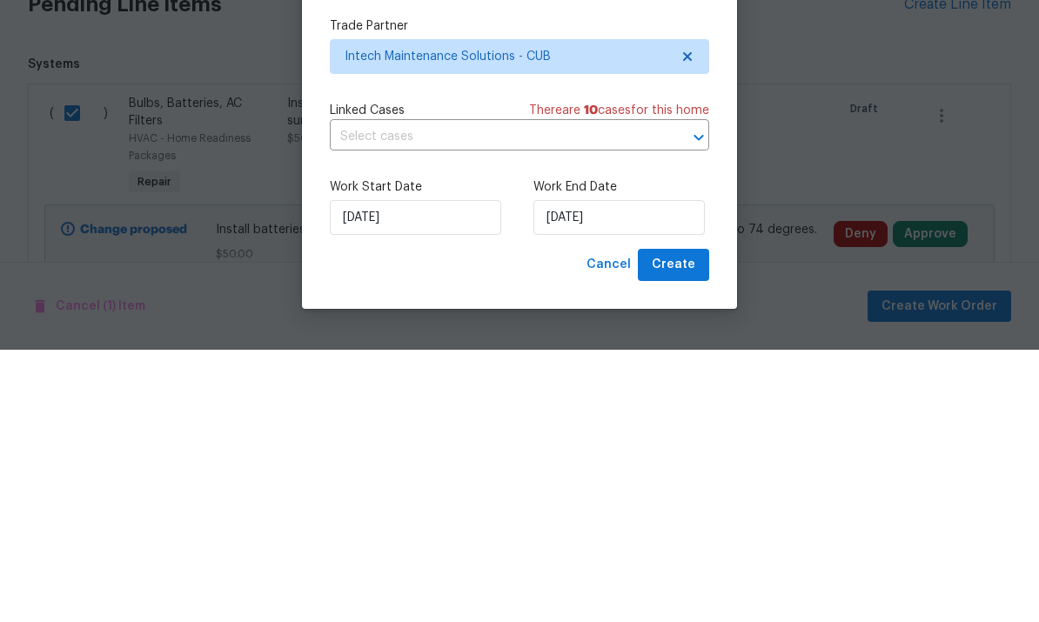
scroll to position [65, 0]
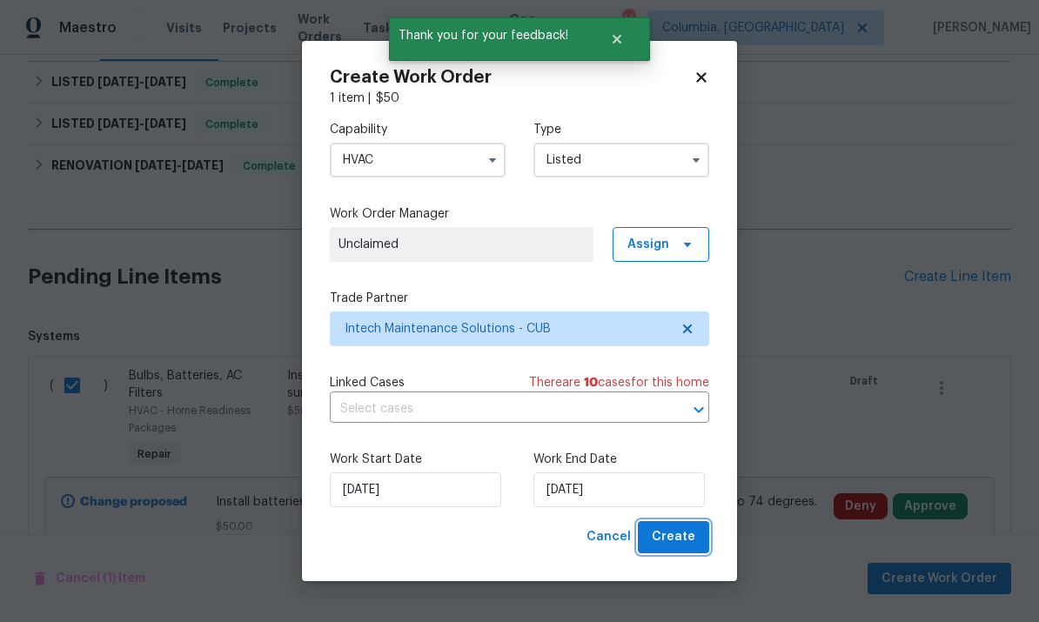
click at [684, 545] on span "Create" at bounding box center [674, 537] width 44 height 22
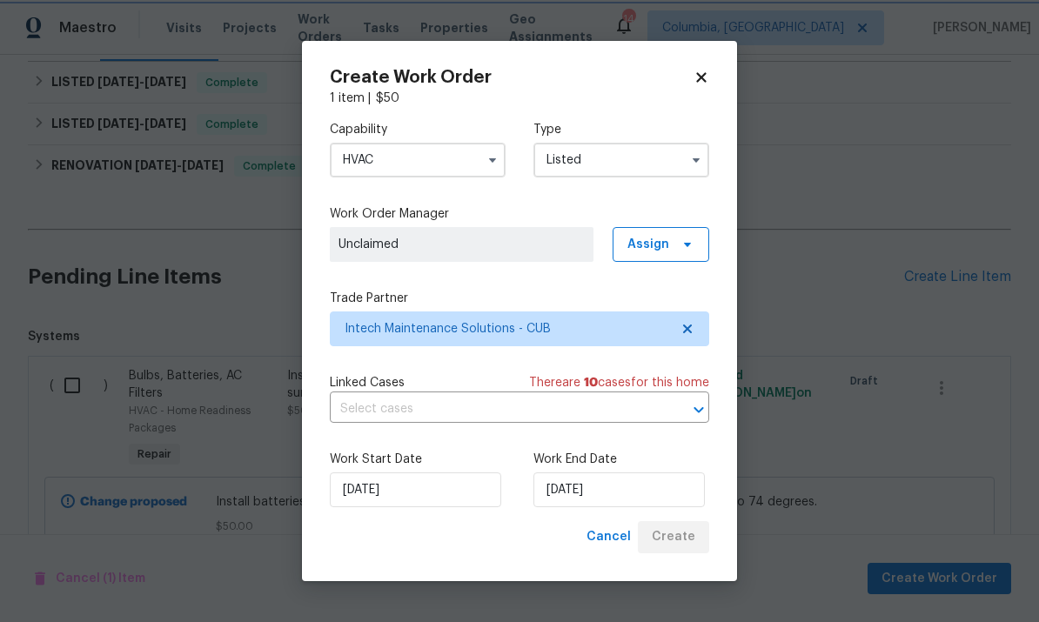
checkbox input "false"
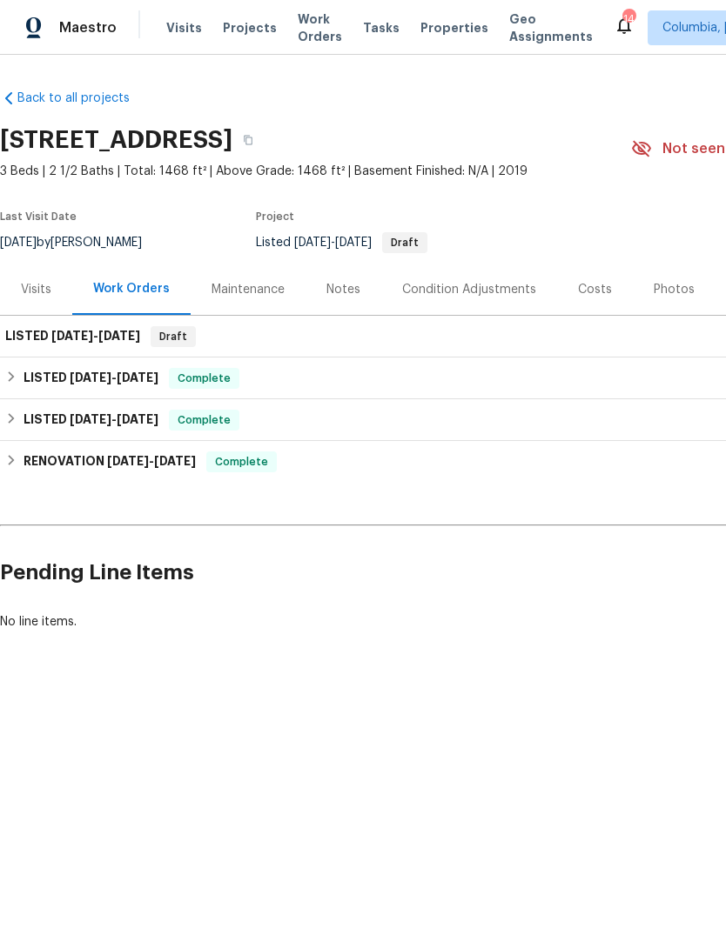
scroll to position [0, 0]
click at [131, 337] on span "[DATE]" at bounding box center [119, 336] width 42 height 12
click at [298, 340] on div "LISTED 8/15/25 - 8/18/25 Draft" at bounding box center [491, 336] width 973 height 21
click at [105, 331] on span "[DATE]" at bounding box center [119, 336] width 42 height 12
click at [78, 346] on h6 "LISTED 8/15/25 - 8/18/25" at bounding box center [72, 336] width 135 height 21
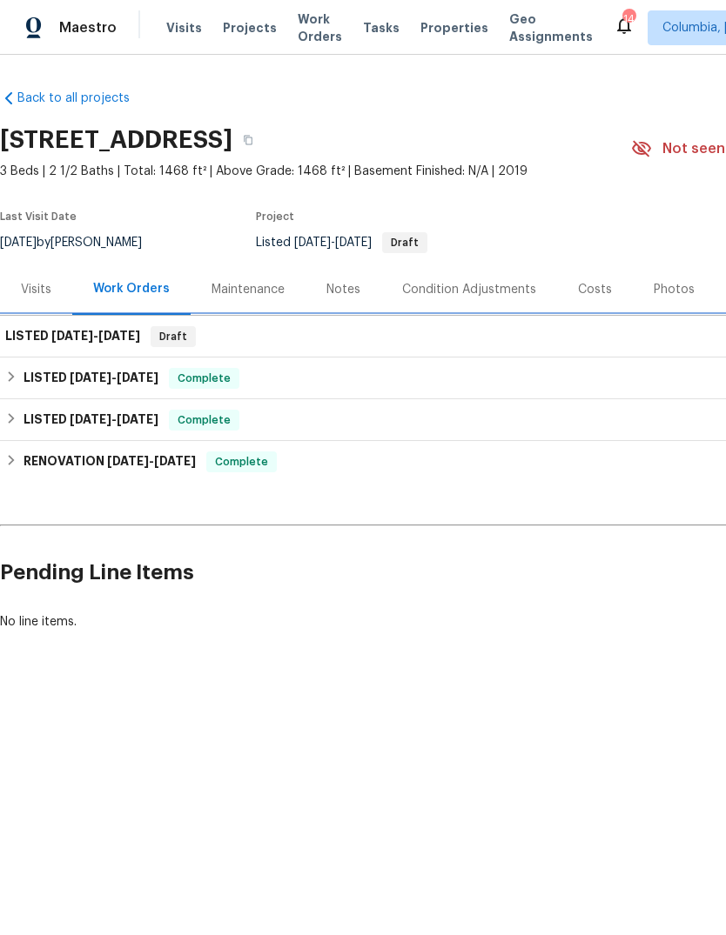
click at [64, 330] on span "8/15/25" at bounding box center [72, 336] width 42 height 12
click at [95, 338] on span "8/15/25 - 8/18/25" at bounding box center [95, 336] width 89 height 12
click at [665, 332] on div "LISTED 8/15/25 - 8/18/25 Draft" at bounding box center [491, 336] width 973 height 21
click at [134, 335] on span "[DATE]" at bounding box center [119, 336] width 42 height 12
click at [112, 327] on h6 "LISTED 8/15/25 - 8/18/25" at bounding box center [72, 336] width 135 height 21
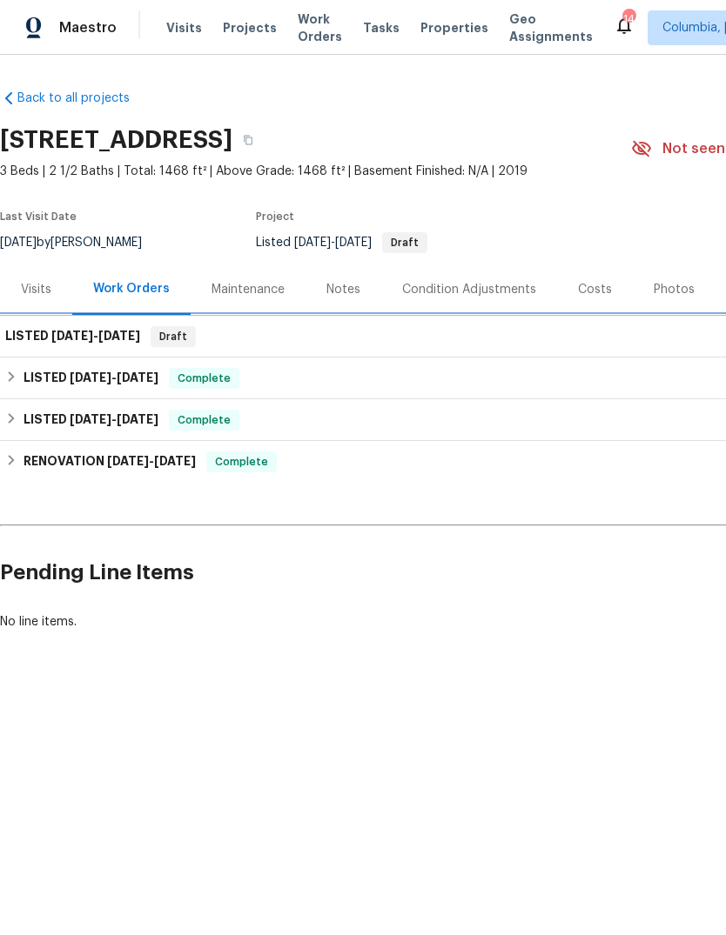
click at [43, 332] on h6 "LISTED 8/15/25 - 8/18/25" at bounding box center [72, 336] width 135 height 21
